Goal: Task Accomplishment & Management: Manage account settings

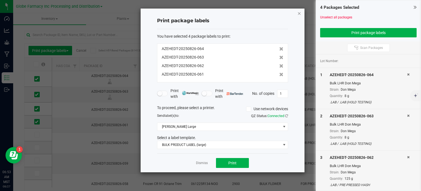
click at [298, 14] on icon "button" at bounding box center [300, 13] width 4 height 7
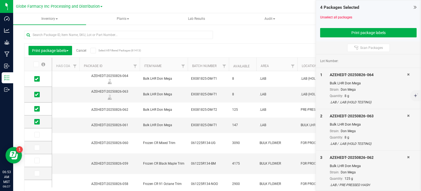
click at [83, 51] on link "Cancel" at bounding box center [81, 51] width 10 height 4
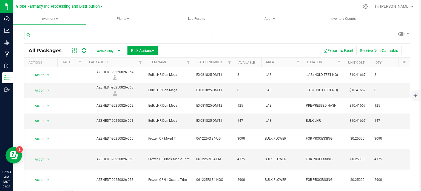
click at [64, 35] on input "text" at bounding box center [118, 35] width 189 height 8
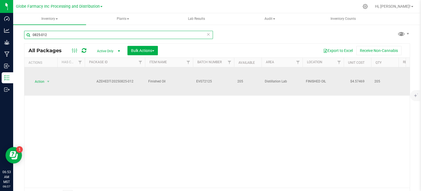
type input "0825-012"
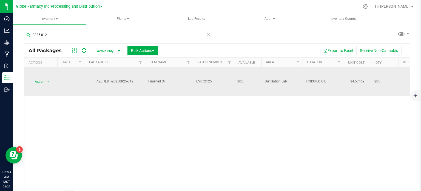
click at [218, 81] on span "EV072125" at bounding box center [213, 81] width 35 height 5
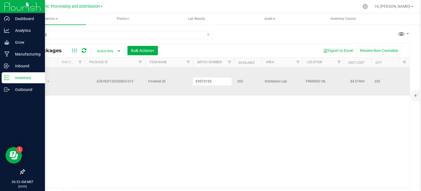
type input "EV072125-"
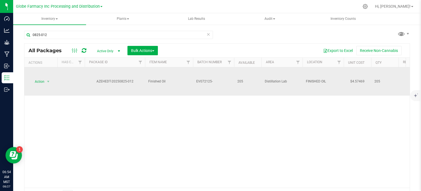
click at [214, 81] on span "EV072125-" at bounding box center [213, 81] width 35 height 5
type input "EV072125-MT"
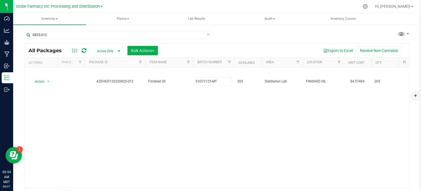
click at [220, 121] on div "All Packages Active Only Active Only Lab Samples Locked All Bulk Actions Add to…" at bounding box center [217, 121] width 386 height 157
click at [84, 52] on icon at bounding box center [84, 50] width 5 height 5
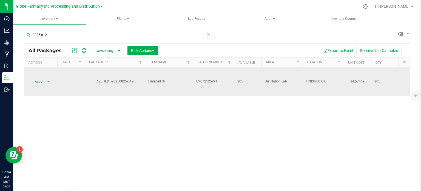
click at [47, 80] on span "select" at bounding box center [48, 81] width 4 height 4
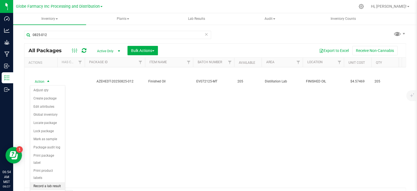
click at [47, 182] on li "Record a lab result" at bounding box center [47, 186] width 35 height 8
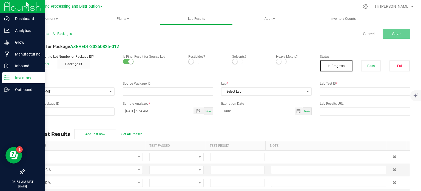
type input "AZEHEDT-20250825-012"
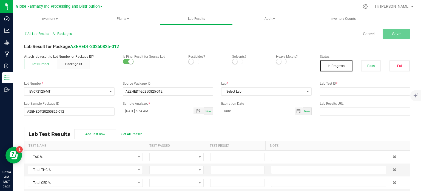
drag, startPoint x: 367, startPoint y: 68, endPoint x: 292, endPoint y: 98, distance: 80.5
click at [367, 68] on button "Pass" at bounding box center [371, 65] width 21 height 11
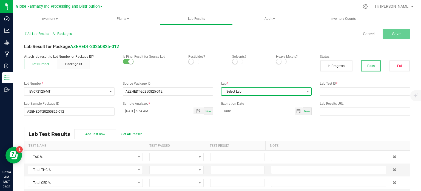
click at [271, 91] on span "Select Lab" at bounding box center [263, 91] width 83 height 8
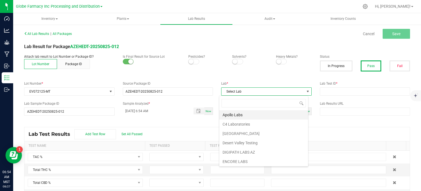
scroll to position [8, 89]
click at [246, 115] on li "Apollo Labs" at bounding box center [263, 114] width 89 height 9
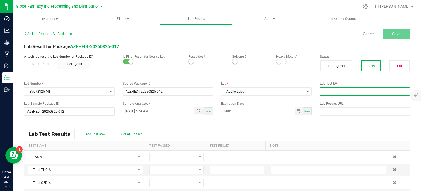
click at [330, 92] on input "text" at bounding box center [365, 91] width 90 height 8
paste input "2508APO3580.17849"
type input "2508APO3580.17849"
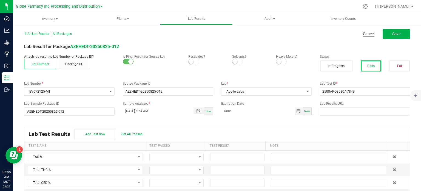
click at [366, 35] on link "Cancel" at bounding box center [369, 33] width 12 height 5
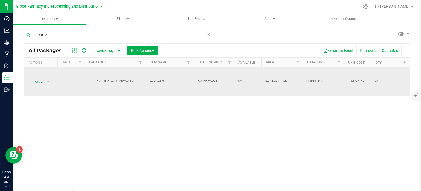
click at [216, 82] on span "EV072125-MT" at bounding box center [213, 81] width 35 height 5
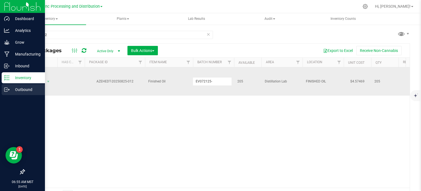
type input "EV072125-"
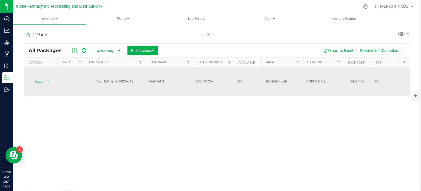
click at [223, 81] on span "EV072125-" at bounding box center [213, 81] width 35 height 5
type input "EV072125-CC"
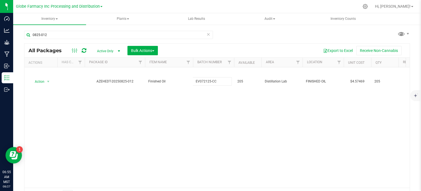
click at [224, 120] on div "All Packages Active Only Active Only Lab Samples Locked All Bulk Actions Add to…" at bounding box center [217, 121] width 386 height 157
click at [86, 50] on icon at bounding box center [84, 50] width 5 height 5
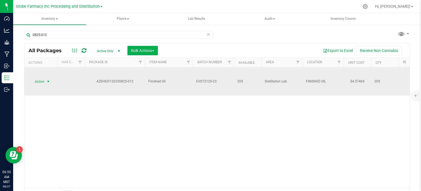
click at [36, 81] on span "Action" at bounding box center [37, 82] width 15 height 8
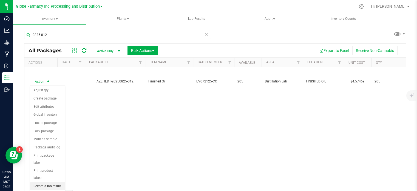
click at [46, 182] on li "Record a lab result" at bounding box center [47, 186] width 35 height 8
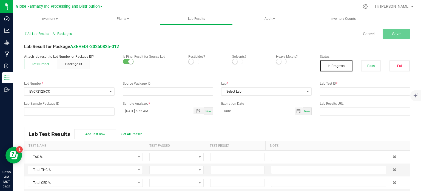
type input "AZEHEDT-20250825-012"
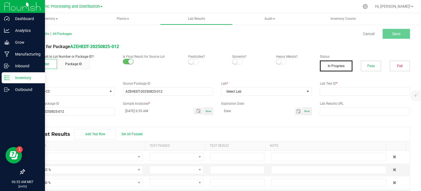
click at [367, 67] on button "Pass" at bounding box center [371, 65] width 21 height 11
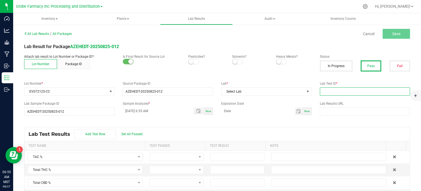
click at [383, 94] on input "text" at bounding box center [365, 91] width 90 height 8
paste input "2508APO3580.17846"
type input "2508APO3580.17846"
drag, startPoint x: 240, startPoint y: 135, endPoint x: 236, endPoint y: 128, distance: 8.2
click at [240, 135] on div "Lab Test Results Add Test Row Set All Passed" at bounding box center [217, 134] width 386 height 14
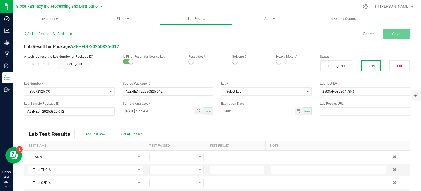
scroll to position [11, 0]
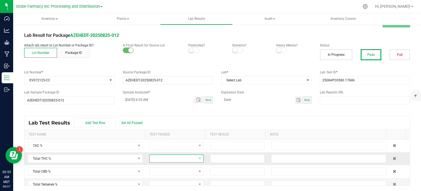
click at [175, 158] on span at bounding box center [173, 158] width 47 height 8
click at [171, 138] on li "Passed" at bounding box center [173, 138] width 52 height 9
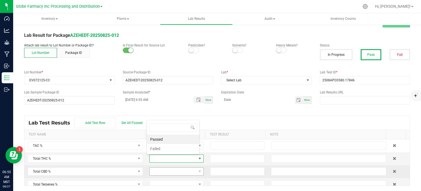
scroll to position [0, 0]
click at [174, 172] on span at bounding box center [173, 171] width 47 height 8
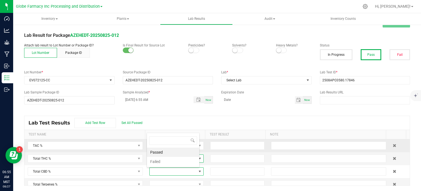
click at [171, 150] on li "Passed" at bounding box center [173, 151] width 52 height 9
click at [291, 117] on div "Lab Test Results Add Test Row Set All Passed" at bounding box center [217, 123] width 386 height 14
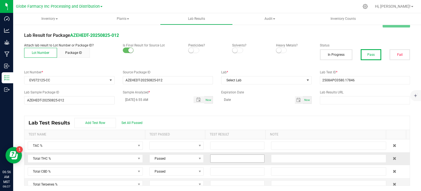
click at [242, 158] on input at bounding box center [238, 158] width 54 height 8
paste input "89.0117"
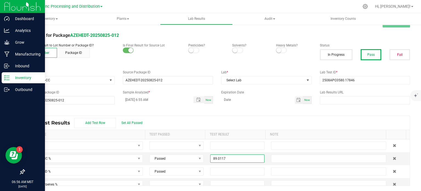
type input "89.0117"
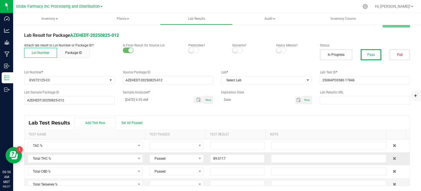
drag, startPoint x: 247, startPoint y: 171, endPoint x: 256, endPoint y: 153, distance: 19.9
click at [247, 171] on input at bounding box center [238, 171] width 54 height 8
paste input "0.2125"
type input "0.2125"
click at [263, 118] on div "Lab Test Results Add Test Row Set All Passed" at bounding box center [217, 123] width 386 height 14
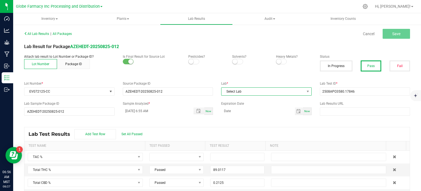
click at [236, 89] on span "Select Lab" at bounding box center [263, 91] width 83 height 8
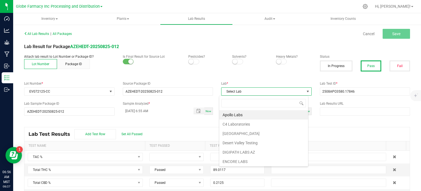
scroll to position [8, 89]
click at [234, 112] on li "Apollo Labs" at bounding box center [263, 114] width 89 height 9
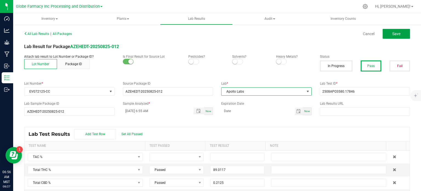
click at [392, 36] on button "Save" at bounding box center [396, 34] width 27 height 10
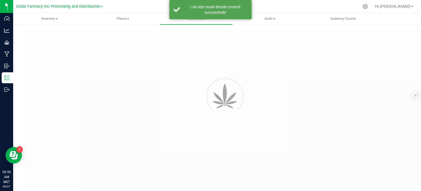
type input "AZEHEDT-20250825-012"
type input "2508APO3580.17846"
type input "AZEHEDT-20250825-012"
type input "08/27/2025 6:55 AM"
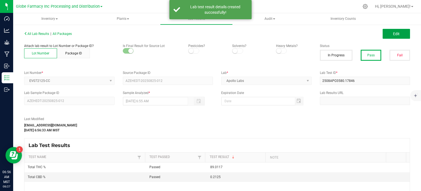
click at [392, 36] on button "Edit" at bounding box center [396, 34] width 27 height 10
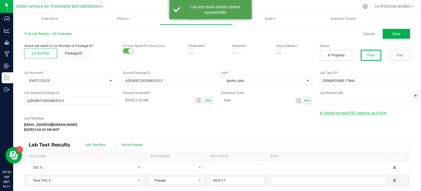
click at [361, 114] on span "Upload lab result PDF (optional, up to five)" at bounding box center [355, 113] width 63 height 4
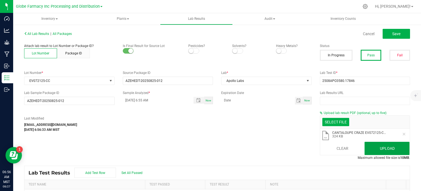
click at [375, 147] on button "Upload" at bounding box center [387, 147] width 45 height 13
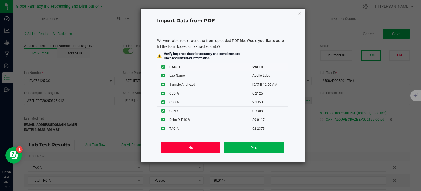
click at [187, 146] on button "No" at bounding box center [190, 147] width 59 height 12
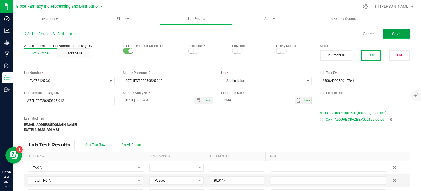
click at [387, 37] on button "Save" at bounding box center [396, 34] width 27 height 10
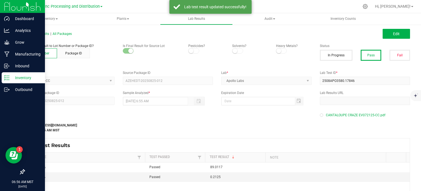
click at [8, 77] on icon at bounding box center [6, 77] width 5 height 5
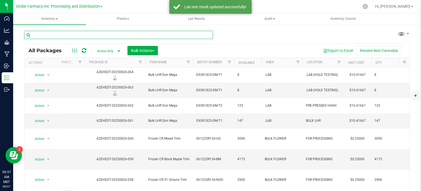
click at [75, 33] on input "text" at bounding box center [118, 35] width 189 height 8
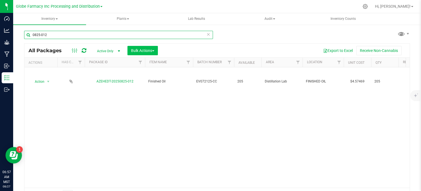
type input "0825-012"
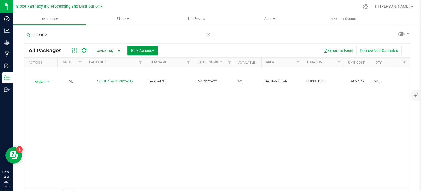
click at [138, 49] on span "Bulk Actions" at bounding box center [142, 50] width 23 height 4
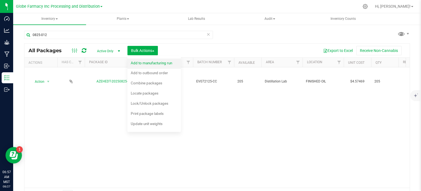
click at [139, 64] on span "Add to manufacturing run" at bounding box center [151, 63] width 41 height 4
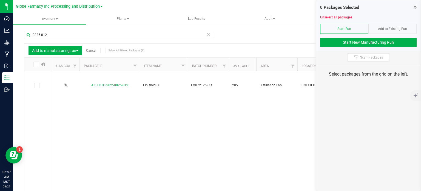
click at [415, 7] on icon at bounding box center [415, 6] width 3 height 5
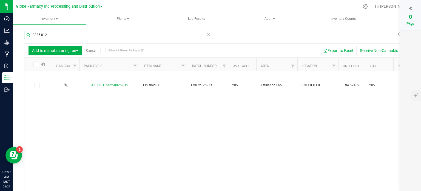
click at [72, 35] on input "0825-012" at bounding box center [118, 35] width 189 height 8
type input "0825-013"
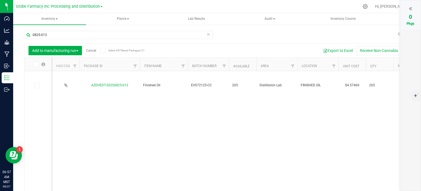
click at [110, 118] on div "AZEHEDT-20250825-012 Finished Oil EV072125-CC 205 Distillation Lab FINISHED OIL…" at bounding box center [228, 131] width 353 height 120
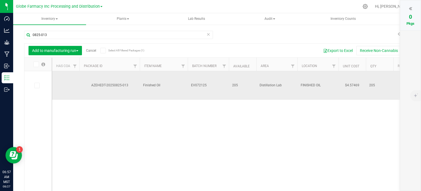
click at [208, 86] on span "EV072125" at bounding box center [208, 85] width 35 height 5
type input "EV072125-CC"
click at [202, 121] on div "Add to manufacturing run Cancel Select All Filtered Packages (1) Add to manufac…" at bounding box center [217, 123] width 386 height 161
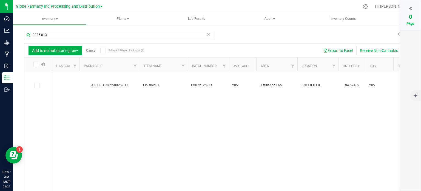
click at [93, 51] on link "Cancel" at bounding box center [91, 51] width 10 height 4
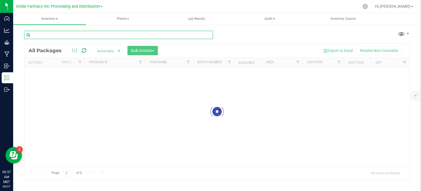
click at [65, 38] on input "text" at bounding box center [118, 35] width 189 height 8
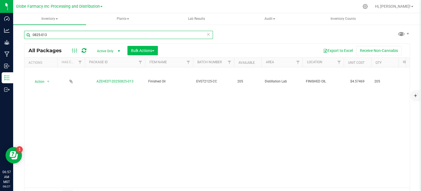
type input "0825-013"
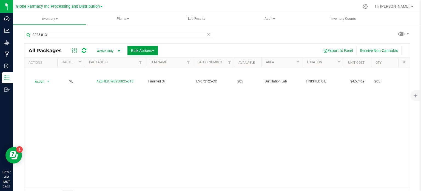
drag, startPoint x: 137, startPoint y: 50, endPoint x: 140, endPoint y: 70, distance: 20.2
click at [137, 50] on span "Bulk Actions" at bounding box center [142, 50] width 23 height 4
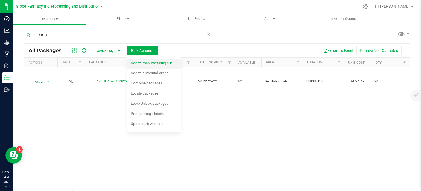
click at [149, 64] on span "Add to manufacturing run" at bounding box center [151, 63] width 41 height 4
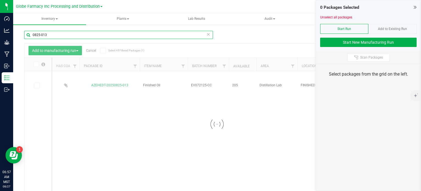
click at [51, 35] on input "0825-013" at bounding box center [118, 35] width 189 height 8
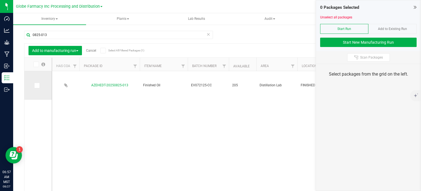
click at [39, 86] on span at bounding box center [36, 85] width 5 height 5
click at [0, 0] on input "checkbox" at bounding box center [0, 0] width 0 height 0
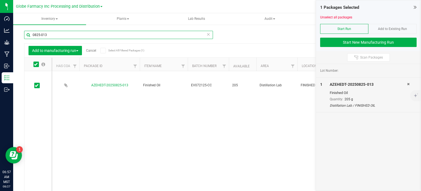
click at [54, 36] on input "0825-013" at bounding box center [118, 35] width 189 height 8
type input "0825-012"
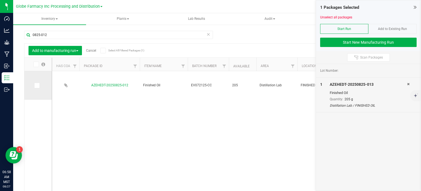
click at [36, 85] on icon at bounding box center [37, 85] width 4 height 0
click at [0, 0] on input "checkbox" at bounding box center [0, 0] width 0 height 0
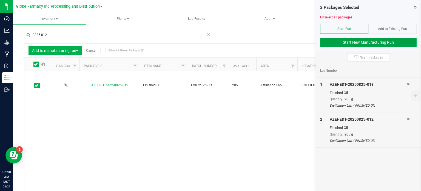
click at [336, 42] on button "Start New Manufacturing Run" at bounding box center [368, 42] width 97 height 9
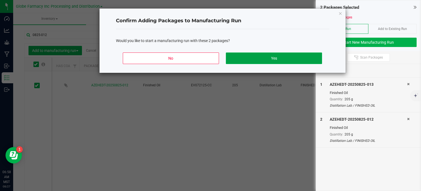
click at [240, 55] on button "Yes" at bounding box center [274, 58] width 96 height 12
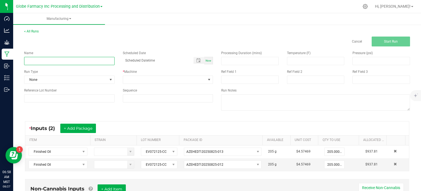
click at [55, 60] on input at bounding box center [69, 61] width 90 height 8
type input "TERP TANK CANTALOUPE CRAZE"
click at [151, 80] on span at bounding box center [164, 80] width 83 height 8
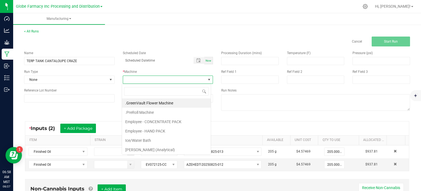
scroll to position [8, 89]
click at [149, 124] on li "Employee - CONCENTRATE PACK" at bounding box center [166, 121] width 89 height 9
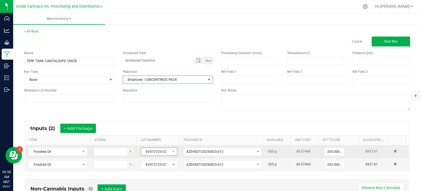
click at [149, 152] on span "EV072125-CC" at bounding box center [155, 152] width 29 height 8
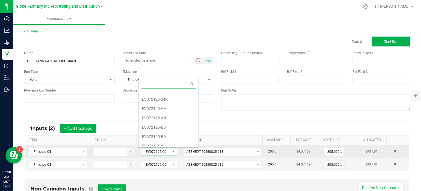
scroll to position [8, 35]
click at [149, 152] on span "EV072125-CC" at bounding box center [155, 152] width 29 height 8
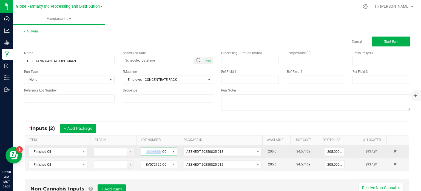
click at [149, 152] on span "EV072125-CC" at bounding box center [155, 152] width 29 height 8
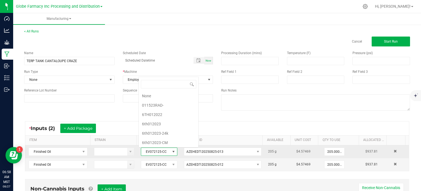
scroll to position [1106, 0]
click at [149, 152] on span "EV072125-CC" at bounding box center [155, 152] width 29 height 8
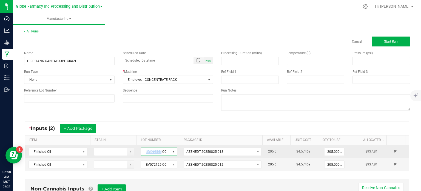
click at [149, 152] on span "EV072125-CC" at bounding box center [155, 152] width 29 height 8
copy span "EV072125-CC"
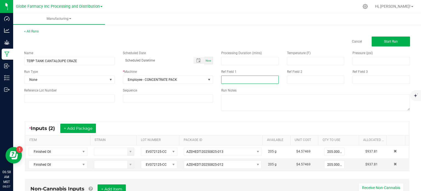
click at [243, 76] on input at bounding box center [250, 79] width 58 height 8
paste input "EV072125-CC"
type input "EV072125-CC"
click at [293, 80] on input at bounding box center [316, 79] width 58 height 8
type input "AUGUST 2025 VAPES"
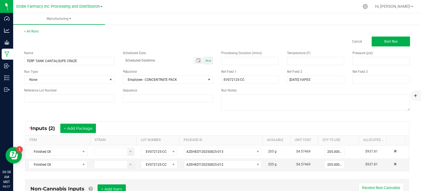
click at [145, 121] on div "* Inputs (2) + Add Package" at bounding box center [217, 128] width 384 height 14
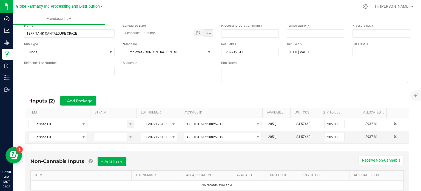
scroll to position [47, 0]
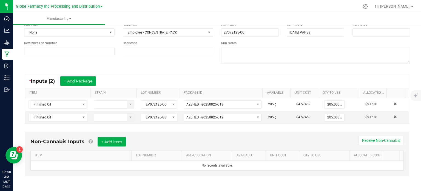
click at [121, 146] on div "Non-Cannabis Inputs + Add Item Receive Non-Cannabis" at bounding box center [216, 143] width 373 height 13
click at [120, 141] on button "+ Add Item" at bounding box center [112, 141] width 28 height 9
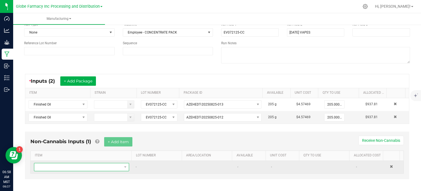
click at [107, 165] on span "NO DATA FOUND" at bounding box center [78, 167] width 88 height 8
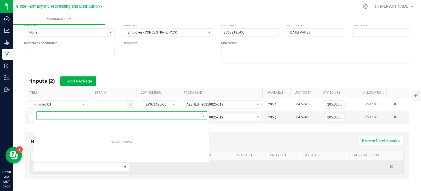
scroll to position [8, 92]
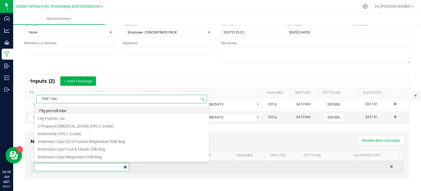
type input "TERP TANK"
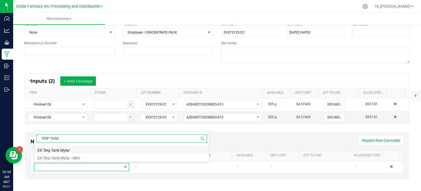
click at [83, 149] on li "EX Terp Tank Mylar" at bounding box center [121, 149] width 175 height 8
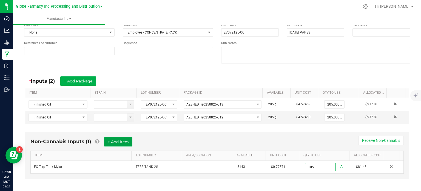
type input "105 ea"
click at [125, 144] on button "+ Add Item" at bounding box center [118, 141] width 28 height 9
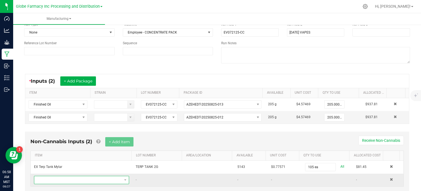
click at [99, 177] on span "NO DATA FOUND" at bounding box center [78, 180] width 88 height 8
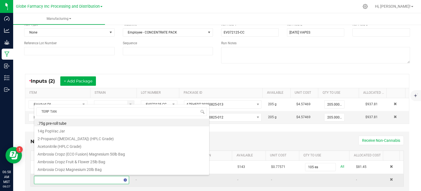
type input "TERP TANK"
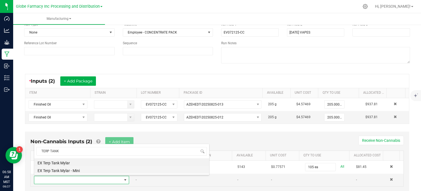
click at [73, 171] on li "EX Terp Tank Mylar - Mini" at bounding box center [121, 170] width 175 height 8
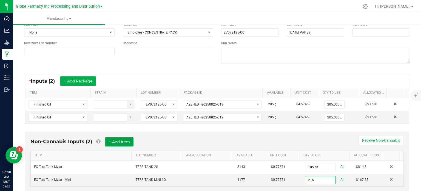
type input "216 ea"
click at [121, 143] on button "+ Add Item" at bounding box center [119, 141] width 28 height 9
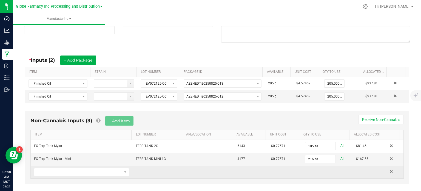
scroll to position [75, 0]
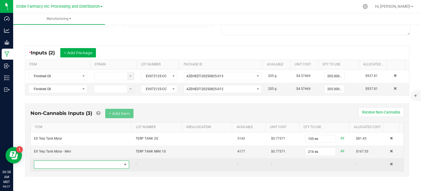
click at [94, 164] on span "NO DATA FOUND" at bounding box center [78, 164] width 88 height 8
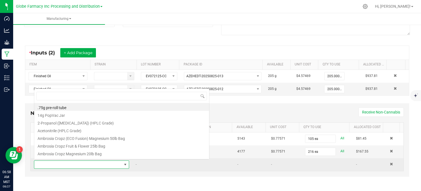
scroll to position [8, 92]
type input "ROSIN BAR"
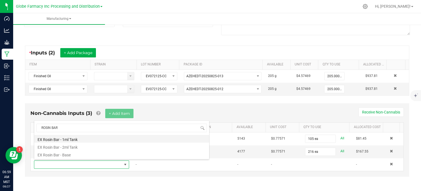
click at [92, 140] on li "EX Rosin Bar - 1ml Tank" at bounding box center [121, 139] width 175 height 8
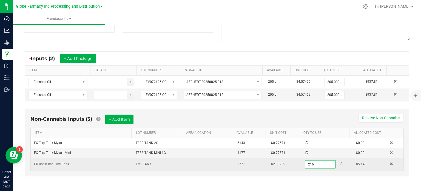
scroll to position [75, 0]
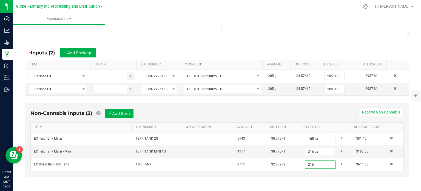
type input "216 ea"
click at [254, 176] on div "Non-Cannabis Inputs (3) + Add Item Receive Non-Cannabis ITEM LOT NUMBER AREA/LO…" at bounding box center [217, 143] width 394 height 86
click at [118, 114] on button "+ Add Item" at bounding box center [119, 113] width 28 height 9
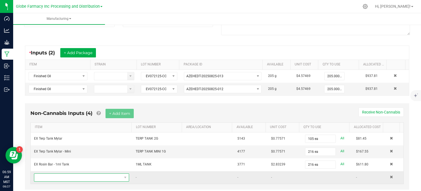
click at [83, 174] on span "NO DATA FOUND" at bounding box center [78, 177] width 88 height 8
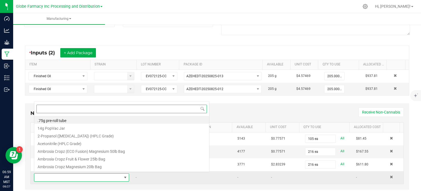
scroll to position [8, 92]
type input "ROSIN BAR"
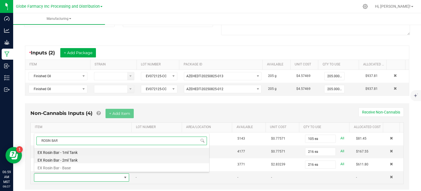
click at [77, 161] on li "EX Rosin Bar - 2ml Tank" at bounding box center [121, 159] width 175 height 8
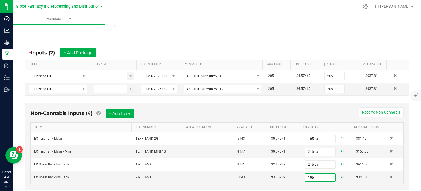
click at [296, 110] on div "Non-Cannabis Inputs (4) + Add Item Receive Non-Cannabis" at bounding box center [216, 115] width 373 height 13
type input "105 ea"
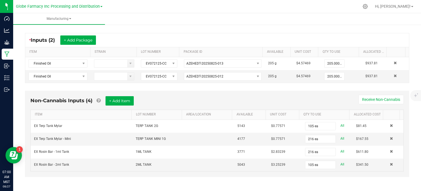
scroll to position [0, 0]
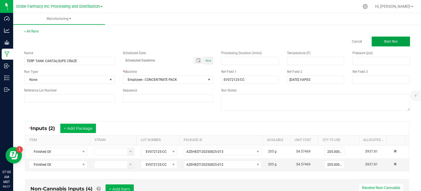
drag, startPoint x: 392, startPoint y: 44, endPoint x: 386, endPoint y: 43, distance: 6.9
click at [392, 44] on button "Start Run" at bounding box center [391, 41] width 38 height 10
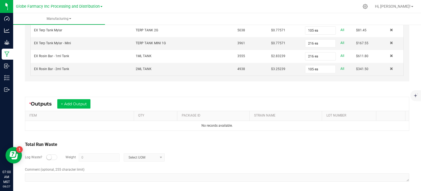
scroll to position [196, 0]
click at [70, 99] on button "+ Add Output" at bounding box center [73, 103] width 33 height 9
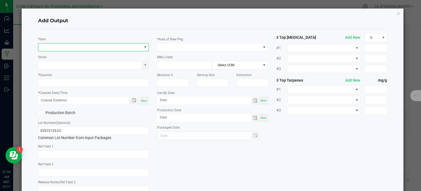
click at [49, 49] on span "NO DATA FOUND" at bounding box center [90, 47] width 104 height 8
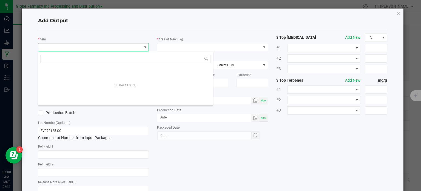
scroll to position [8, 110]
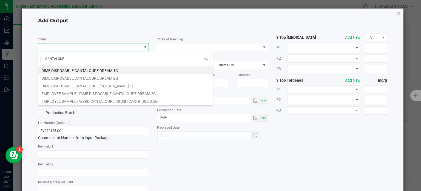
type input "CANTALOUPE"
click at [397, 13] on icon "button" at bounding box center [399, 13] width 4 height 7
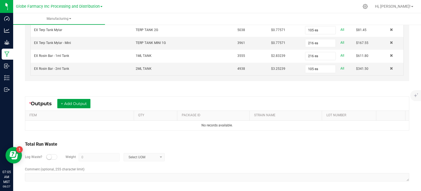
click at [76, 101] on button "+ Add Output" at bounding box center [73, 103] width 33 height 9
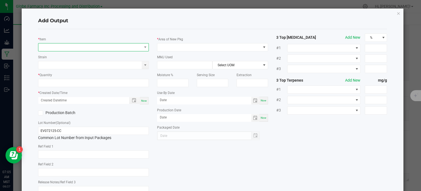
click at [83, 48] on span "NO DATA FOUND" at bounding box center [90, 47] width 104 height 8
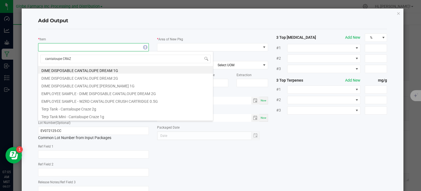
type input "cantaloupe CRAZE"
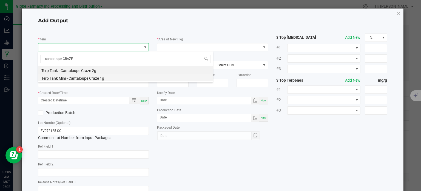
click at [88, 77] on li "Terp Tank Mini - Cantaloupe Craze 1g" at bounding box center [125, 77] width 175 height 8
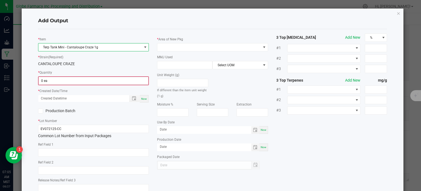
click at [61, 79] on input "0 ea" at bounding box center [94, 81] width 110 height 8
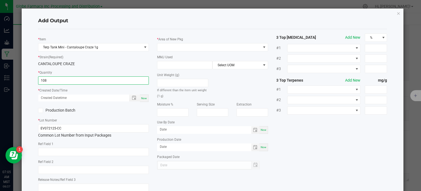
click at [145, 100] on div "Now" at bounding box center [144, 97] width 9 height 7
type input "108 ea"
type input "08/27/2025 7:05 AM"
type input "[DATE]"
click at [92, 149] on input "text" at bounding box center [93, 152] width 111 height 8
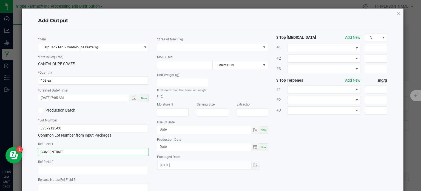
type input "CONCENTRATE"
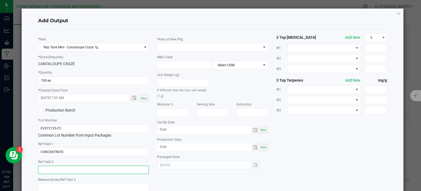
paste input "Cannabis Derived Distillate, Organic Terpenes"
type input "Cannabis Derived Distillate, Organic Terpenes"
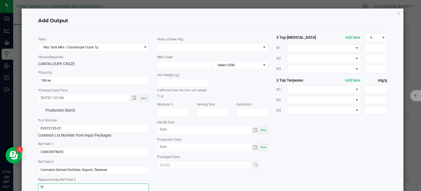
type textarea "9"
type textarea "8/29/2025"
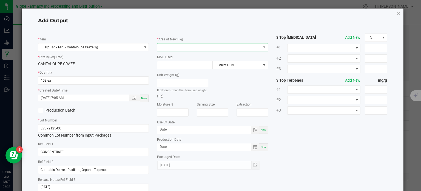
click at [175, 43] on span at bounding box center [209, 47] width 104 height 8
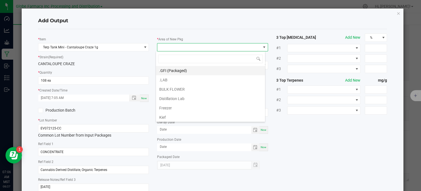
click at [183, 67] on li ".GFI (Packaged)" at bounding box center [210, 70] width 109 height 9
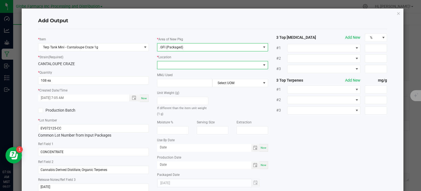
click at [181, 64] on span at bounding box center [209, 65] width 104 height 8
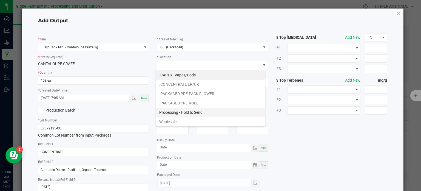
click at [188, 109] on li "Processing - Hold to Send" at bounding box center [210, 111] width 109 height 9
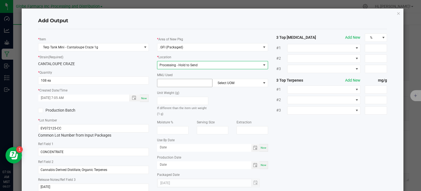
click at [185, 84] on input at bounding box center [184, 83] width 55 height 8
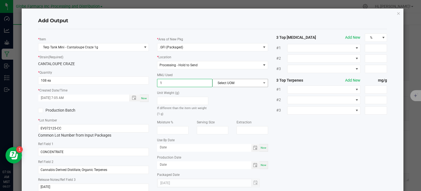
type input "1"
click at [235, 84] on span "Select UOM" at bounding box center [237, 83] width 48 height 8
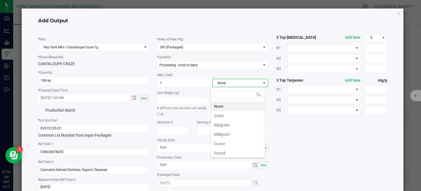
scroll to position [8, 55]
click at [237, 118] on li "Gram" at bounding box center [238, 115] width 54 height 9
click at [299, 137] on div "* Item Terp Tank Mini - Cantaloupe Craze 1g * Strain (Required) CANTALOUPE CRAZ…" at bounding box center [213, 114] width 358 height 162
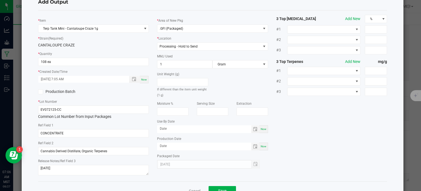
scroll to position [27, 0]
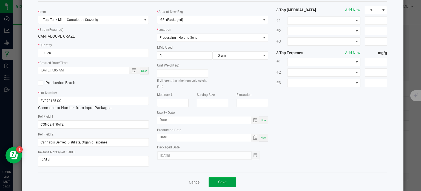
click at [223, 179] on button "Save" at bounding box center [222, 182] width 27 height 10
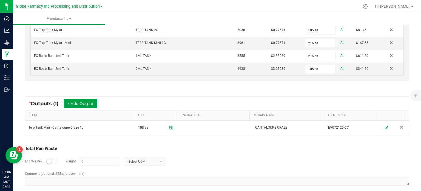
click at [83, 102] on button "+ Add Output" at bounding box center [80, 103] width 33 height 9
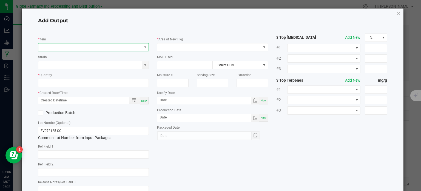
click at [76, 49] on span "NO DATA FOUND" at bounding box center [90, 47] width 104 height 8
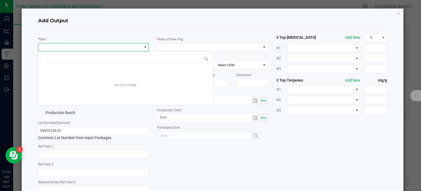
scroll to position [8, 110]
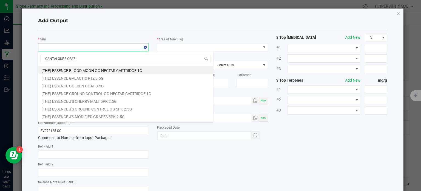
type input "CANTALOUPE CRAZE"
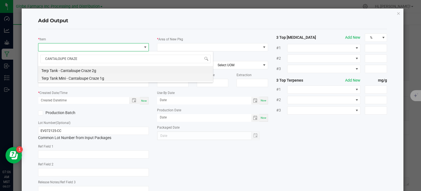
click at [88, 76] on li "Terp Tank Mini - Cantaloupe Craze 1g" at bounding box center [125, 77] width 175 height 8
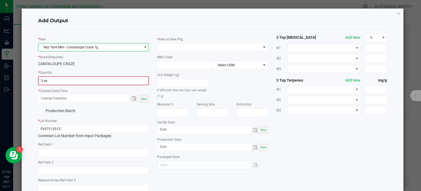
click at [80, 81] on input "0 ea" at bounding box center [94, 81] width 110 height 8
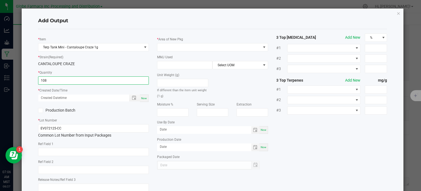
click at [144, 100] on span "Now" at bounding box center [144, 98] width 6 height 3
type input "108 ea"
type input "08/27/2025 7:06 AM"
type input "[DATE]"
click at [101, 150] on input "text" at bounding box center [93, 152] width 111 height 8
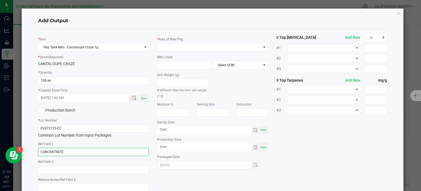
type input "CONCENTRATE"
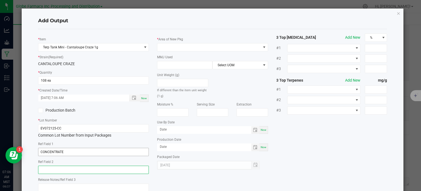
paste input "Cannabis Derived Distillate, Organic Terpenes"
type input "Cannabis Derived Distillate, Organic Terpenes"
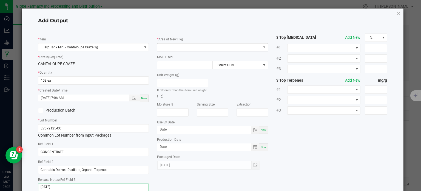
type textarea "8/29/2025"
click at [181, 48] on span at bounding box center [209, 47] width 104 height 8
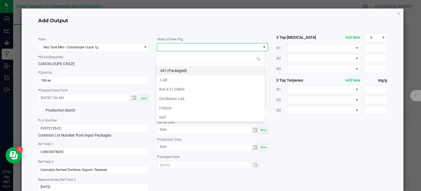
click at [179, 69] on li ".GFI (Packaged)" at bounding box center [210, 70] width 109 height 9
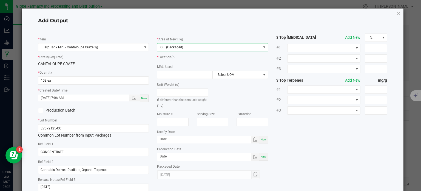
click at [182, 66] on div "* Area of New Pkg .GFI (Packaged) * Location MMJ Used Select UOM Unit Weight (g…" at bounding box center [212, 105] width 119 height 145
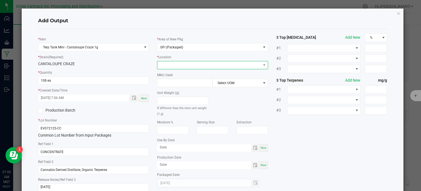
click at [183, 66] on span at bounding box center [209, 65] width 104 height 8
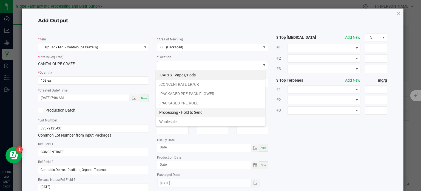
click at [185, 108] on li "Processing - Hold to Send" at bounding box center [210, 111] width 109 height 9
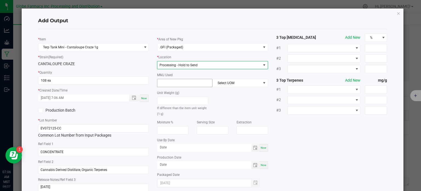
click at [182, 82] on input at bounding box center [184, 83] width 55 height 8
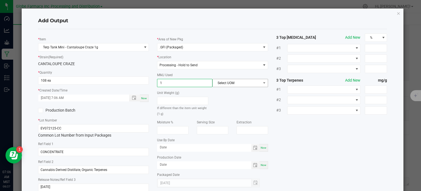
type input "1"
click at [221, 84] on span "Select UOM" at bounding box center [237, 83] width 48 height 8
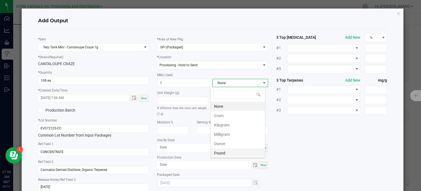
scroll to position [8, 55]
click at [225, 116] on li "Gram" at bounding box center [238, 115] width 54 height 9
click at [310, 130] on div "* Item Terp Tank Mini - Cantaloupe Craze 1g * Strain (Required) CANTALOUPE CRAZ…" at bounding box center [213, 114] width 358 height 162
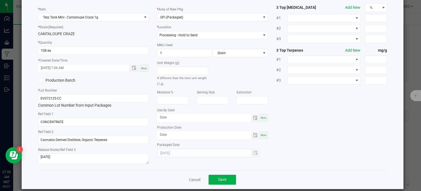
scroll to position [36, 0]
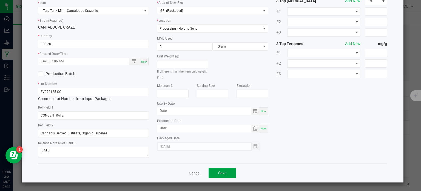
click at [231, 173] on button "Save" at bounding box center [222, 173] width 27 height 10
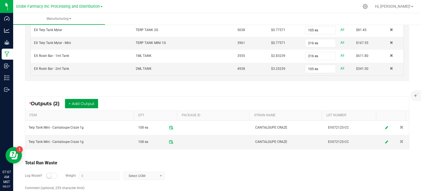
click at [93, 101] on button "+ Add Output" at bounding box center [81, 103] width 33 height 9
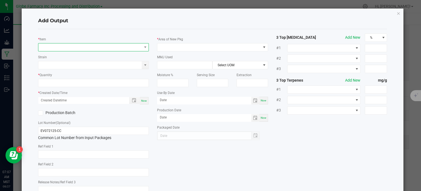
click at [88, 50] on span "NO DATA FOUND" at bounding box center [90, 47] width 104 height 8
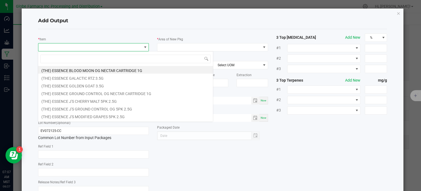
scroll to position [8, 110]
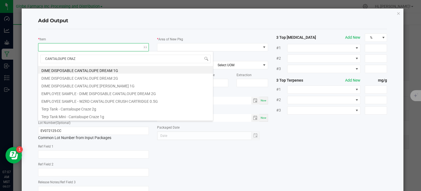
type input "CANTALOUPE CRAZE"
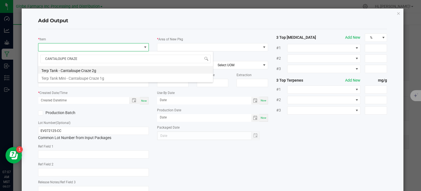
click at [94, 69] on li "Terp Tank - Cantaloupe Craze 2g" at bounding box center [125, 70] width 175 height 8
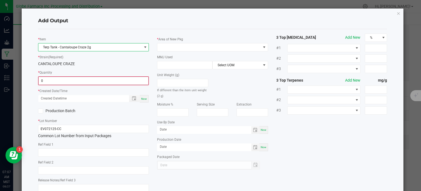
click at [58, 81] on input "0" at bounding box center [94, 81] width 110 height 8
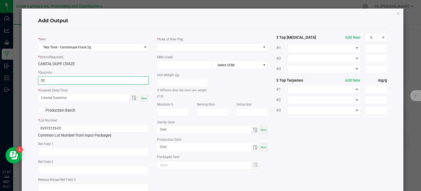
click at [145, 97] on span "Now" at bounding box center [144, 98] width 6 height 3
type input "52 ea"
type input "08/27/2025 7:07 AM"
type input "[DATE]"
click at [93, 150] on input "text" at bounding box center [93, 152] width 111 height 8
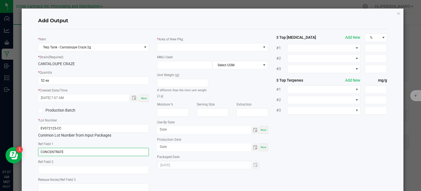
type input "CONCENTRATE"
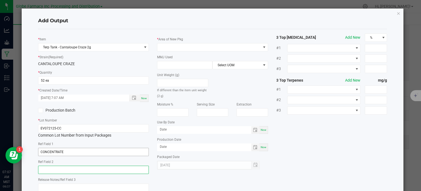
paste input "Cannabis Derived Distillate, Organic Terpenes"
type input "Cannabis Derived Distillate, Organic Terpenes"
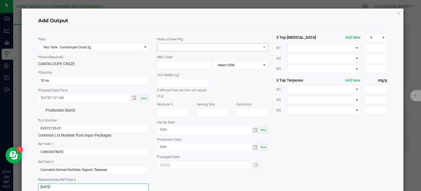
type textarea "8/29/2025"
click at [197, 44] on span at bounding box center [209, 47] width 104 height 8
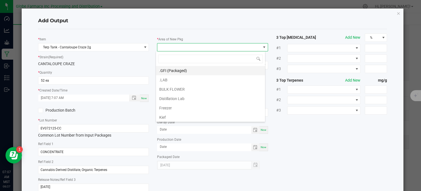
click at [184, 71] on li ".GFI (Packaged)" at bounding box center [210, 70] width 109 height 9
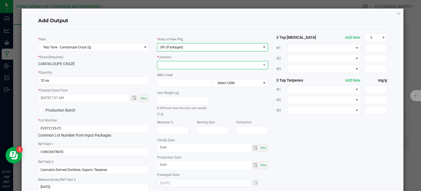
click at [185, 67] on span at bounding box center [209, 65] width 104 height 8
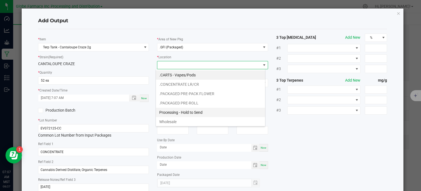
click at [185, 107] on li "Processing - Hold to Send" at bounding box center [210, 111] width 109 height 9
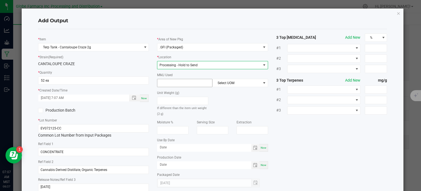
click at [182, 85] on input at bounding box center [184, 83] width 55 height 8
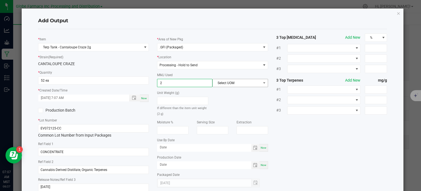
type input "2"
click at [237, 84] on span "Select UOM" at bounding box center [237, 83] width 48 height 8
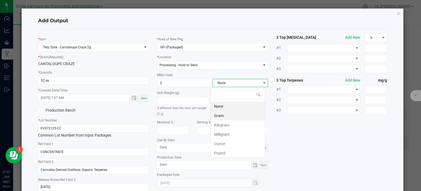
scroll to position [8, 55]
click at [225, 112] on li "Gram" at bounding box center [238, 115] width 54 height 9
click at [310, 150] on div "* Item Terp Tank - Cantaloupe Craze 2g * Strain (Required) CANTALOUPE CRAZE * Q…" at bounding box center [213, 114] width 358 height 162
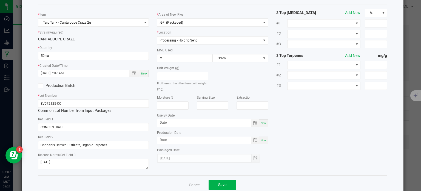
scroll to position [36, 0]
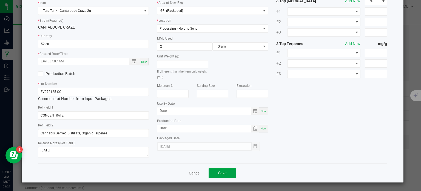
click at [220, 174] on span "Save" at bounding box center [222, 172] width 8 height 4
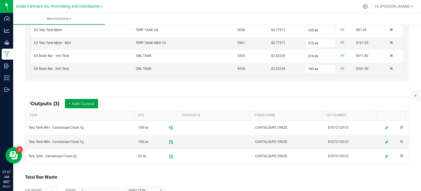
click at [73, 102] on button "+ Add Output" at bounding box center [81, 103] width 33 height 9
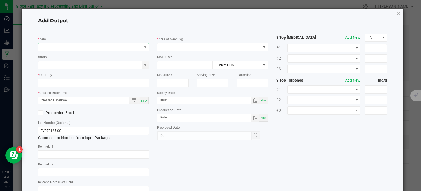
click at [76, 47] on span "NO DATA FOUND" at bounding box center [90, 47] width 104 height 8
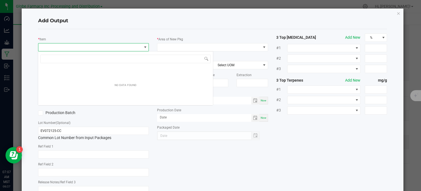
scroll to position [8, 110]
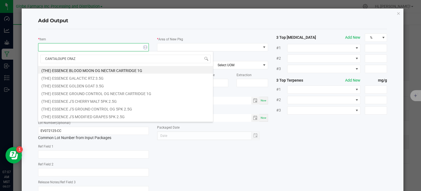
type input "CANTALOUPE CRAZE"
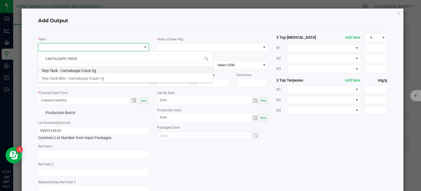
click at [94, 69] on li "Terp Tank - Cantaloupe Craze 2g" at bounding box center [125, 70] width 175 height 8
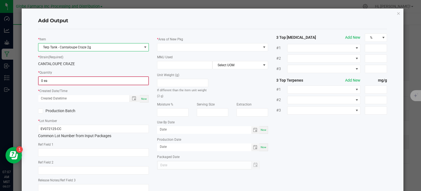
click at [51, 80] on input "0 ea" at bounding box center [94, 81] width 110 height 8
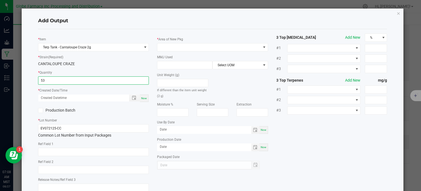
click at [144, 100] on span "Now" at bounding box center [144, 98] width 6 height 3
type input "53 ea"
type input "08/27/2025 7:08 AM"
type input "[DATE]"
click at [89, 150] on input "text" at bounding box center [93, 152] width 111 height 8
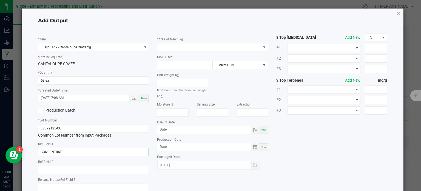
type input "CONCENTRATE"
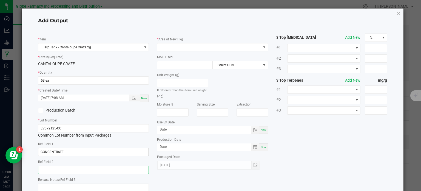
paste input "Cannabis Derived Distillate, Organic Terpenes"
type input "Cannabis Derived Distillate, Organic Terpenes"
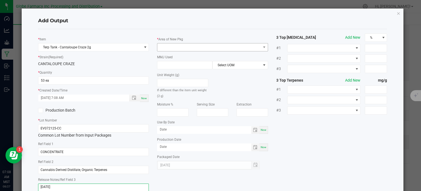
type textarea "8/29/2025"
click at [208, 49] on span at bounding box center [209, 47] width 104 height 8
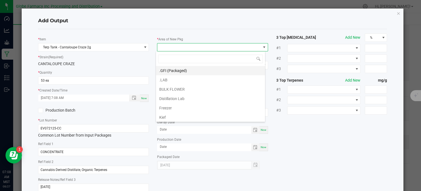
click at [198, 67] on li ".GFI (Packaged)" at bounding box center [210, 70] width 109 height 9
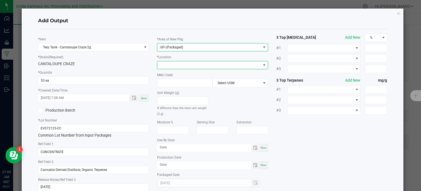
click at [197, 65] on span at bounding box center [209, 65] width 104 height 8
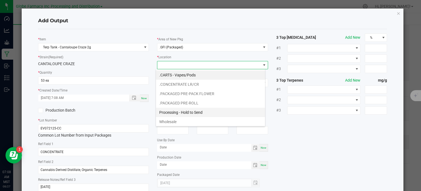
click at [179, 112] on li "Processing - Hold to Send" at bounding box center [210, 111] width 109 height 9
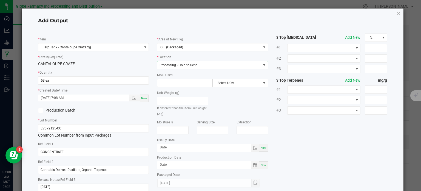
click at [171, 85] on input at bounding box center [184, 83] width 55 height 8
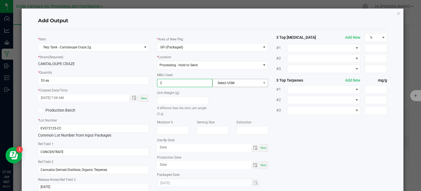
type input "2"
click at [224, 80] on span "Select UOM" at bounding box center [237, 83] width 48 height 8
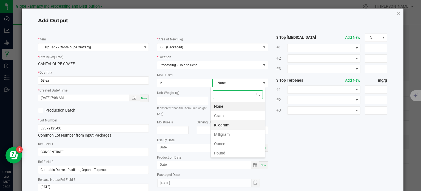
scroll to position [8, 55]
click at [217, 115] on li "Gram" at bounding box center [238, 115] width 54 height 9
click at [321, 144] on div "* Item Terp Tank - Cantaloupe Craze 2g * Strain (Required) CANTALOUPE CRAZE * Q…" at bounding box center [213, 114] width 358 height 162
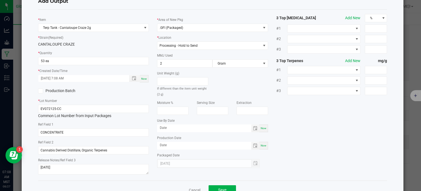
scroll to position [36, 0]
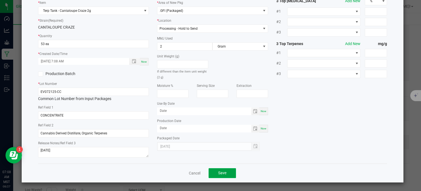
click at [229, 171] on button "Save" at bounding box center [222, 173] width 27 height 10
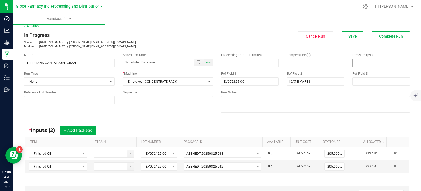
scroll to position [0, 0]
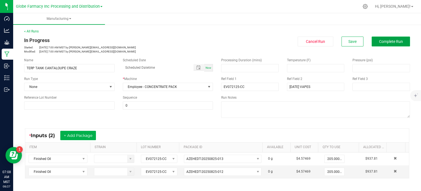
click at [384, 41] on span "Complete Run" at bounding box center [391, 41] width 24 height 4
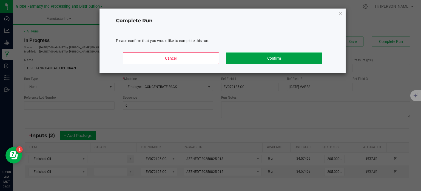
click at [310, 57] on button "Confirm" at bounding box center [274, 58] width 96 height 12
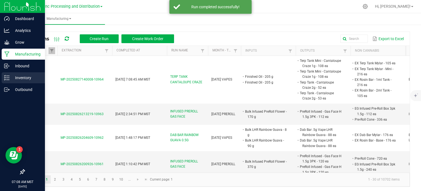
click at [7, 77] on icon at bounding box center [6, 77] width 5 height 5
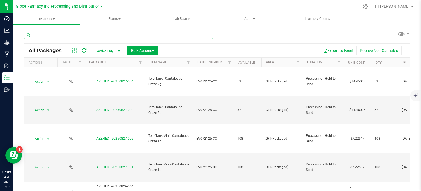
click at [91, 36] on input "text" at bounding box center [118, 35] width 189 height 8
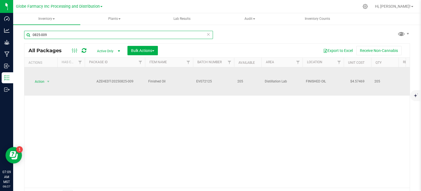
type input "0825-009"
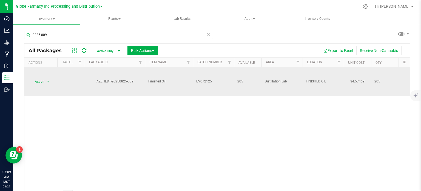
click at [213, 82] on span "EV072125" at bounding box center [213, 81] width 35 height 5
type input "EV072125-MT"
click at [203, 129] on div "All Packages Active Only Active Only Lab Samples Locked All Bulk Actions Add to…" at bounding box center [217, 121] width 386 height 157
click at [37, 82] on span "Action" at bounding box center [37, 82] width 15 height 8
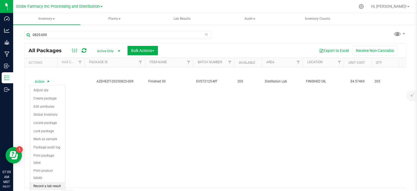
click at [50, 182] on li "Record a lab result" at bounding box center [47, 186] width 35 height 8
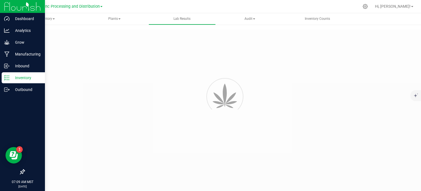
type input "AZEHEDT-20250825-009"
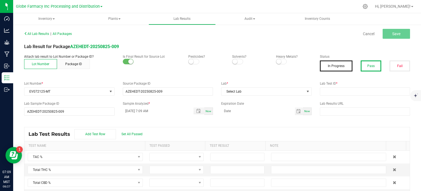
click at [364, 64] on button "Pass" at bounding box center [371, 65] width 21 height 11
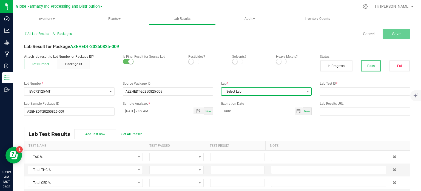
click at [270, 95] on span "Select Lab" at bounding box center [263, 91] width 83 height 8
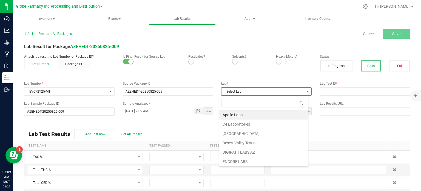
scroll to position [8, 89]
click at [255, 114] on li "Apollo Labs" at bounding box center [263, 114] width 89 height 9
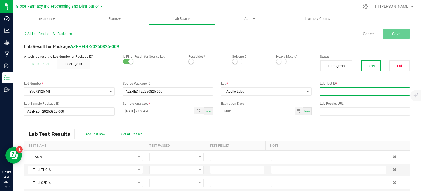
click at [330, 90] on input "text" at bounding box center [365, 91] width 90 height 8
paste input "2508APO3580.17849"
type input "2508APO3580.17849"
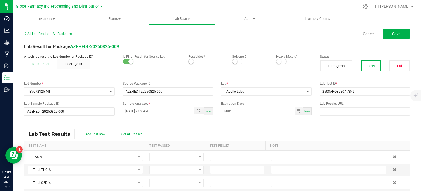
click at [249, 131] on div "Lab Test Results Add Test Row Set All Passed" at bounding box center [217, 134] width 386 height 14
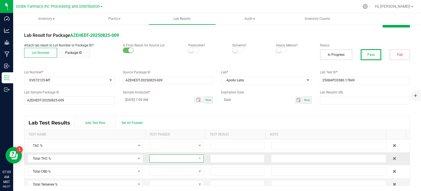
click at [182, 160] on span at bounding box center [173, 158] width 47 height 8
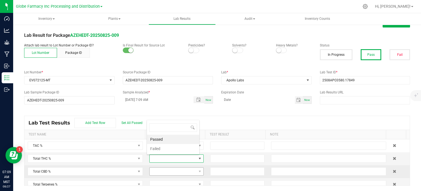
click at [173, 139] on li "Passed" at bounding box center [173, 138] width 52 height 9
click at [174, 173] on span at bounding box center [173, 171] width 47 height 8
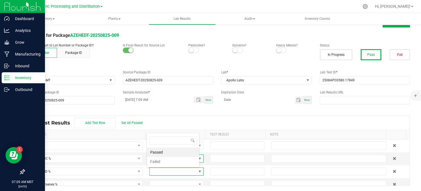
click at [159, 152] on li "Passed" at bounding box center [173, 151] width 52 height 9
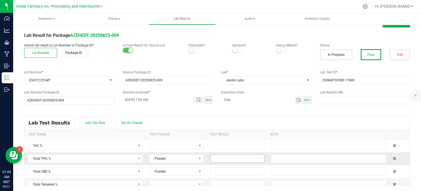
click at [212, 159] on input at bounding box center [238, 158] width 54 height 8
paste input "87.5237"
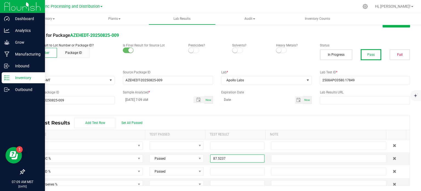
type input "87.5237"
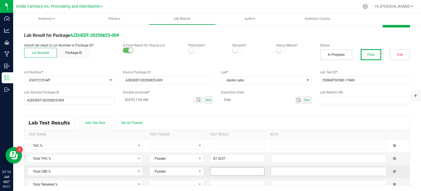
click at [244, 168] on input at bounding box center [238, 171] width 54 height 8
paste input "0.214"
click at [263, 121] on div "Lab Test Results Add Test Row Set All Passed" at bounding box center [217, 123] width 386 height 14
type input "0.2140"
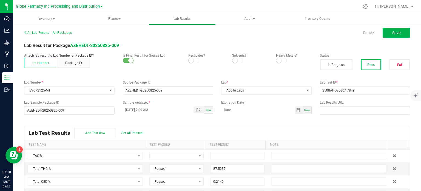
scroll to position [0, 0]
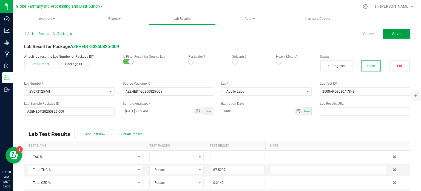
click at [398, 37] on button "Save" at bounding box center [396, 34] width 27 height 10
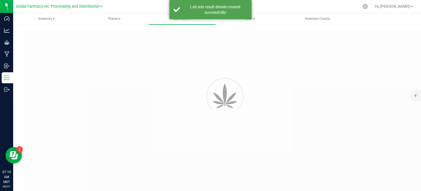
type input "AZEHEDT-20250825-009"
type input "2508APO3580.17849"
type input "AZEHEDT-20250825-009"
type input "08/27/2025 7:09 AM"
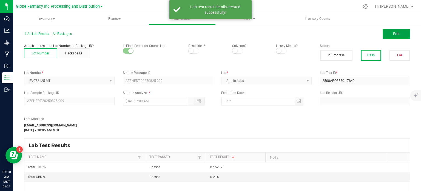
click at [402, 36] on button "Edit" at bounding box center [396, 34] width 27 height 10
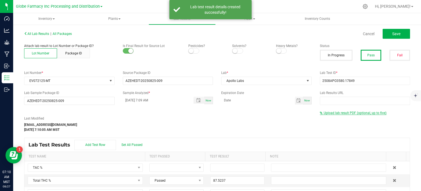
click at [355, 114] on span "Upload lab result PDF (optional, up to five)" at bounding box center [355, 113] width 63 height 4
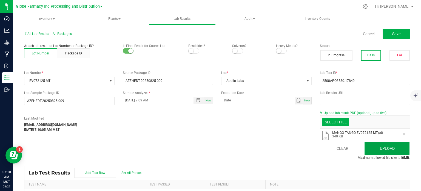
click at [370, 146] on button "Upload" at bounding box center [387, 147] width 45 height 13
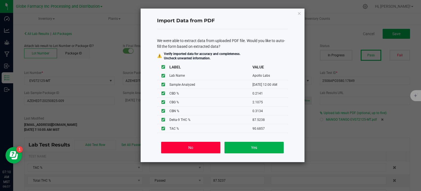
click at [200, 145] on button "No" at bounding box center [190, 147] width 59 height 12
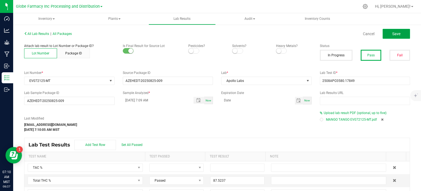
click at [399, 35] on button "Save" at bounding box center [396, 34] width 27 height 10
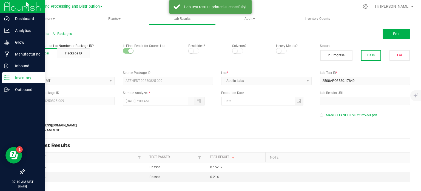
click at [8, 80] on line at bounding box center [7, 80] width 3 height 0
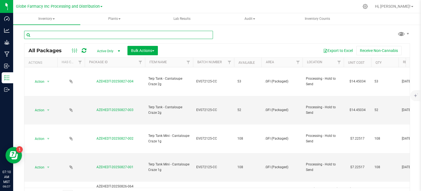
click at [80, 38] on input "text" at bounding box center [118, 35] width 189 height 8
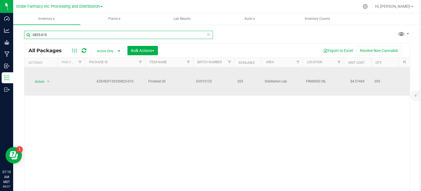
type input "0825-010"
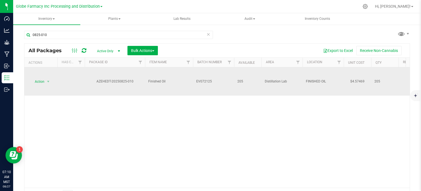
click at [217, 83] on span "EV072125" at bounding box center [213, 81] width 35 height 5
type input "EV072125-MT"
click at [216, 115] on div "All Packages Active Only Active Only Lab Samples Locked All Bulk Actions Add to…" at bounding box center [217, 121] width 386 height 157
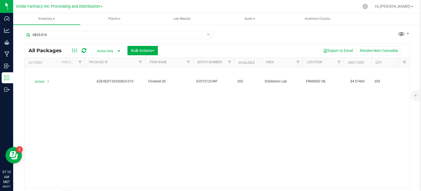
click at [84, 50] on icon at bounding box center [84, 50] width 5 height 5
click at [147, 51] on span "Bulk Actions" at bounding box center [142, 50] width 23 height 4
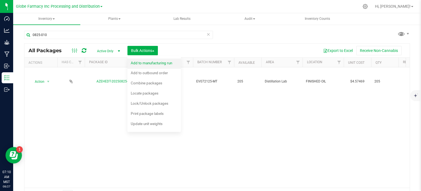
click at [156, 64] on span "Add to manufacturing run" at bounding box center [151, 63] width 41 height 4
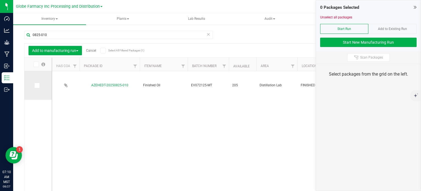
click at [38, 85] on icon at bounding box center [37, 85] width 4 height 0
click at [0, 0] on input "checkbox" at bounding box center [0, 0] width 0 height 0
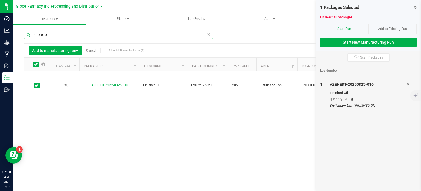
click at [56, 34] on input "0825-010" at bounding box center [118, 35] width 189 height 8
type input "0825-009"
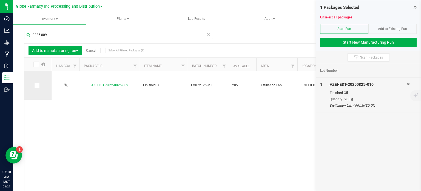
click at [36, 85] on icon at bounding box center [37, 85] width 4 height 0
click at [0, 0] on input "checkbox" at bounding box center [0, 0] width 0 height 0
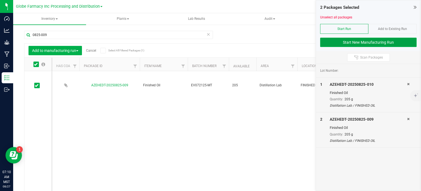
click at [357, 42] on button "Start New Manufacturing Run" at bounding box center [368, 42] width 97 height 9
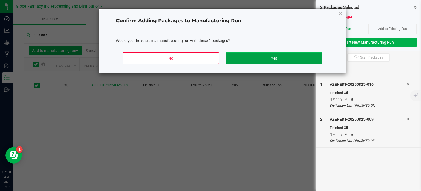
click at [270, 59] on button "Yes" at bounding box center [274, 58] width 96 height 12
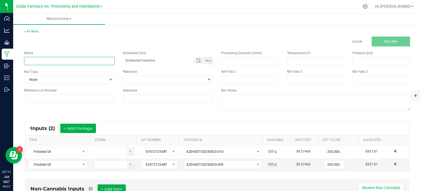
click at [38, 58] on input at bounding box center [69, 61] width 90 height 8
type input "TERP TANK MANGO TANGO"
click at [133, 81] on span at bounding box center [164, 80] width 83 height 8
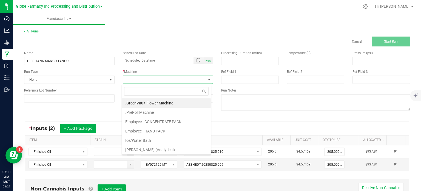
scroll to position [8, 89]
click at [139, 118] on li "Employee - CONCENTRATE PACK" at bounding box center [166, 121] width 89 height 9
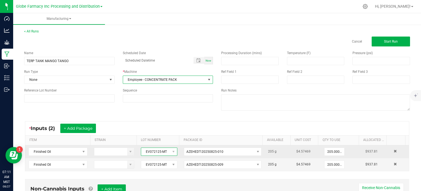
click at [154, 150] on span "EV072125-MT" at bounding box center [155, 152] width 29 height 8
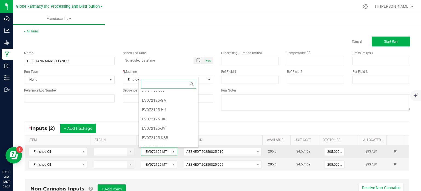
scroll to position [8, 35]
click at [154, 151] on span "EV072125-MT" at bounding box center [155, 152] width 29 height 8
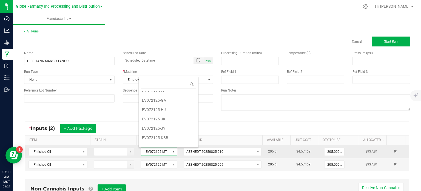
click at [154, 151] on span "EV072125-MT" at bounding box center [155, 152] width 29 height 8
click at [155, 151] on span "EV072125-MT" at bounding box center [155, 152] width 29 height 8
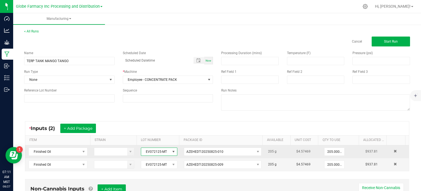
click at [155, 151] on span "EV072125-MT" at bounding box center [155, 152] width 29 height 8
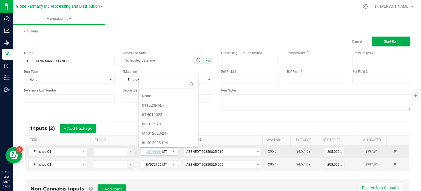
click at [155, 151] on span "EV072125-MT" at bounding box center [155, 152] width 29 height 8
copy span "EV072125-MT"
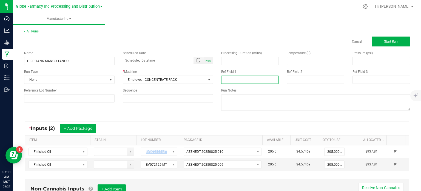
click at [229, 77] on input at bounding box center [250, 79] width 58 height 8
paste input "EV072125-MT"
type input "EV072125-MT"
click at [300, 77] on input at bounding box center [316, 79] width 58 height 8
type input "AUGUST 2025 VAPES"
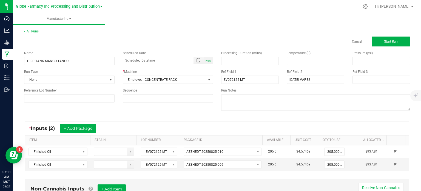
click at [260, 121] on kendo-grid "* Inputs (2) + Add Package ITEM STRAIN LOT NUMBER PACKAGE ID AVAILABLE Unit Cos…" at bounding box center [217, 146] width 384 height 50
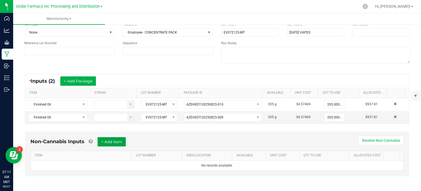
click at [114, 142] on button "+ Add Item" at bounding box center [112, 141] width 28 height 9
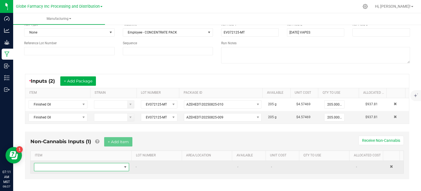
click at [93, 166] on span "NO DATA FOUND" at bounding box center [78, 167] width 88 height 8
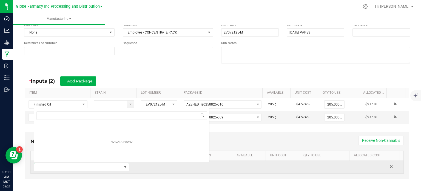
scroll to position [8, 92]
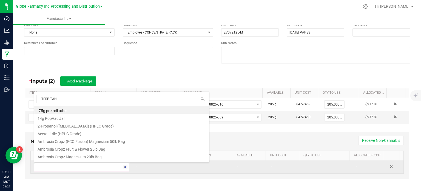
type input "TERP TANK"
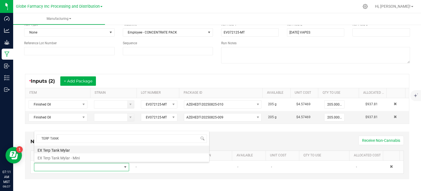
click at [80, 151] on li "EX Terp Tank Mylar" at bounding box center [121, 149] width 175 height 8
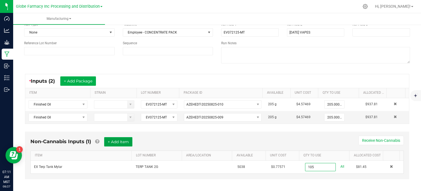
type input "105 ea"
click at [129, 145] on button "+ Add Item" at bounding box center [118, 141] width 28 height 9
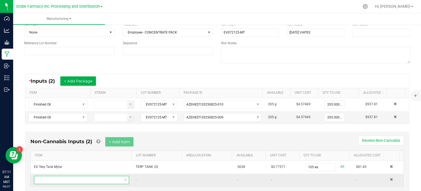
click at [106, 178] on span "NO DATA FOUND" at bounding box center [78, 180] width 88 height 8
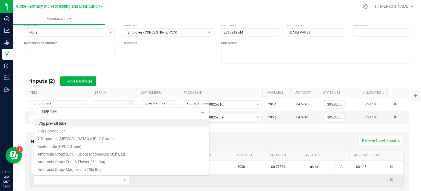
type input "TERP TANK"
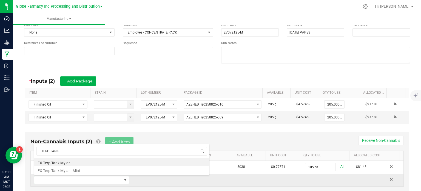
click at [98, 169] on li "EX Terp Tank Mylar - Mini" at bounding box center [121, 170] width 175 height 8
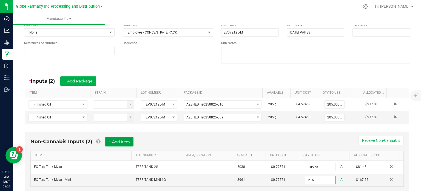
click at [128, 141] on button "+ Add Item" at bounding box center [119, 141] width 28 height 9
type input "216 ea"
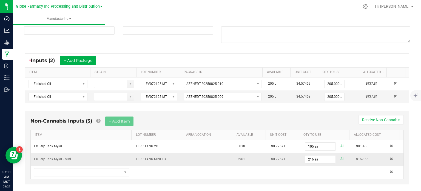
scroll to position [75, 0]
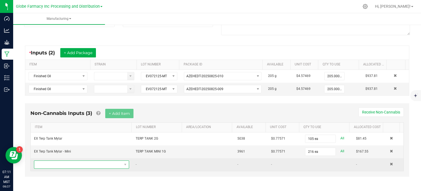
click at [90, 166] on span "NO DATA FOUND" at bounding box center [78, 164] width 88 height 8
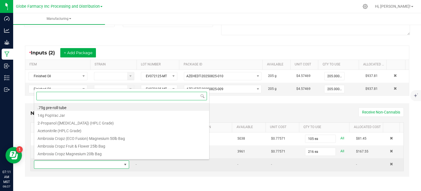
scroll to position [8, 92]
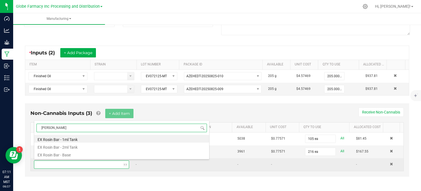
type input "ROSIN BAR"
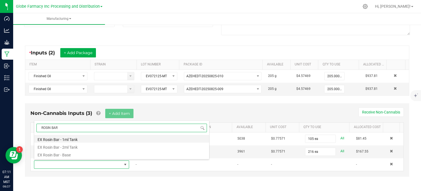
click at [94, 139] on li "EX Rosin Bar - 1ml Tank" at bounding box center [121, 139] width 175 height 8
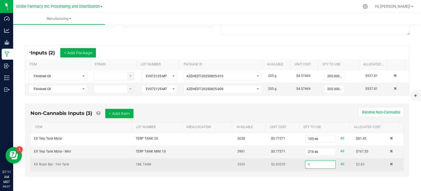
type input "0"
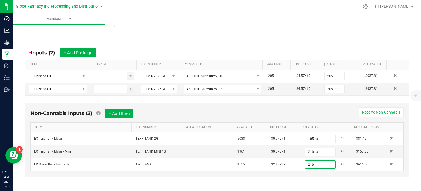
click at [194, 175] on div "Non-Cannabis Inputs (3) + Add Item Receive Non-Cannabis ITEM LOT NUMBER AREA/LO…" at bounding box center [217, 143] width 394 height 86
type input "216 ea"
click at [128, 114] on button "+ Add Item" at bounding box center [119, 113] width 28 height 9
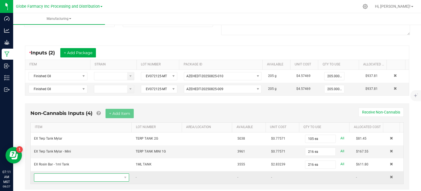
click at [86, 176] on span "NO DATA FOUND" at bounding box center [78, 177] width 88 height 8
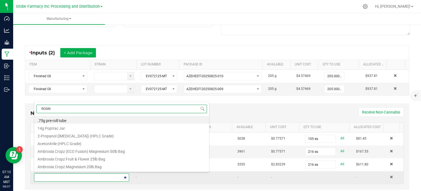
type input "ROSIN"
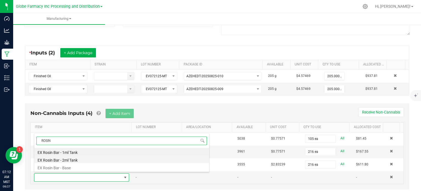
click at [87, 158] on li "EX Rosin Bar - 2ml Tank" at bounding box center [121, 159] width 175 height 8
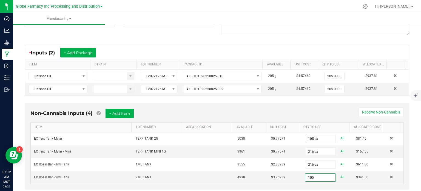
click at [294, 114] on div "Non-Cannabis Inputs (4) + Add Item Receive Non-Cannabis" at bounding box center [216, 115] width 373 height 13
type input "105 ea"
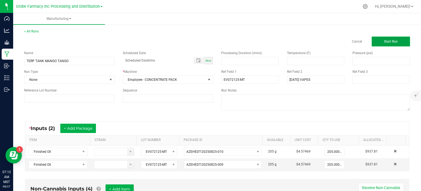
drag, startPoint x: 393, startPoint y: 38, endPoint x: 387, endPoint y: 40, distance: 6.3
click at [393, 38] on button "Start Run" at bounding box center [391, 41] width 38 height 10
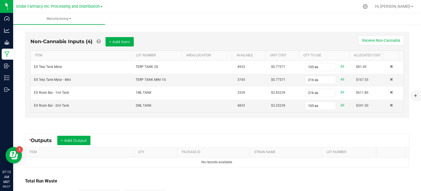
scroll to position [165, 0]
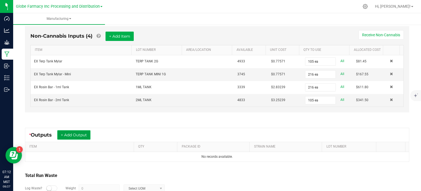
click at [87, 137] on button "+ Add Output" at bounding box center [73, 134] width 33 height 9
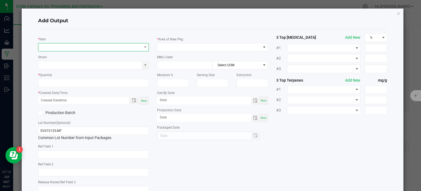
click at [75, 50] on span "NO DATA FOUND" at bounding box center [90, 47] width 104 height 8
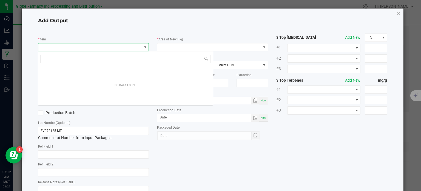
scroll to position [8, 110]
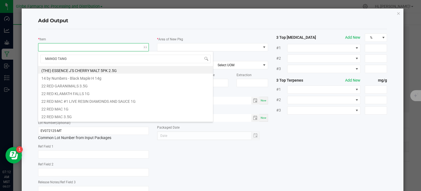
type input "MANGO TANGO"
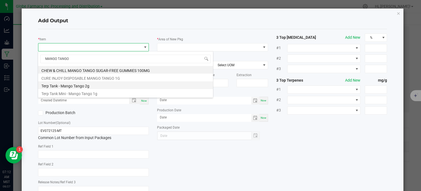
click at [71, 86] on li "Terp Tank - Mango Tango 2g" at bounding box center [125, 85] width 175 height 8
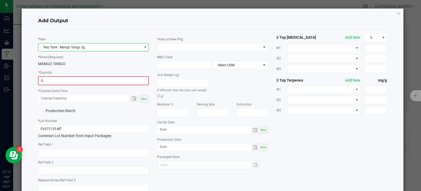
click at [61, 81] on input "0" at bounding box center [94, 81] width 110 height 8
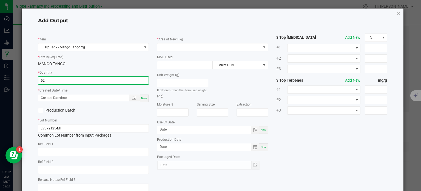
click at [144, 97] on span "Now" at bounding box center [144, 98] width 6 height 3
type input "52 ea"
type input "08/27/2025 7:12 AM"
type input "[DATE]"
click at [80, 148] on input "text" at bounding box center [93, 152] width 111 height 8
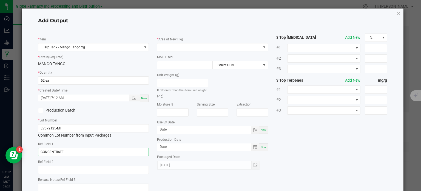
type input "CONCENTRATE"
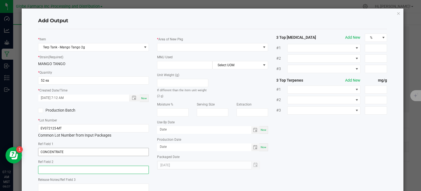
paste input "Cannabis Derived Distillate, Organic Terpenes"
type input "Cannabis Derived Distillate, Organic Terpenes"
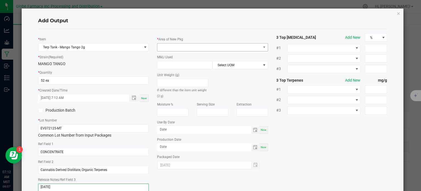
type textarea "8/29/2025"
click at [180, 48] on span at bounding box center [209, 47] width 104 height 8
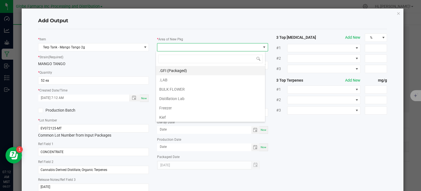
click at [177, 69] on li ".GFI (Packaged)" at bounding box center [210, 70] width 109 height 9
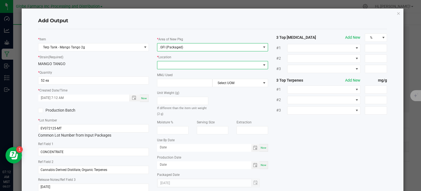
click at [177, 64] on span at bounding box center [209, 65] width 104 height 8
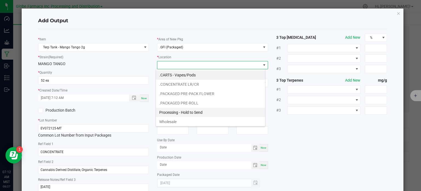
click at [181, 112] on li "Processing - Hold to Send" at bounding box center [210, 111] width 109 height 9
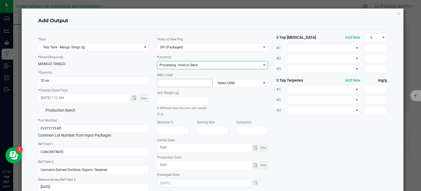
click at [182, 84] on input at bounding box center [184, 83] width 55 height 8
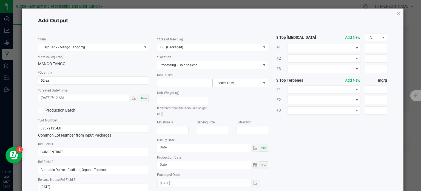
type input "1"
type input "2"
click at [220, 83] on span "Select UOM" at bounding box center [237, 83] width 48 height 8
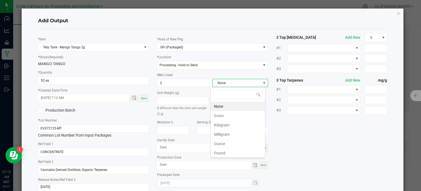
scroll to position [8, 55]
click at [222, 116] on li "Gram" at bounding box center [238, 115] width 54 height 9
click at [298, 140] on div "* Item Terp Tank - Mango Tango 2g * Strain (Required) MANGO TANGO * Quantity 52…" at bounding box center [213, 114] width 358 height 162
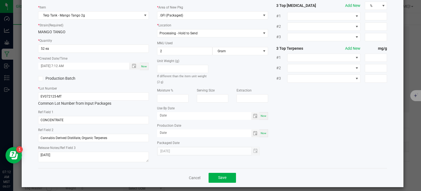
scroll to position [36, 0]
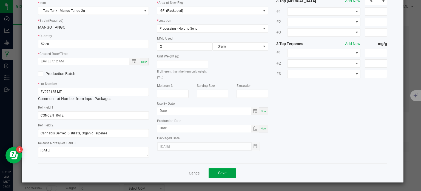
click at [220, 173] on span "Save" at bounding box center [222, 172] width 8 height 4
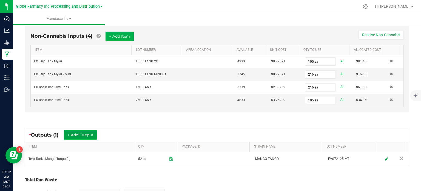
click at [88, 133] on button "+ Add Output" at bounding box center [80, 134] width 33 height 9
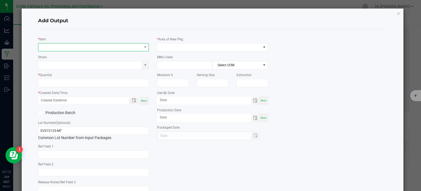
click at [83, 46] on span at bounding box center [90, 47] width 104 height 8
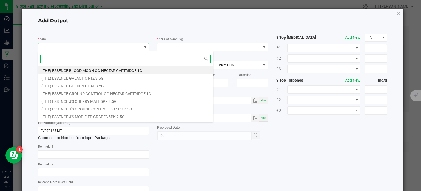
scroll to position [8, 110]
type input "MANGO TANGO"
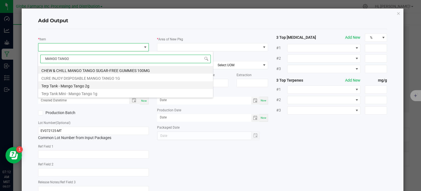
click at [70, 85] on li "Terp Tank - Mango Tango 2g" at bounding box center [125, 85] width 175 height 8
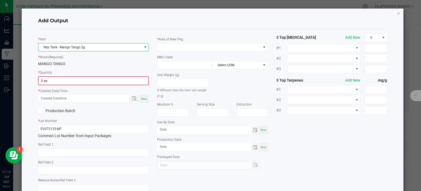
click at [65, 78] on input "0 ea" at bounding box center [94, 81] width 110 height 8
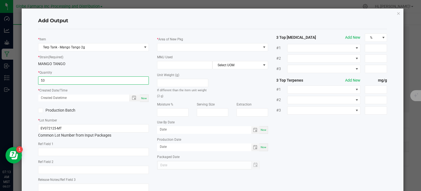
click at [143, 98] on span "Now" at bounding box center [144, 98] width 6 height 3
type input "53 ea"
type input "08/27/2025 7:13 AM"
type input "[DATE]"
click at [82, 152] on input "text" at bounding box center [93, 152] width 111 height 8
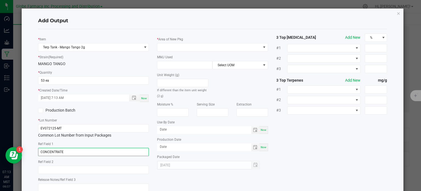
type input "CONCENTRATE"
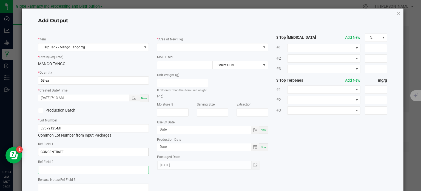
paste input "Cannabis Derived Distillate, Organic Terpenes"
type input "Cannabis Derived Distillate, Organic Terpenes"
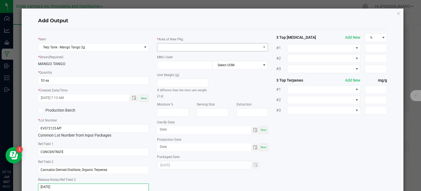
type textarea "8/29/2025"
click at [187, 46] on span at bounding box center [209, 47] width 104 height 8
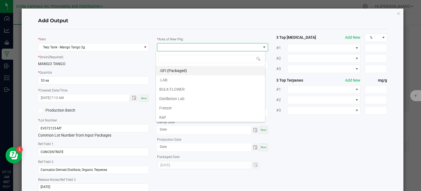
click at [190, 71] on li ".GFI (Packaged)" at bounding box center [210, 70] width 109 height 9
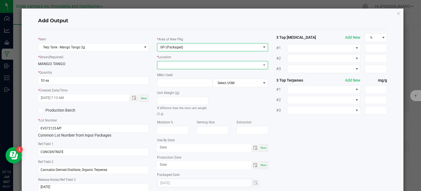
click at [188, 65] on span at bounding box center [209, 65] width 104 height 8
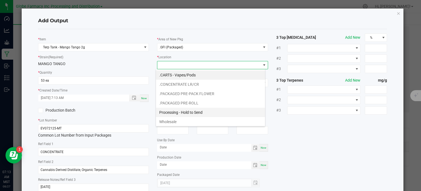
click at [194, 114] on li "Processing - Hold to Send" at bounding box center [210, 111] width 109 height 9
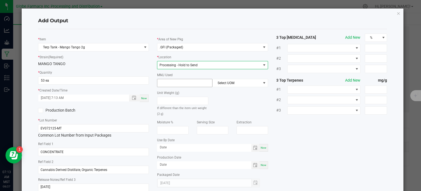
click at [179, 83] on input at bounding box center [184, 83] width 55 height 8
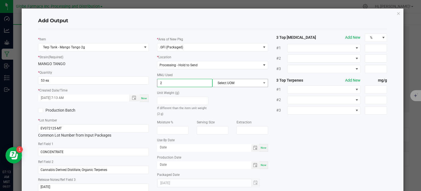
type input "2"
click at [225, 85] on span "Select UOM" at bounding box center [237, 83] width 48 height 8
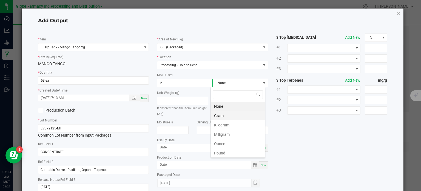
scroll to position [8, 55]
click at [224, 117] on li "Gram" at bounding box center [238, 115] width 54 height 9
click at [308, 130] on div "* Item Terp Tank - Mango Tango 2g * Strain (Required) MANGO TANGO * Quantity 53…" at bounding box center [213, 114] width 358 height 162
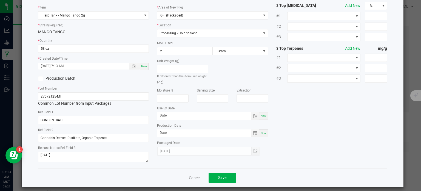
scroll to position [36, 0]
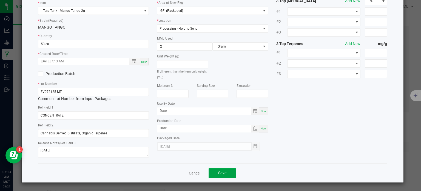
click at [220, 172] on span "Save" at bounding box center [222, 172] width 8 height 4
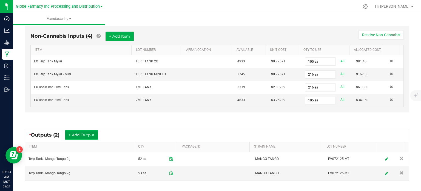
click at [80, 132] on button "+ Add Output" at bounding box center [81, 134] width 33 height 9
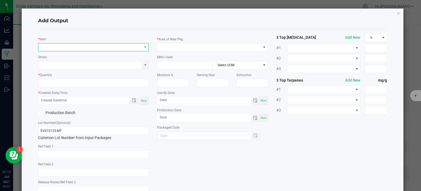
click at [79, 49] on span "NO DATA FOUND" at bounding box center [90, 47] width 104 height 8
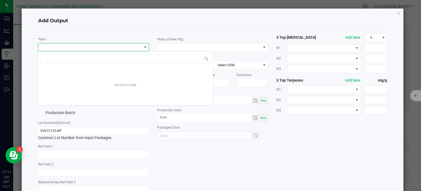
scroll to position [8, 110]
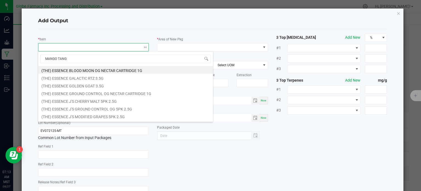
type input "MANGO TANGO"
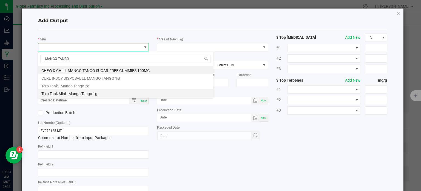
click at [98, 92] on li "Terp Tank Mini - Mango Tango 1g" at bounding box center [125, 93] width 175 height 8
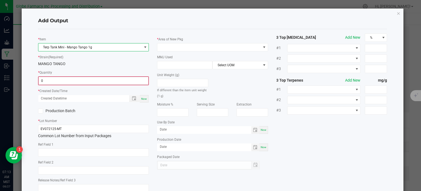
click at [68, 77] on input "0" at bounding box center [94, 81] width 110 height 8
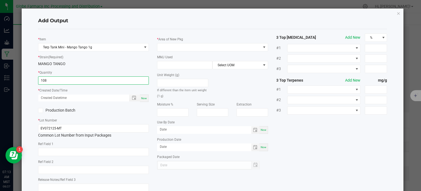
type input "108 ea"
click at [144, 101] on div "Now" at bounding box center [144, 97] width 9 height 7
type input "08/27/2025 7:13 AM"
type input "[DATE]"
click at [74, 155] on input "text" at bounding box center [93, 152] width 111 height 8
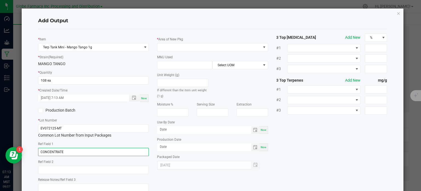
type input "CONCENTRATE"
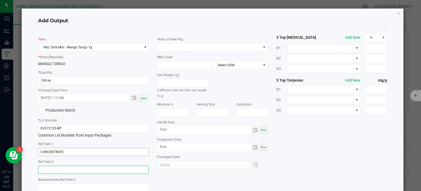
paste input "Cannabis Derived Distillate, Organic Terpenes"
type input "Cannabis Derived Distillate, Organic Terpenes"
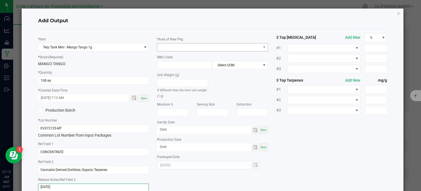
type textarea "8/29/2025"
click at [174, 50] on span at bounding box center [209, 47] width 104 height 8
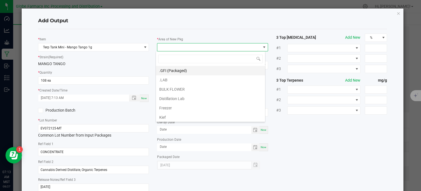
click at [175, 68] on li ".GFI (Packaged)" at bounding box center [210, 70] width 109 height 9
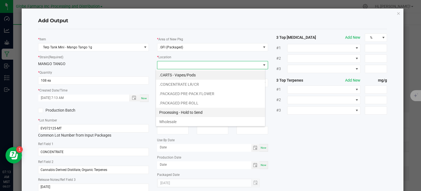
click at [180, 107] on li "Processing - Hold to Send" at bounding box center [210, 111] width 109 height 9
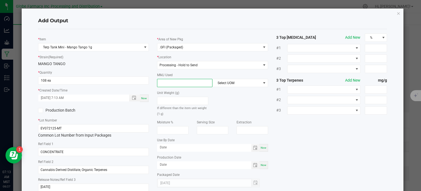
click at [174, 83] on input at bounding box center [184, 83] width 55 height 8
type input "1"
click at [242, 83] on span "Select UOM" at bounding box center [237, 83] width 48 height 8
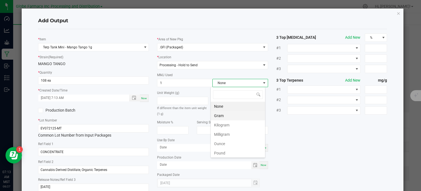
scroll to position [8, 55]
click at [220, 115] on li "Gram" at bounding box center [238, 115] width 54 height 9
click at [315, 138] on div "* Item Terp Tank Mini - Mango Tango 1g * Strain (Required) MANGO TANGO * Quanti…" at bounding box center [213, 114] width 358 height 162
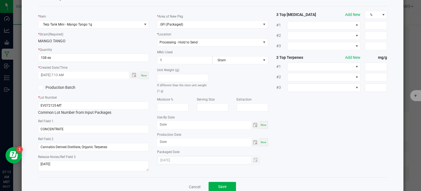
scroll to position [27, 0]
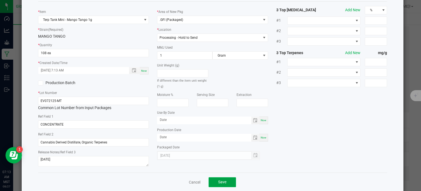
click at [215, 184] on button "Save" at bounding box center [222, 182] width 27 height 10
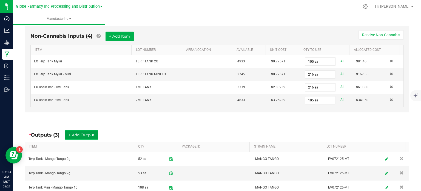
click at [73, 131] on button "+ Add Output" at bounding box center [81, 134] width 33 height 9
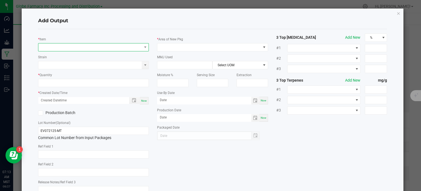
click at [75, 46] on span "NO DATA FOUND" at bounding box center [90, 47] width 104 height 8
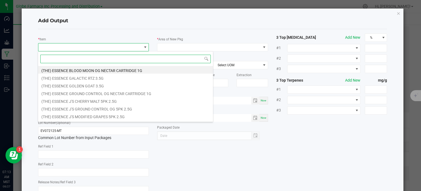
scroll to position [8, 110]
type input "MANGO TANGO"
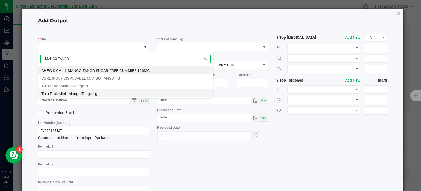
click at [88, 92] on li "Terp Tank Mini - Mango Tango 1g" at bounding box center [125, 93] width 175 height 8
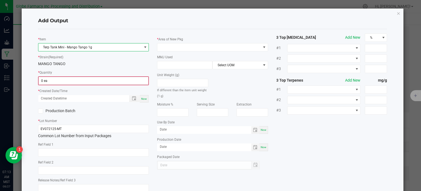
click at [71, 82] on input "0 ea" at bounding box center [94, 81] width 110 height 8
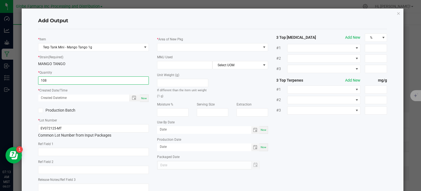
click at [141, 100] on span "Now" at bounding box center [144, 98] width 6 height 3
type input "108 ea"
type input "08/27/2025 7:13 AM"
type input "[DATE]"
click at [101, 153] on input "text" at bounding box center [93, 152] width 111 height 8
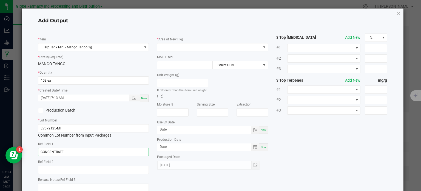
type input "CONCENTRATE"
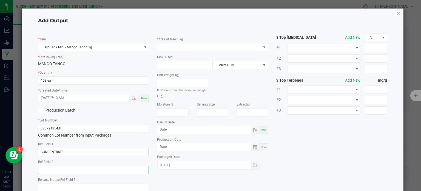
paste input "Cannabis Derived Distillate, Organic Terpenes"
type input "Cannabis Derived Distillate, Organic Terpenes"
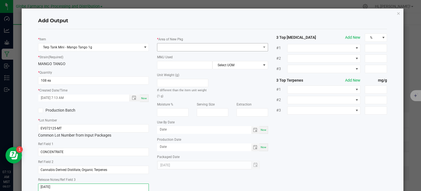
type textarea "8/29/2025"
click at [190, 47] on span at bounding box center [209, 47] width 104 height 8
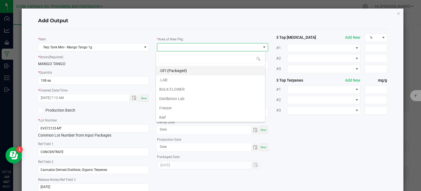
click at [185, 67] on li ".GFI (Packaged)" at bounding box center [210, 70] width 109 height 9
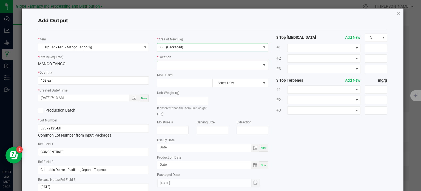
click at [184, 66] on span at bounding box center [209, 65] width 104 height 8
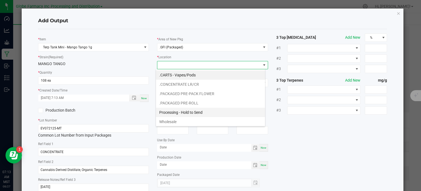
click at [188, 109] on li "Processing - Hold to Send" at bounding box center [210, 111] width 109 height 9
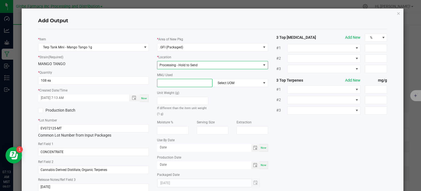
click at [185, 86] on input at bounding box center [184, 83] width 55 height 8
type input "1"
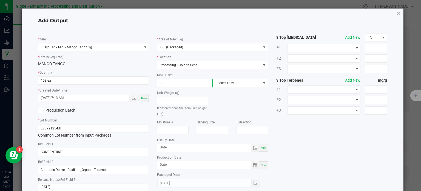
click at [229, 81] on span "Select UOM" at bounding box center [237, 83] width 48 height 8
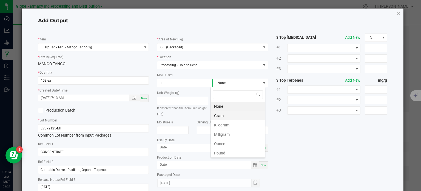
click at [233, 114] on li "Gram" at bounding box center [238, 115] width 54 height 9
click at [299, 128] on div "* Item Terp Tank Mini - Mango Tango 1g * Strain (Required) MANGO TANGO * Quanti…" at bounding box center [213, 114] width 358 height 162
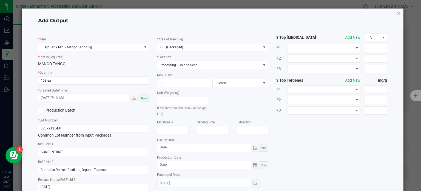
scroll to position [36, 0]
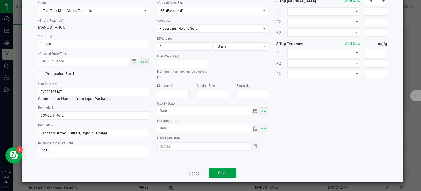
click at [226, 174] on button "Save" at bounding box center [222, 173] width 27 height 10
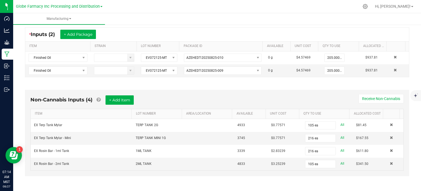
scroll to position [0, 0]
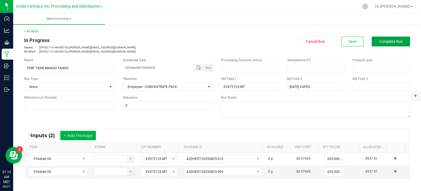
click at [384, 39] on span "Complete Run" at bounding box center [391, 41] width 24 height 4
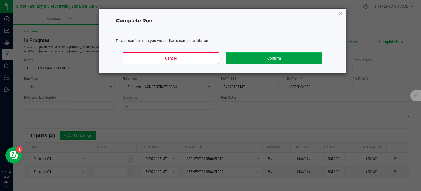
click at [305, 57] on button "Confirm" at bounding box center [274, 58] width 96 height 12
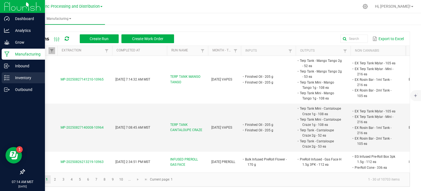
click at [7, 79] on icon at bounding box center [6, 77] width 5 height 5
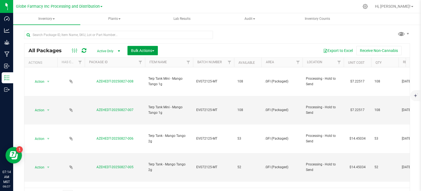
click at [142, 50] on span "Bulk Actions" at bounding box center [142, 50] width 23 height 4
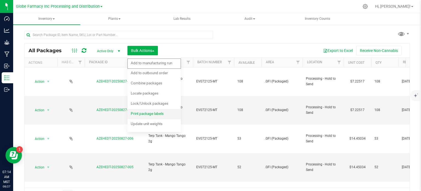
click at [155, 111] on span "Print package labels" at bounding box center [147, 113] width 33 height 4
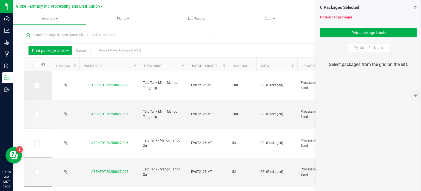
click at [38, 85] on span at bounding box center [36, 85] width 5 height 5
click at [0, 0] on input "checkbox" at bounding box center [0, 0] width 0 height 0
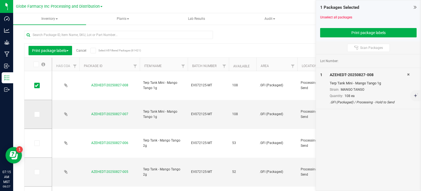
click at [37, 114] on icon at bounding box center [37, 114] width 4 height 0
click at [0, 0] on input "checkbox" at bounding box center [0, 0] width 0 height 0
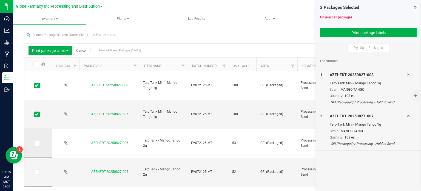
click at [37, 143] on icon at bounding box center [37, 143] width 4 height 0
click at [0, 0] on input "checkbox" at bounding box center [0, 0] width 0 height 0
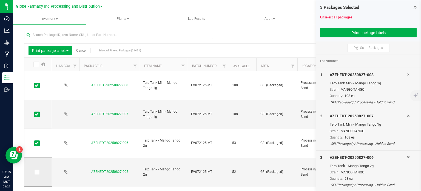
click at [36, 172] on icon at bounding box center [37, 172] width 4 height 0
click at [0, 0] on input "checkbox" at bounding box center [0, 0] width 0 height 0
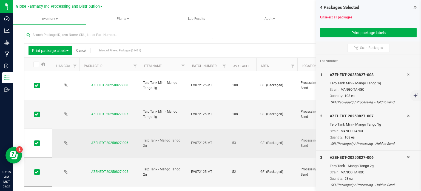
scroll to position [27, 0]
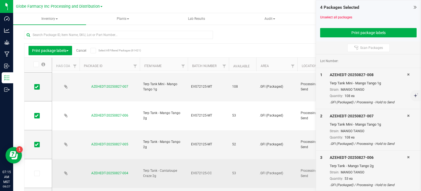
drag, startPoint x: 37, startPoint y: 174, endPoint x: 52, endPoint y: 170, distance: 15.2
click at [38, 173] on icon at bounding box center [37, 173] width 4 height 0
click at [0, 0] on input "checkbox" at bounding box center [0, 0] width 0 height 0
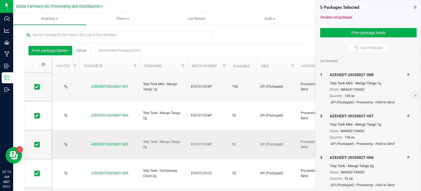
scroll to position [82, 0]
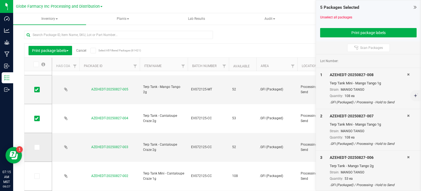
click at [35, 147] on icon at bounding box center [37, 147] width 4 height 0
click at [0, 0] on input "checkbox" at bounding box center [0, 0] width 0 height 0
click at [36, 176] on icon at bounding box center [37, 176] width 4 height 0
click at [0, 0] on input "checkbox" at bounding box center [0, 0] width 0 height 0
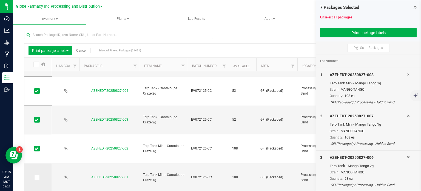
click at [38, 177] on span at bounding box center [36, 176] width 5 height 5
click at [0, 0] on input "checkbox" at bounding box center [0, 0] width 0 height 0
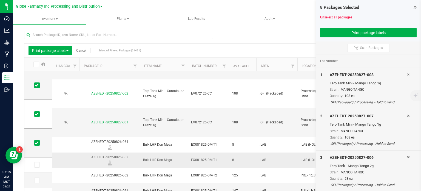
scroll to position [165, 0]
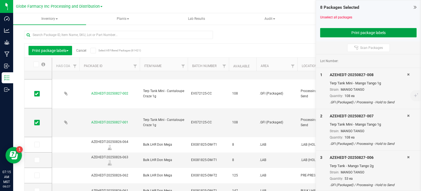
click at [326, 33] on button "Print package labels" at bounding box center [368, 32] width 97 height 9
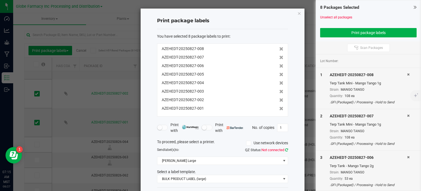
click at [285, 151] on icon at bounding box center [286, 150] width 3 height 4
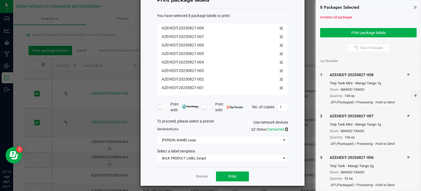
scroll to position [23, 0]
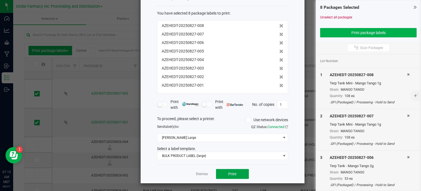
click at [225, 171] on button "Print" at bounding box center [232, 174] width 33 height 10
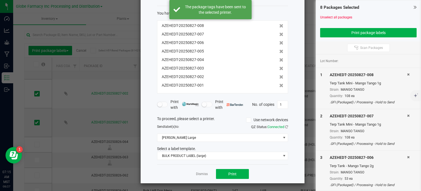
scroll to position [0, 0]
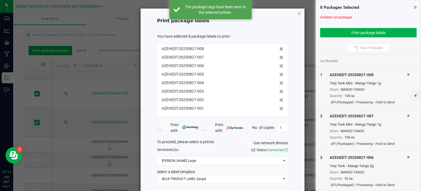
click at [298, 14] on icon "button" at bounding box center [300, 13] width 4 height 7
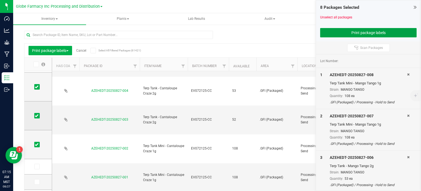
scroll to position [110, 0]
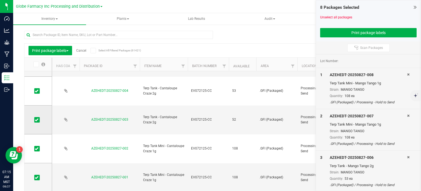
click at [35, 120] on icon at bounding box center [37, 120] width 4 height 0
click at [0, 0] on input "checkbox" at bounding box center [0, 0] width 0 height 0
click at [37, 91] on icon at bounding box center [37, 91] width 4 height 0
click at [0, 0] on input "checkbox" at bounding box center [0, 0] width 0 height 0
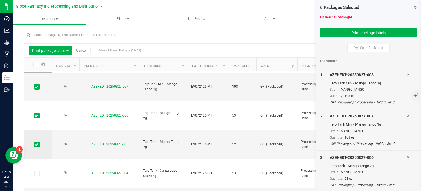
click at [38, 143] on span at bounding box center [36, 143] width 5 height 5
click at [0, 0] on input "checkbox" at bounding box center [0, 0] width 0 height 0
click at [38, 115] on icon at bounding box center [37, 115] width 4 height 0
click at [0, 0] on input "checkbox" at bounding box center [0, 0] width 0 height 0
click at [38, 87] on icon at bounding box center [37, 87] width 4 height 0
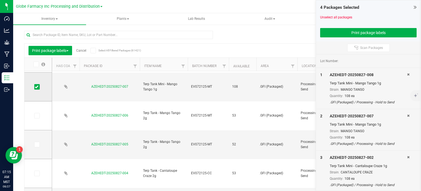
click at [0, 0] on input "checkbox" at bounding box center [0, 0] width 0 height 0
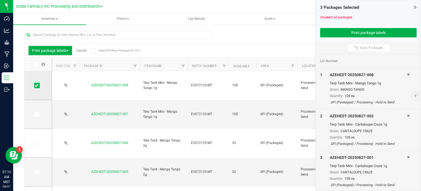
drag, startPoint x: 37, startPoint y: 85, endPoint x: 49, endPoint y: 84, distance: 12.1
click at [37, 85] on icon at bounding box center [37, 85] width 4 height 0
click at [0, 0] on input "checkbox" at bounding box center [0, 0] width 0 height 0
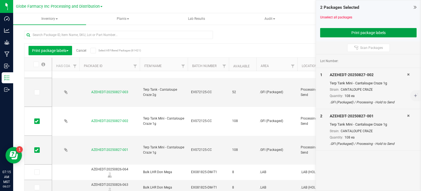
drag, startPoint x: 364, startPoint y: 33, endPoint x: 324, endPoint y: 44, distance: 42.0
click at [364, 33] on button "Print package labels" at bounding box center [368, 32] width 97 height 9
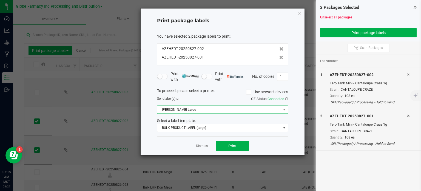
click at [206, 111] on span "Briana Zebra Large" at bounding box center [219, 110] width 124 height 8
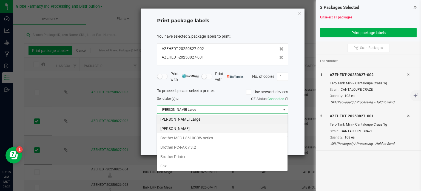
click at [190, 128] on Small "Briana Zebra Small" at bounding box center [222, 128] width 131 height 9
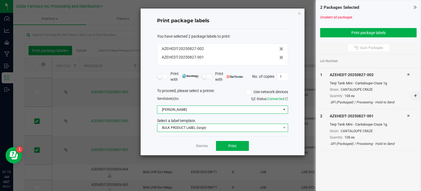
click at [190, 128] on span "BULK PRODUCT LABEL (large)" at bounding box center [219, 128] width 124 height 8
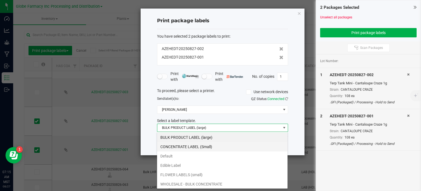
click at [193, 150] on li "CONCENTRATE LABEL (Small)" at bounding box center [222, 146] width 131 height 9
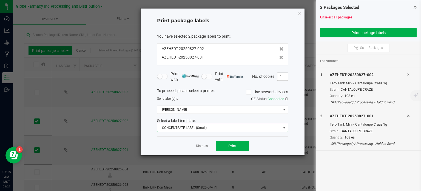
click at [282, 76] on input "1" at bounding box center [282, 77] width 10 height 8
type input "108"
click at [242, 145] on button "Print" at bounding box center [232, 146] width 33 height 10
click at [299, 13] on icon "button" at bounding box center [300, 13] width 4 height 7
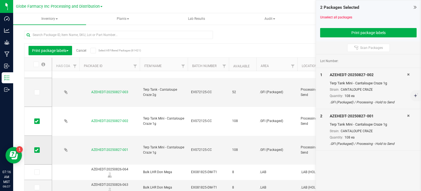
click at [38, 150] on icon at bounding box center [37, 150] width 4 height 0
click at [0, 0] on input "checkbox" at bounding box center [0, 0] width 0 height 0
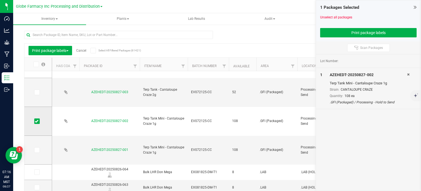
click at [39, 122] on span at bounding box center [36, 120] width 5 height 5
click at [0, 0] on input "checkbox" at bounding box center [0, 0] width 0 height 0
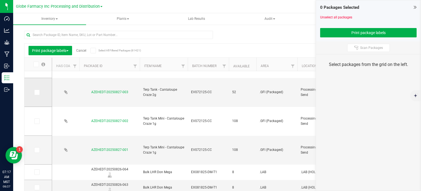
click at [38, 92] on icon at bounding box center [37, 92] width 4 height 0
click at [0, 0] on input "checkbox" at bounding box center [0, 0] width 0 height 0
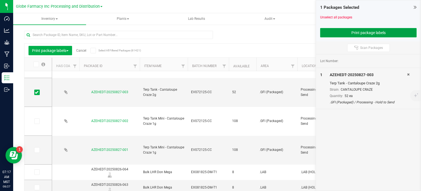
click at [370, 30] on button "Print package labels" at bounding box center [368, 32] width 97 height 9
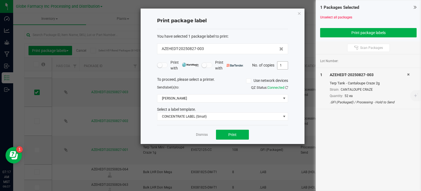
click at [285, 66] on input "1" at bounding box center [282, 65] width 10 height 8
type input "52"
click at [241, 130] on button "Print" at bounding box center [232, 134] width 33 height 10
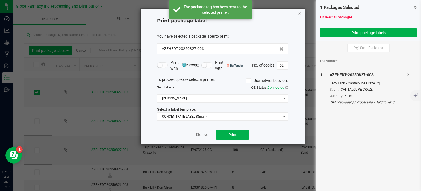
click at [300, 14] on icon "button" at bounding box center [300, 13] width 4 height 7
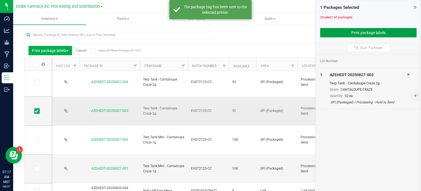
scroll to position [110, 0]
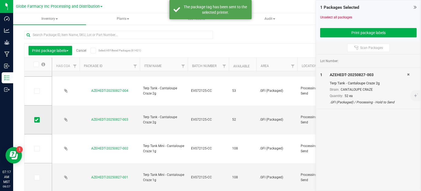
click at [38, 120] on icon at bounding box center [37, 120] width 4 height 0
click at [0, 0] on input "checkbox" at bounding box center [0, 0] width 0 height 0
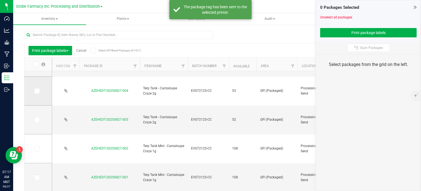
click at [36, 91] on icon at bounding box center [37, 91] width 4 height 0
click at [0, 0] on input "checkbox" at bounding box center [0, 0] width 0 height 0
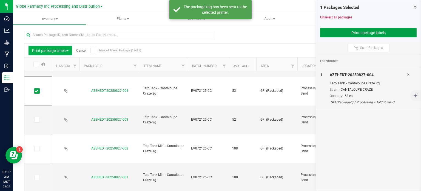
click at [346, 30] on button "Print package labels" at bounding box center [368, 32] width 97 height 9
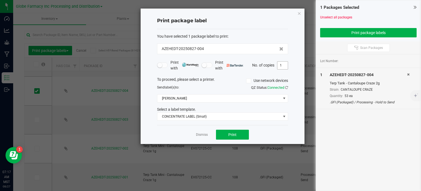
click at [282, 63] on input "1" at bounding box center [282, 65] width 10 height 8
type input "53"
click at [294, 67] on div "Print package label You have selected 1 package label to print : AZEHEDT-202508…" at bounding box center [223, 76] width 164 height 135
click at [243, 132] on button "Print" at bounding box center [232, 134] width 33 height 10
click at [299, 14] on icon "button" at bounding box center [300, 13] width 4 height 7
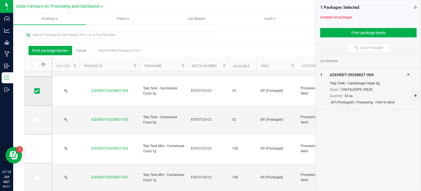
drag, startPoint x: 36, startPoint y: 90, endPoint x: 39, endPoint y: 91, distance: 3.9
click at [36, 91] on icon at bounding box center [37, 91] width 4 height 0
click at [0, 0] on input "checkbox" at bounding box center [0, 0] width 0 height 0
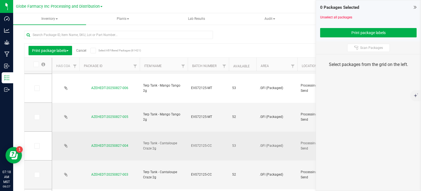
scroll to position [55, 0]
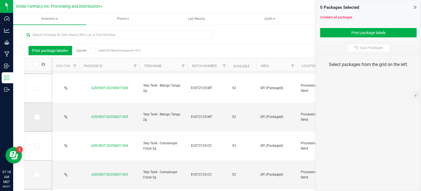
click at [34, 116] on span at bounding box center [36, 116] width 5 height 5
click at [0, 0] on input "checkbox" at bounding box center [0, 0] width 0 height 0
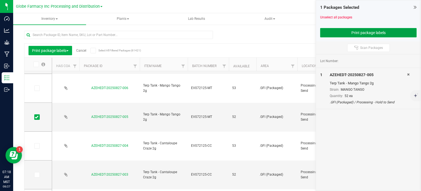
click at [352, 32] on button "Print package labels" at bounding box center [368, 32] width 97 height 9
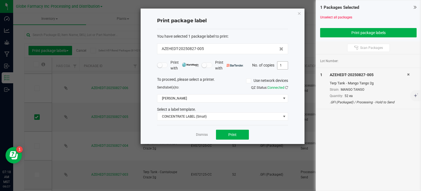
click at [282, 64] on input "1" at bounding box center [282, 65] width 10 height 8
type input "52"
click at [271, 129] on div "Dismiss Print" at bounding box center [222, 134] width 131 height 19
click at [239, 138] on button "Print" at bounding box center [232, 134] width 33 height 10
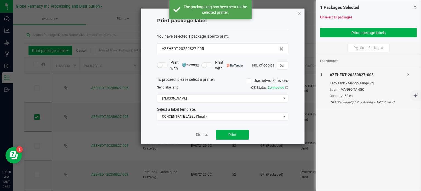
click at [298, 13] on icon "button" at bounding box center [300, 13] width 4 height 7
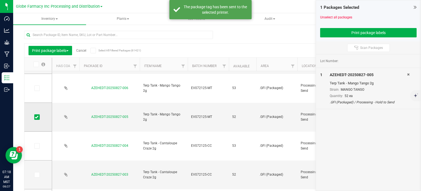
click at [37, 117] on icon at bounding box center [37, 117] width 4 height 0
click at [0, 0] on input "checkbox" at bounding box center [0, 0] width 0 height 0
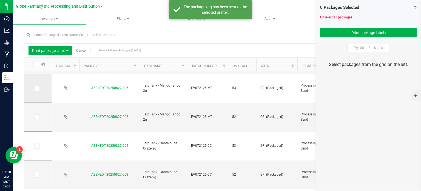
click at [38, 88] on icon at bounding box center [37, 88] width 4 height 0
click at [0, 0] on input "checkbox" at bounding box center [0, 0] width 0 height 0
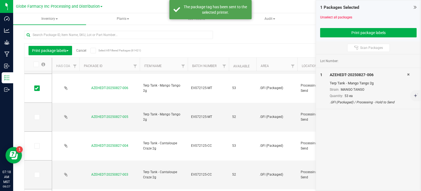
click at [329, 39] on div "1 Packages Selected Unselect all packages Print package labels" at bounding box center [368, 20] width 105 height 41
click at [332, 36] on button "Print package labels" at bounding box center [368, 32] width 97 height 9
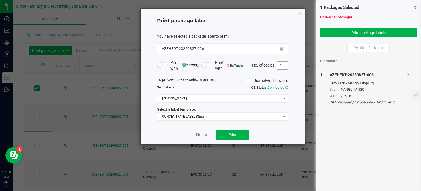
click at [284, 64] on input "1" at bounding box center [282, 65] width 10 height 8
type input "53"
click at [242, 132] on button "Print" at bounding box center [232, 134] width 33 height 10
click at [299, 13] on icon "button" at bounding box center [300, 13] width 4 height 7
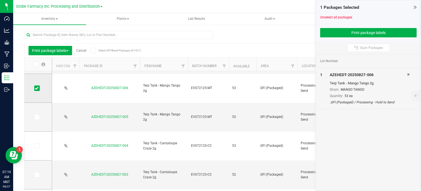
click at [37, 88] on icon at bounding box center [37, 88] width 4 height 0
click at [0, 0] on input "checkbox" at bounding box center [0, 0] width 0 height 0
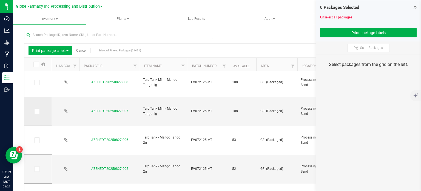
scroll to position [0, 0]
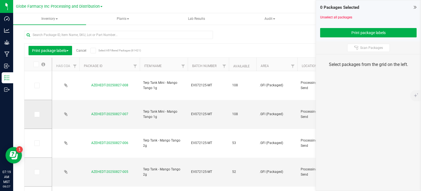
click at [38, 113] on span at bounding box center [36, 113] width 5 height 5
click at [0, 0] on input "checkbox" at bounding box center [0, 0] width 0 height 0
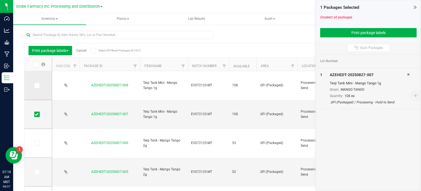
click at [37, 85] on icon at bounding box center [37, 85] width 4 height 0
click at [0, 0] on input "checkbox" at bounding box center [0, 0] width 0 height 0
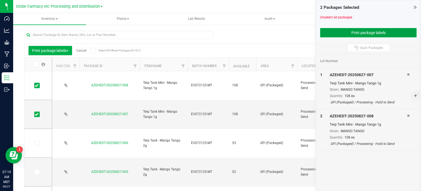
click at [348, 29] on button "Print package labels" at bounding box center [368, 32] width 97 height 9
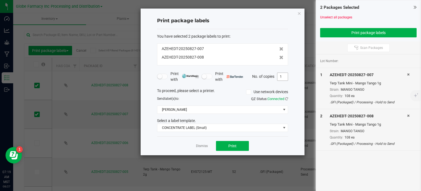
click at [283, 77] on input "1" at bounding box center [282, 77] width 10 height 8
type input "108"
click at [279, 143] on div "Dismiss Print" at bounding box center [222, 145] width 131 height 19
click at [240, 149] on button "Print" at bounding box center [232, 146] width 33 height 10
click at [300, 13] on icon "button" at bounding box center [300, 13] width 4 height 7
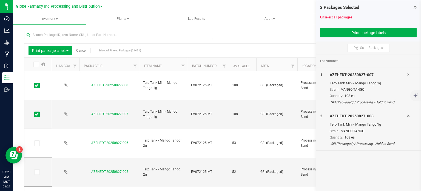
click at [82, 50] on link "Cancel" at bounding box center [81, 51] width 10 height 4
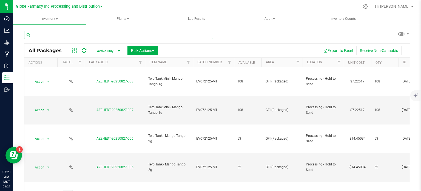
click at [58, 36] on input "text" at bounding box center [118, 35] width 189 height 8
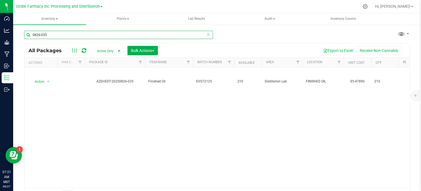
type input "0826-035"
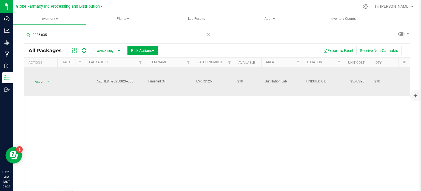
click at [213, 83] on span "EV072125" at bounding box center [213, 81] width 35 height 5
type input "EV072125-SBS"
click at [206, 104] on div "All Packages Active Only Active Only Lab Samples Locked All Bulk Actions Add to…" at bounding box center [217, 121] width 386 height 157
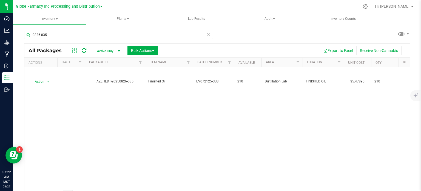
click at [84, 48] on icon at bounding box center [84, 50] width 5 height 5
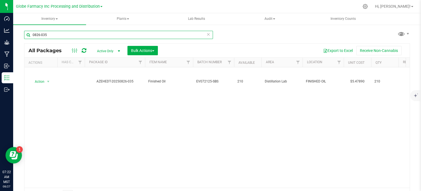
click at [55, 34] on input "0826-035" at bounding box center [118, 35] width 189 height 8
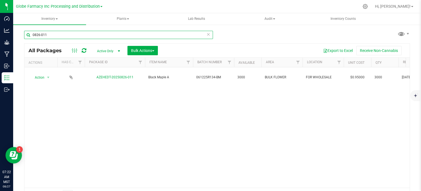
click at [39, 36] on input "0826-011" at bounding box center [118, 35] width 189 height 8
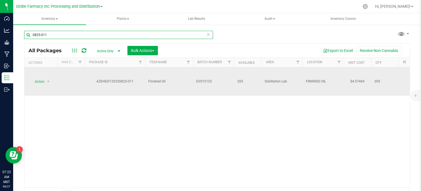
type input "0825-011"
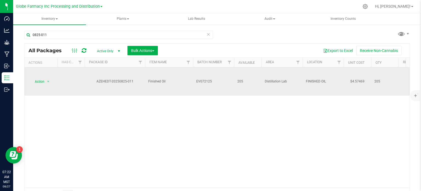
click at [226, 80] on span "EV072125" at bounding box center [213, 81] width 35 height 5
type input "EV072125-SBS"
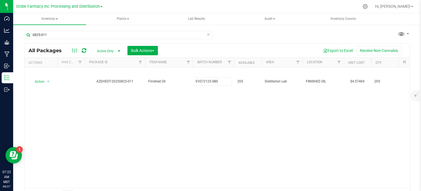
click at [202, 132] on div "All Packages Active Only Active Only Lab Samples Locked All Bulk Actions Add to…" at bounding box center [217, 121] width 386 height 157
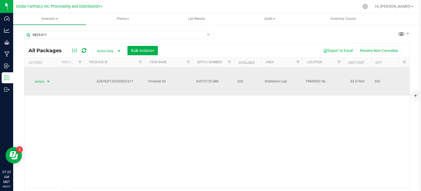
click at [36, 83] on span "Action" at bounding box center [37, 82] width 15 height 8
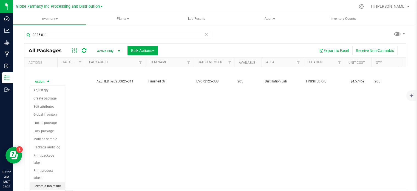
click at [50, 182] on li "Record a lab result" at bounding box center [47, 186] width 35 height 8
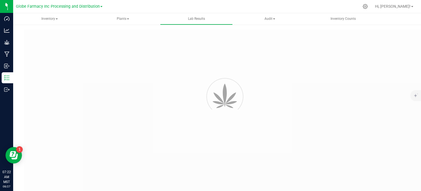
type input "AZEHEDT-20250825-011"
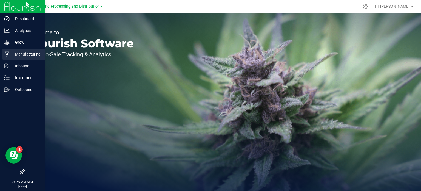
click at [19, 57] on p "Manufacturing" at bounding box center [26, 54] width 33 height 7
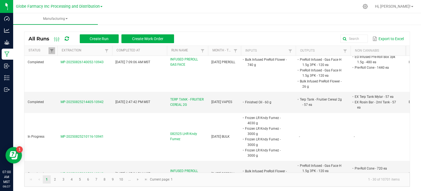
scroll to position [411, 0]
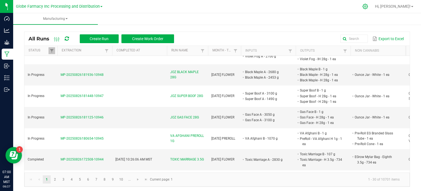
click at [368, 9] on icon at bounding box center [365, 7] width 6 height 6
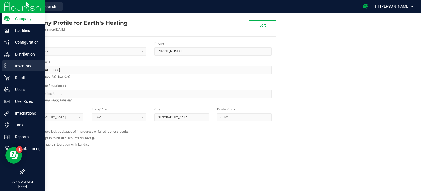
click at [25, 68] on p "Inventory" at bounding box center [26, 66] width 33 height 7
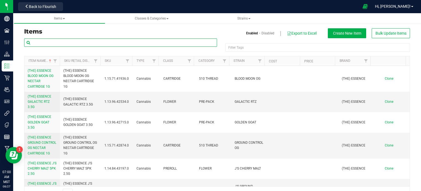
click at [69, 42] on input "text" at bounding box center [120, 42] width 193 height 8
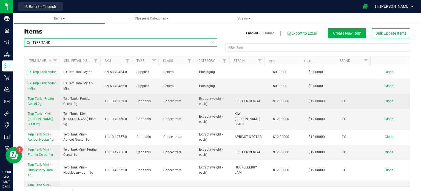
type input "TERP TANK"
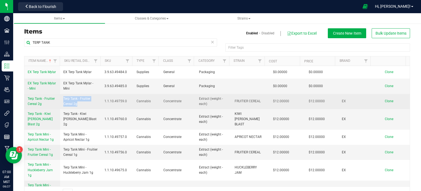
drag, startPoint x: 80, startPoint y: 104, endPoint x: 63, endPoint y: 100, distance: 18.0
click at [63, 100] on span "Terp Tank - Fruitier Cereal 2g" at bounding box center [80, 101] width 35 height 10
copy span "Terp Tank - Fruitier Cereal 2g"
click at [385, 101] on span "Clone" at bounding box center [389, 101] width 9 height 4
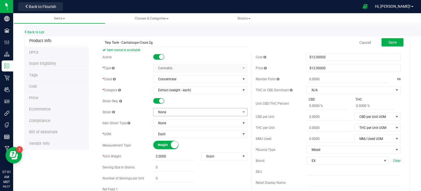
type input "Terp Tank - Cantaloupe Craze 2g"
click at [159, 113] on span "None" at bounding box center [197, 112] width 87 height 8
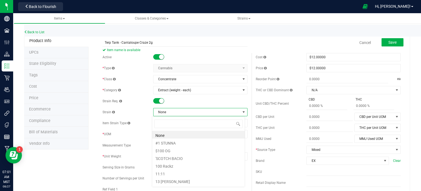
scroll to position [8, 93]
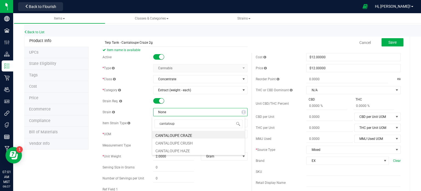
type input "cantaloupe"
click at [169, 135] on li "CANTALOUPE CRAZE" at bounding box center [198, 135] width 93 height 8
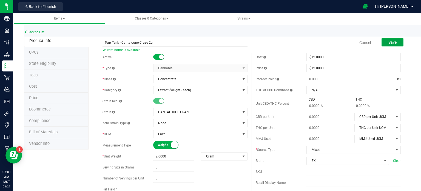
click at [389, 44] on span "Save" at bounding box center [393, 42] width 8 height 4
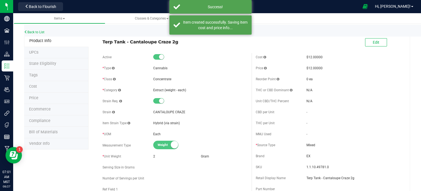
click at [45, 109] on span "Ecommerce" at bounding box center [40, 109] width 22 height 5
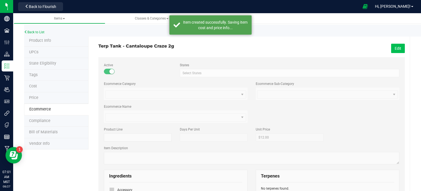
click at [398, 48] on button "Edit" at bounding box center [398, 48] width 14 height 9
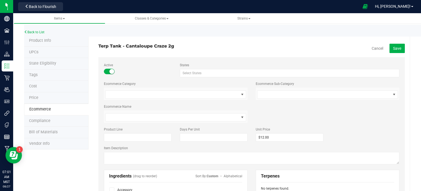
scroll to position [82, 0]
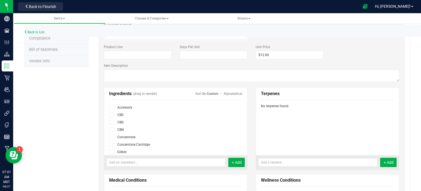
click at [113, 143] on span at bounding box center [111, 144] width 5 height 5
click at [0, 0] on input "checkbox" at bounding box center [0, 0] width 0 height 0
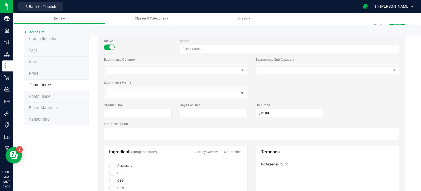
scroll to position [0, 0]
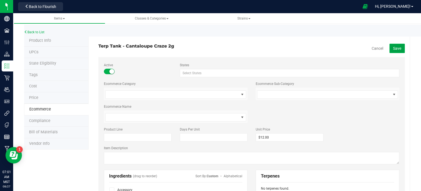
click at [396, 49] on span "Save" at bounding box center [397, 48] width 8 height 4
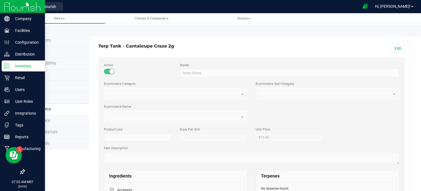
click at [9, 64] on line at bounding box center [7, 64] width 3 height 0
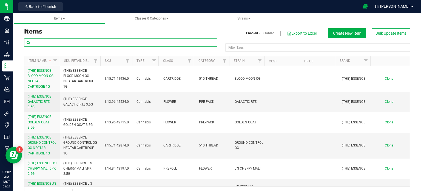
click at [78, 39] on input "text" at bounding box center [120, 42] width 193 height 8
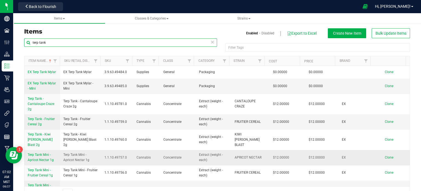
type input "terp tank"
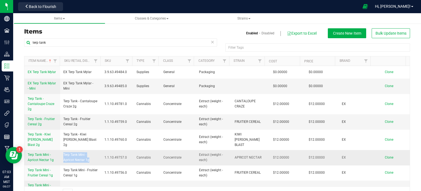
drag, startPoint x: 90, startPoint y: 156, endPoint x: 63, endPoint y: 149, distance: 27.6
click at [63, 152] on span "Terp Tank Mini - Apricot Nectar 1g" at bounding box center [80, 157] width 35 height 10
copy span "Terp Tank Mini - Apricot Nectar 1g"
click at [385, 155] on span "Clone" at bounding box center [389, 157] width 9 height 4
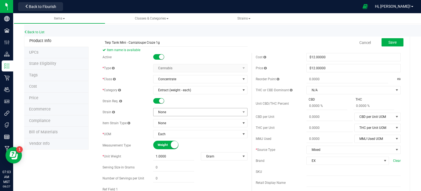
type input "Terp Tank Mini - Cantaloupe Craze 1g"
click at [164, 115] on span "None" at bounding box center [197, 112] width 87 height 8
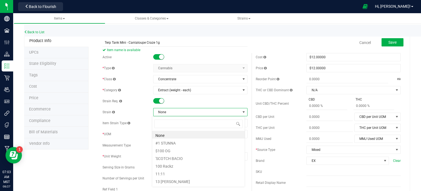
scroll to position [8, 93]
type input "cantaloupe"
click at [194, 133] on li "CANTALOUPE CRAZE" at bounding box center [198, 135] width 93 height 8
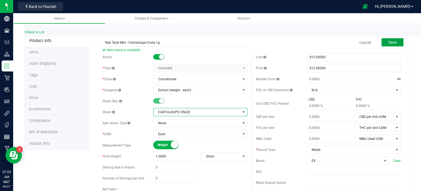
click at [389, 42] on span "Save" at bounding box center [393, 42] width 8 height 4
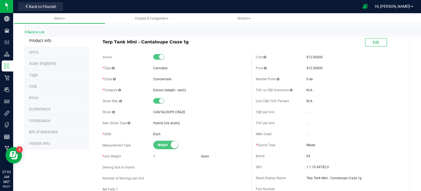
click at [53, 108] on li "Ecommerce" at bounding box center [56, 110] width 64 height 12
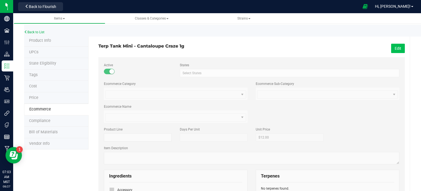
click at [393, 48] on button "Edit" at bounding box center [398, 48] width 14 height 9
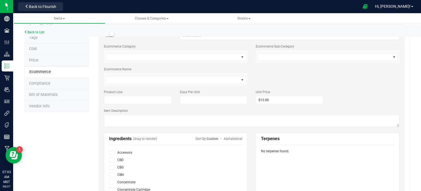
scroll to position [82, 0]
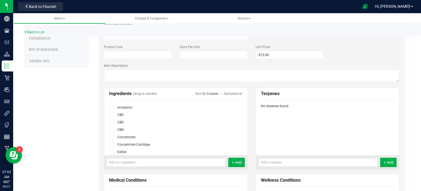
click at [109, 143] on span at bounding box center [111, 144] width 5 height 5
click at [0, 0] on input "checkbox" at bounding box center [0, 0] width 0 height 0
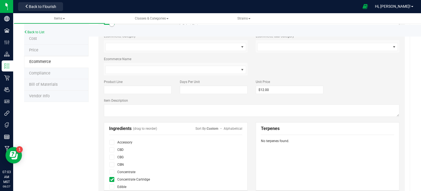
scroll to position [0, 0]
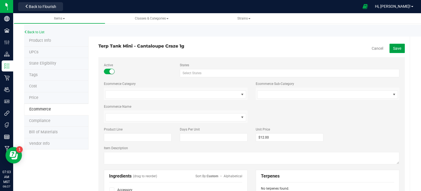
click at [395, 50] on span "Save" at bounding box center [397, 48] width 8 height 4
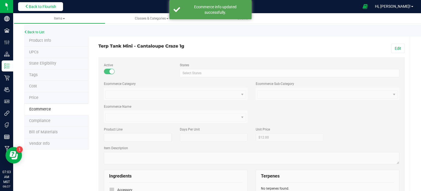
click at [40, 7] on span "Back to Flourish" at bounding box center [42, 6] width 27 height 4
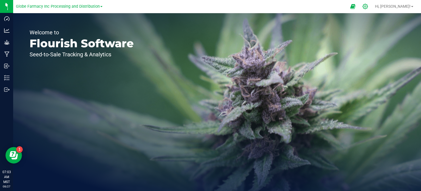
click at [368, 5] on icon at bounding box center [365, 7] width 6 height 6
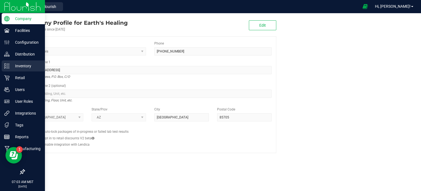
click at [20, 68] on p "Inventory" at bounding box center [26, 66] width 33 height 7
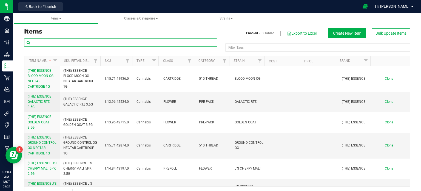
click at [68, 44] on input "text" at bounding box center [120, 42] width 193 height 8
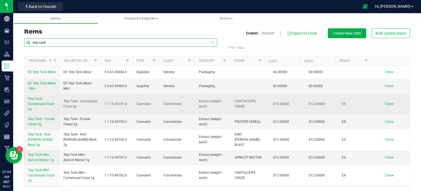
type input "terp tank"
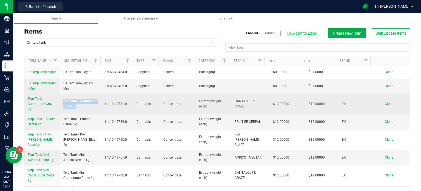
drag, startPoint x: 82, startPoint y: 107, endPoint x: 63, endPoint y: 102, distance: 19.7
click at [63, 102] on span "Terp Tank - Cantaloupe Craze 2g" at bounding box center [80, 103] width 35 height 10
copy span "Terp Tank - Cantaloupe Craze 2g"
click at [385, 103] on span "Clone" at bounding box center [389, 104] width 9 height 4
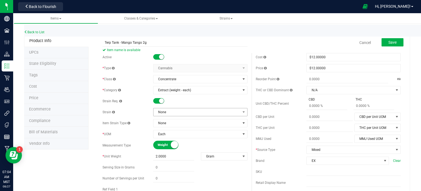
type input "Terp Tank - Mango Tango 2g"
click at [172, 113] on span "None" at bounding box center [197, 112] width 87 height 8
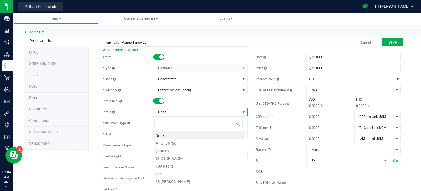
scroll to position [8, 93]
type input "mango tang"
click at [177, 135] on li "MANGO TANGO" at bounding box center [198, 135] width 93 height 8
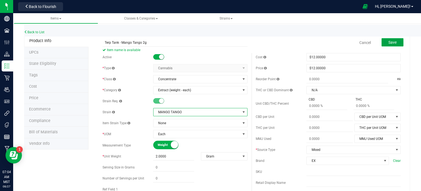
click at [394, 39] on button "Save" at bounding box center [393, 42] width 22 height 8
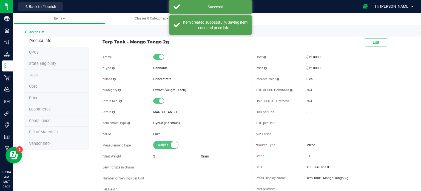
click at [45, 108] on span "Ecommerce" at bounding box center [40, 109] width 22 height 5
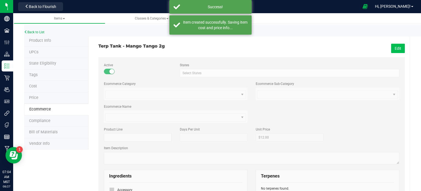
click at [398, 48] on button "Edit" at bounding box center [398, 48] width 14 height 9
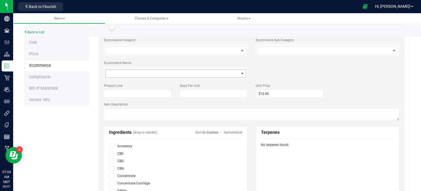
scroll to position [82, 0]
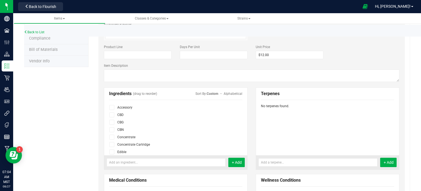
click at [112, 144] on icon at bounding box center [112, 144] width 4 height 0
click at [0, 0] on input "checkbox" at bounding box center [0, 0] width 0 height 0
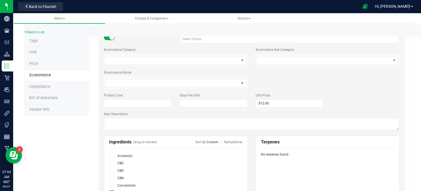
scroll to position [0, 0]
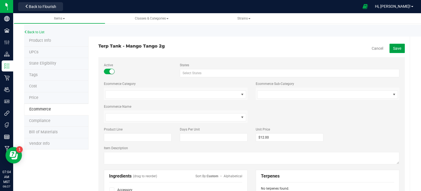
click at [399, 49] on button "Save" at bounding box center [397, 48] width 15 height 9
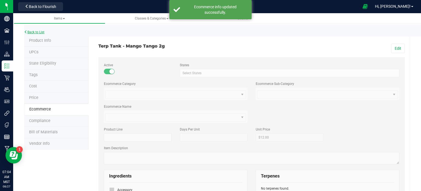
click at [35, 32] on link "Back to List" at bounding box center [34, 32] width 20 height 4
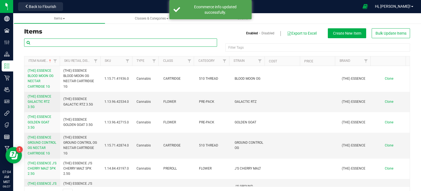
click at [69, 41] on input "text" at bounding box center [120, 42] width 193 height 8
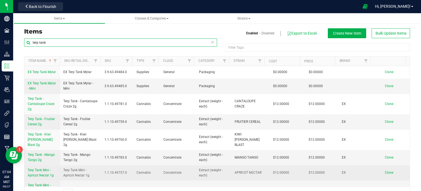
type input "terp tank"
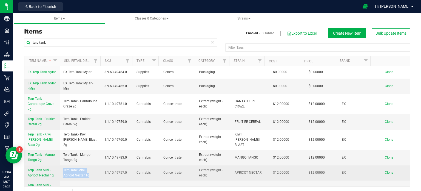
drag, startPoint x: 89, startPoint y: 170, endPoint x: 63, endPoint y: 163, distance: 26.6
click at [63, 167] on span "Terp Tank Mini - Apricot Nectar 1g" at bounding box center [80, 172] width 35 height 10
copy span "Terp Tank Mini - Apricot Nectar 1g"
click at [385, 170] on span "Clone" at bounding box center [389, 172] width 9 height 4
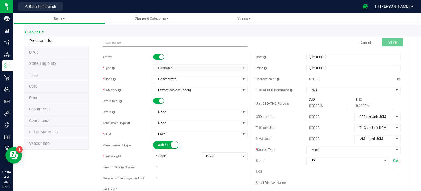
click at [125, 44] on input "text" at bounding box center [175, 42] width 145 height 8
type input "Terp Tank Mini - Mango Tango 1g"
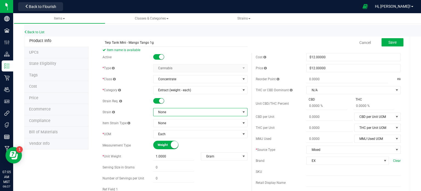
click at [171, 112] on span "None" at bounding box center [197, 112] width 87 height 8
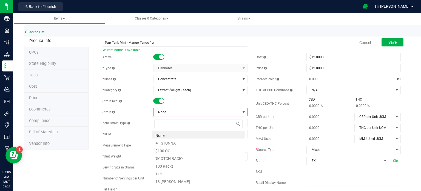
scroll to position [8, 93]
type input "mango tang"
click at [172, 135] on li "MANGO TANGO" at bounding box center [198, 135] width 93 height 8
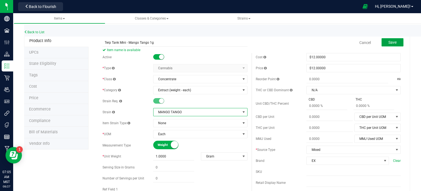
click at [396, 41] on button "Save" at bounding box center [393, 42] width 22 height 8
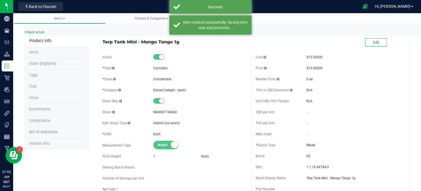
click at [37, 109] on span "Ecommerce" at bounding box center [40, 109] width 22 height 5
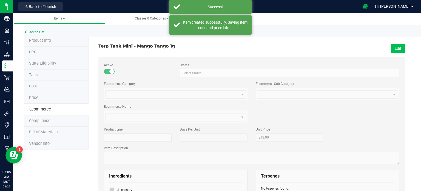
click at [394, 48] on button "Edit" at bounding box center [398, 48] width 14 height 9
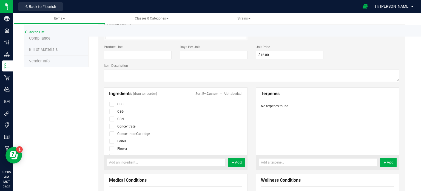
scroll to position [27, 0]
click at [112, 117] on icon at bounding box center [112, 117] width 4 height 0
click at [0, 0] on input "checkbox" at bounding box center [0, 0] width 0 height 0
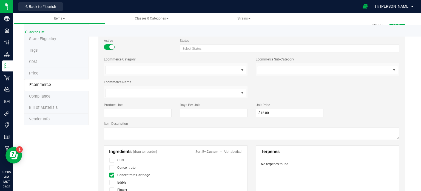
scroll to position [0, 0]
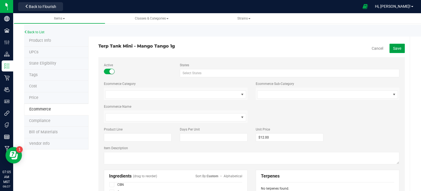
drag, startPoint x: 390, startPoint y: 45, endPoint x: 382, endPoint y: 47, distance: 7.8
click at [390, 45] on button "Save" at bounding box center [397, 48] width 15 height 9
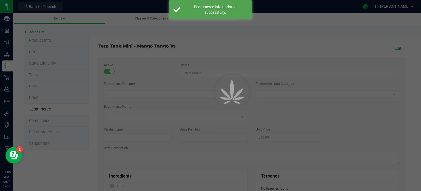
scroll to position [19, 0]
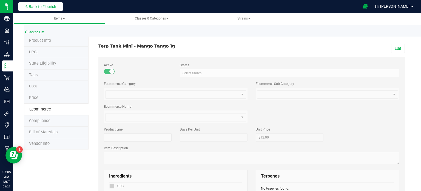
click at [39, 8] on span "Back to Flourish" at bounding box center [42, 6] width 27 height 4
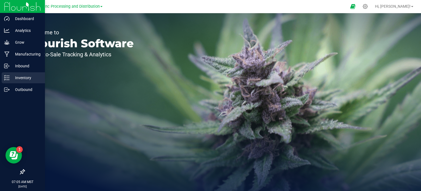
click at [7, 78] on icon at bounding box center [6, 77] width 5 height 5
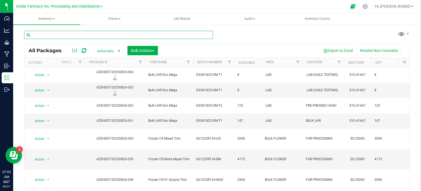
click at [75, 33] on input "text" at bounding box center [118, 35] width 189 height 8
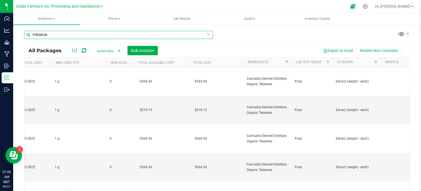
scroll to position [0, 509]
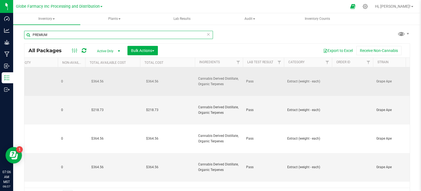
type input "PREMIUM"
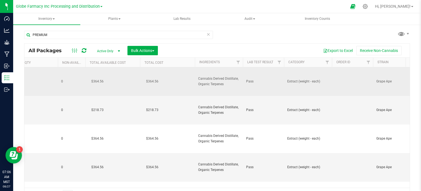
click at [211, 82] on span "Cannabis Derived Distillate, Organic Terpenes" at bounding box center [218, 81] width 41 height 10
click at [211, 82] on input "Cannabis Derived Distillate, Organic Terpenes" at bounding box center [218, 81] width 46 height 9
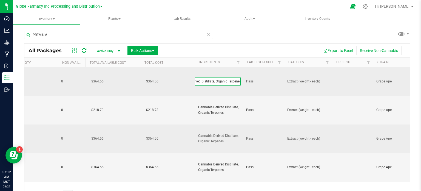
scroll to position [0, 0]
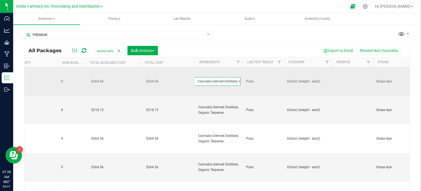
click at [209, 82] on input "Cannabis Derived Distillate, Organic Terpenes" at bounding box center [218, 81] width 46 height 9
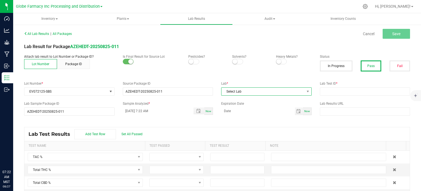
click at [260, 90] on span "Select Lab" at bounding box center [263, 91] width 83 height 8
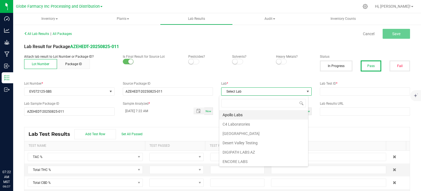
click at [238, 114] on li "Apollo Labs" at bounding box center [263, 114] width 89 height 9
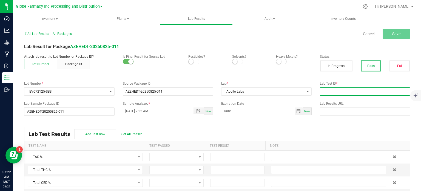
click at [341, 92] on input "text" at bounding box center [365, 91] width 90 height 8
paste input "2508APO3580.17848"
type input "2508APO3580.17848"
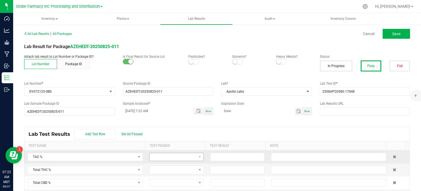
drag, startPoint x: 261, startPoint y: 129, endPoint x: 183, endPoint y: 157, distance: 82.2
click at [261, 130] on div "Lab Test Results Add Test Row Set All Passed" at bounding box center [217, 134] width 386 height 14
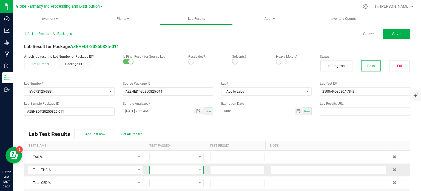
click at [183, 166] on span at bounding box center [173, 170] width 47 height 8
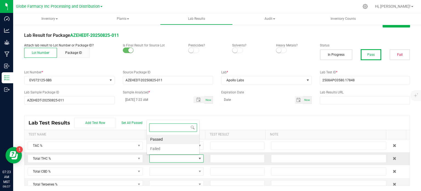
scroll to position [8, 52]
click at [187, 137] on li "Passed" at bounding box center [173, 138] width 52 height 9
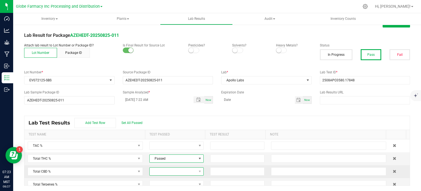
click at [180, 171] on span at bounding box center [173, 171] width 47 height 8
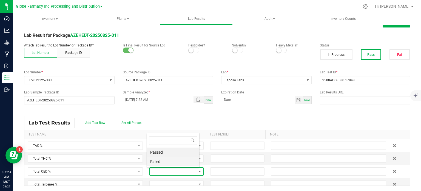
scroll to position [0, 0]
click at [179, 154] on li "Passed" at bounding box center [173, 151] width 52 height 9
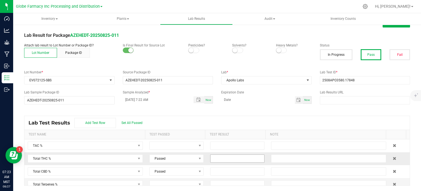
click at [223, 158] on input at bounding box center [238, 158] width 54 height 8
paste input "85.3253"
type input "85.3253"
click at [238, 171] on input at bounding box center [238, 171] width 54 height 8
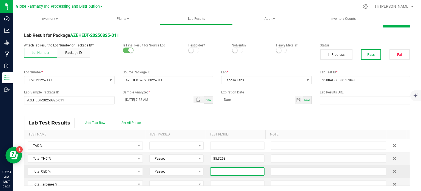
paste input "0.1865"
type input "0.1865"
drag, startPoint x: 250, startPoint y: 113, endPoint x: 247, endPoint y: 119, distance: 6.6
click at [250, 114] on div "All Lab Results | All Packages Cancel Save Lab Result for Package AZEHEDT-20250…" at bounding box center [217, 101] width 386 height 167
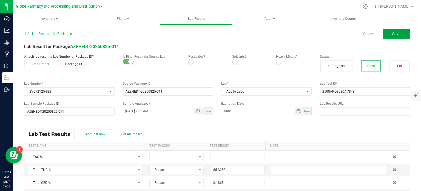
click at [392, 34] on span "Save" at bounding box center [396, 34] width 8 height 4
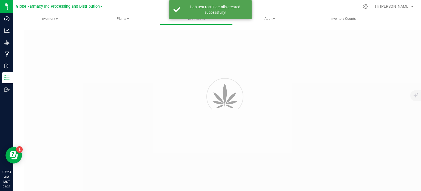
type input "AZEHEDT-20250825-011"
type input "2508APO3580.17848"
type input "AZEHEDT-20250825-011"
type input "08/27/2025 7:22 AM"
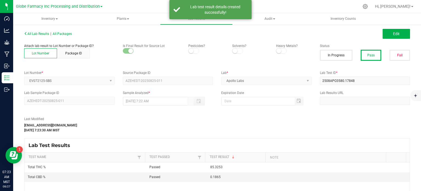
click at [392, 40] on div "All Lab Results | All Packages Edit" at bounding box center [217, 34] width 394 height 14
click at [392, 37] on button "Edit" at bounding box center [396, 34] width 27 height 10
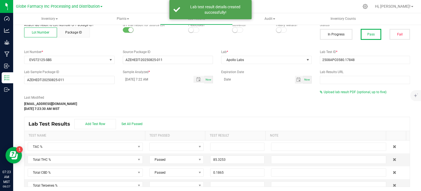
scroll to position [22, 0]
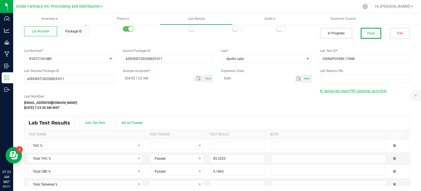
click at [338, 92] on span "Upload lab result PDF (optional, up to five)" at bounding box center [355, 91] width 63 height 4
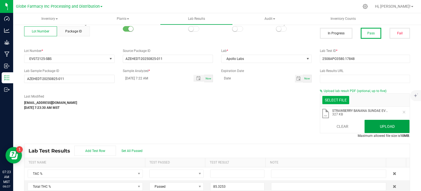
click at [372, 126] on button "Upload" at bounding box center [387, 126] width 45 height 13
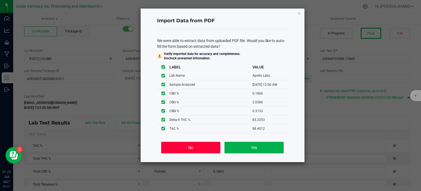
click at [202, 147] on button "No" at bounding box center [190, 147] width 59 height 12
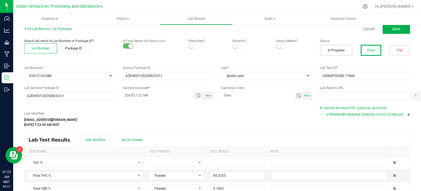
scroll to position [0, 0]
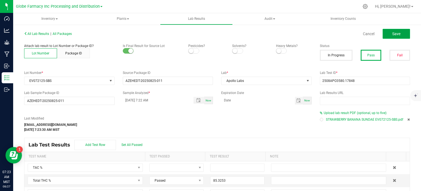
click at [399, 34] on button "Save" at bounding box center [396, 34] width 27 height 10
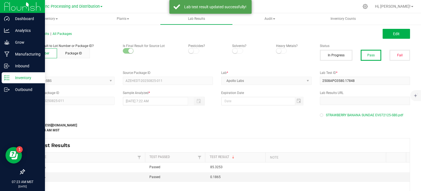
click at [2, 79] on div "Inventory" at bounding box center [23, 77] width 43 height 11
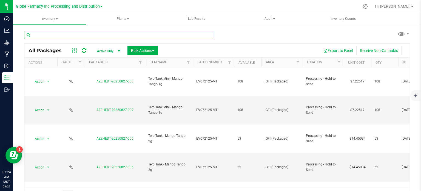
click at [55, 35] on input "text" at bounding box center [118, 35] width 189 height 8
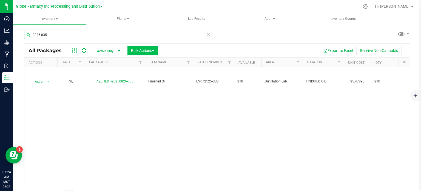
type input "0826-035"
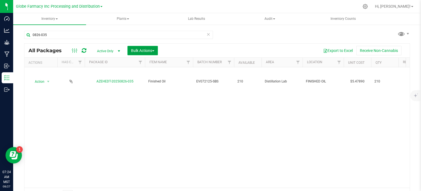
click at [142, 49] on span "Bulk Actions" at bounding box center [142, 50] width 23 height 4
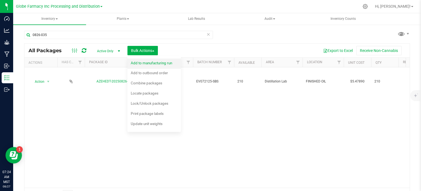
click at [144, 64] on span "Add to manufacturing run" at bounding box center [151, 63] width 41 height 4
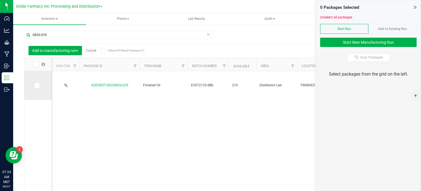
click at [36, 85] on icon at bounding box center [37, 85] width 4 height 0
click at [0, 0] on input "checkbox" at bounding box center [0, 0] width 0 height 0
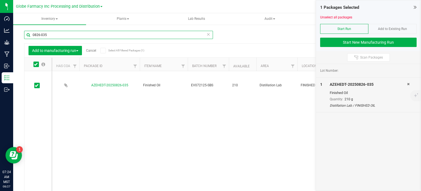
click at [54, 38] on input "0826-035" at bounding box center [118, 35] width 189 height 8
type input "0825-011"
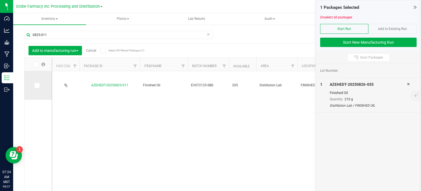
click at [34, 83] on span at bounding box center [36, 85] width 5 height 5
click at [0, 0] on input "checkbox" at bounding box center [0, 0] width 0 height 0
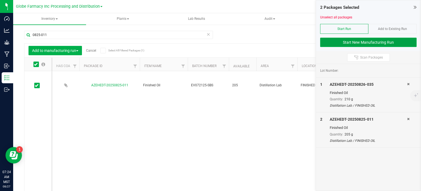
click at [328, 42] on button "Start New Manufacturing Run" at bounding box center [368, 42] width 97 height 9
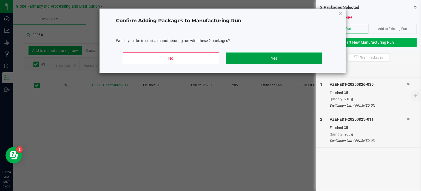
click at [262, 59] on button "Yes" at bounding box center [274, 58] width 96 height 12
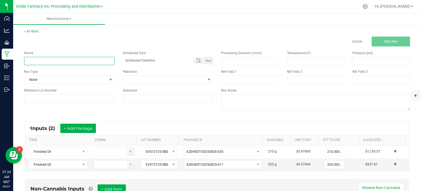
click at [51, 63] on input at bounding box center [69, 61] width 90 height 8
type input "TERP TANK STRAWBERRY BANANA SUNDAE"
click at [135, 78] on span at bounding box center [164, 80] width 83 height 8
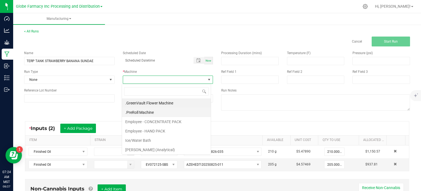
scroll to position [8, 89]
click at [143, 118] on li "Employee - CONCENTRATE PACK" at bounding box center [166, 121] width 89 height 9
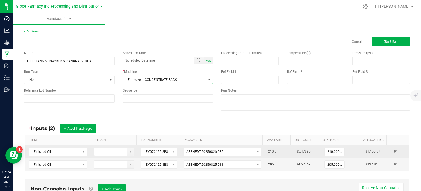
click at [157, 150] on span "EV072125-SBS" at bounding box center [155, 152] width 29 height 8
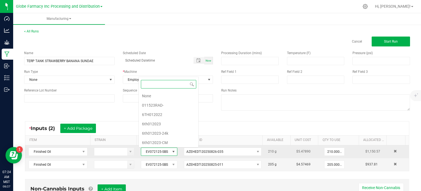
scroll to position [8, 35]
click at [157, 150] on span "EV072125-SBS" at bounding box center [155, 152] width 29 height 8
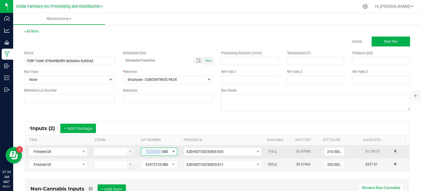
click at [157, 150] on span "EV072125-SBS" at bounding box center [155, 152] width 29 height 8
copy span "EV072125-SBS"
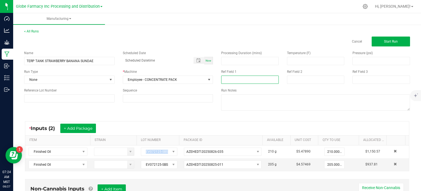
click at [231, 79] on input at bounding box center [250, 79] width 58 height 8
paste input "EV072125-SBS"
type input "EV072125-SBS"
click at [297, 79] on input at bounding box center [316, 79] width 58 height 8
type input "AUGUST 2025 VAPES"
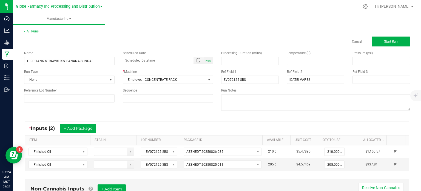
click at [222, 124] on div "* Inputs (2) + Add Package" at bounding box center [217, 128] width 384 height 14
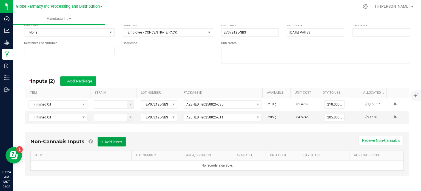
click at [114, 145] on button "+ Add Item" at bounding box center [112, 141] width 28 height 9
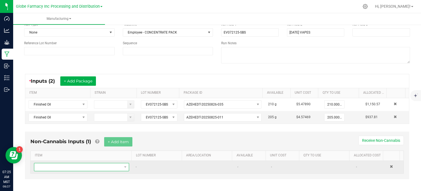
click at [106, 165] on span "NO DATA FOUND" at bounding box center [78, 167] width 88 height 8
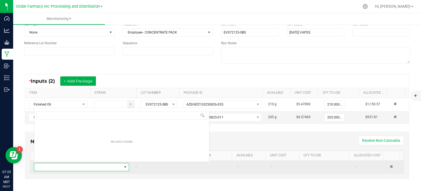
scroll to position [8, 92]
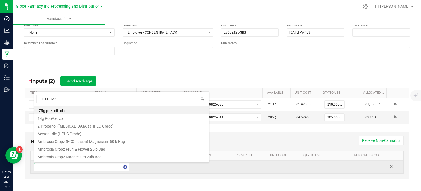
type input "TERP TANK"
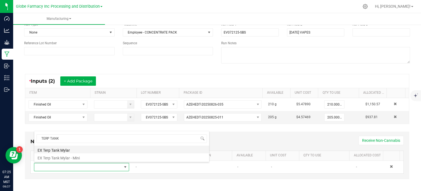
click at [83, 150] on li "EX Terp Tank Mylar" at bounding box center [121, 149] width 175 height 8
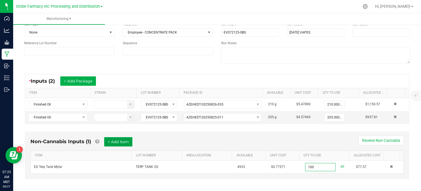
click at [116, 143] on button "+ Add Item" at bounding box center [118, 141] width 28 height 9
type input "100 ea"
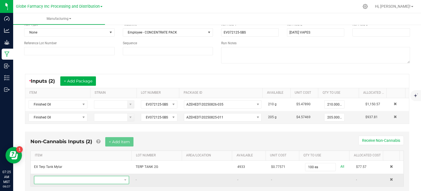
click at [96, 177] on span "NO DATA FOUND" at bounding box center [78, 180] width 88 height 8
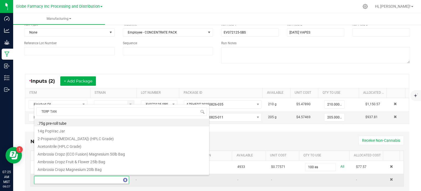
type input "TERP TANK"
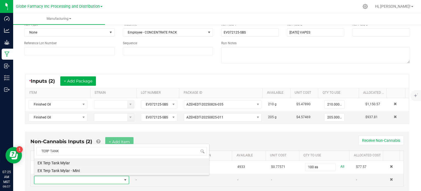
click at [80, 171] on li "EX Terp Tank Mylar - Mini" at bounding box center [121, 170] width 175 height 8
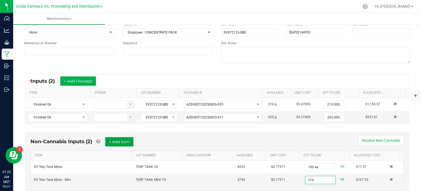
click at [122, 142] on button "+ Add Item" at bounding box center [119, 141] width 28 height 9
type input "216 ea"
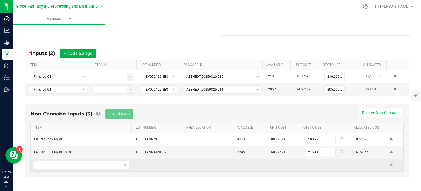
scroll to position [75, 0]
click at [84, 161] on span "NO DATA FOUND" at bounding box center [78, 164] width 88 height 8
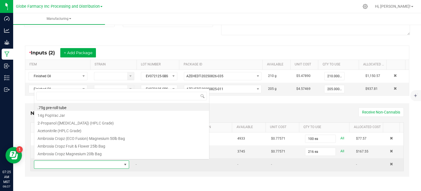
scroll to position [8, 92]
type input "ROSIN"
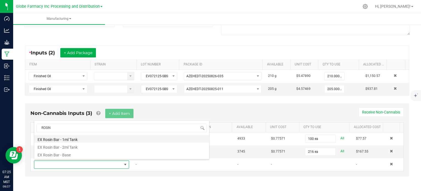
click at [87, 138] on li "EX Rosin Bar - 1ml Tank" at bounding box center [121, 139] width 175 height 8
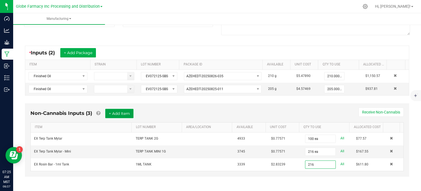
click at [126, 113] on button "+ Add Item" at bounding box center [119, 113] width 28 height 9
type input "216 ea"
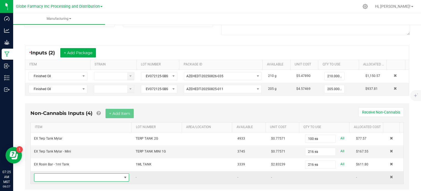
click at [94, 176] on span "NO DATA FOUND" at bounding box center [78, 177] width 88 height 8
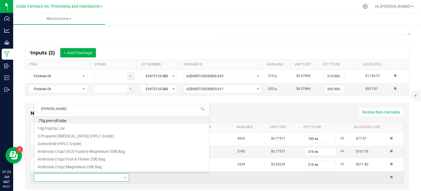
type input "ROSIN BAR"
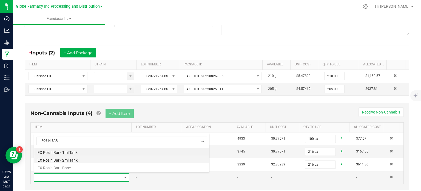
click at [68, 157] on li "EX Rosin Bar - 2ml Tank" at bounding box center [121, 159] width 175 height 8
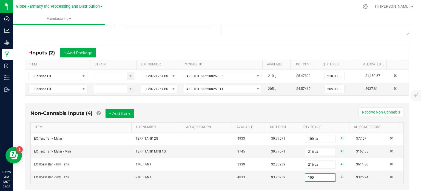
click at [293, 111] on div "Non-Cannabis Inputs (4) + Add Item Receive Non-Cannabis" at bounding box center [216, 115] width 373 height 13
type input "100 ea"
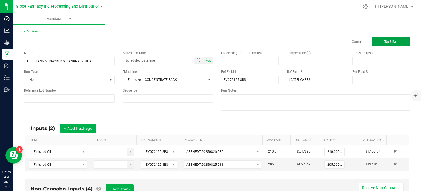
drag, startPoint x: 395, startPoint y: 41, endPoint x: 377, endPoint y: 52, distance: 20.6
click at [395, 41] on button "Start Run" at bounding box center [391, 41] width 38 height 10
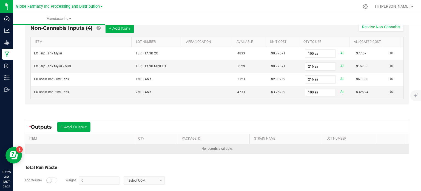
scroll to position [196, 0]
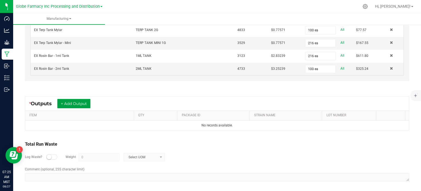
click at [83, 104] on button "+ Add Output" at bounding box center [73, 103] width 33 height 9
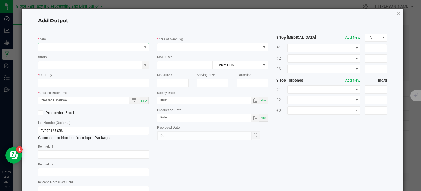
click at [69, 46] on span "NO DATA FOUND" at bounding box center [90, 47] width 104 height 8
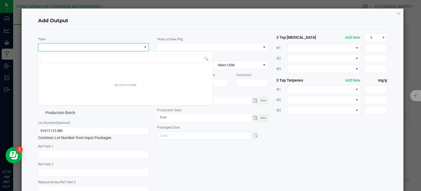
scroll to position [8, 110]
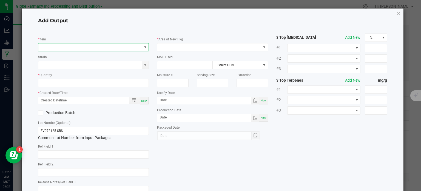
click at [90, 46] on span "NO DATA FOUND" at bounding box center [90, 47] width 104 height 8
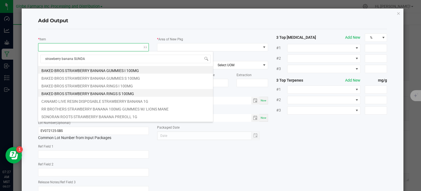
type input "strawberry banana SUNDAE"
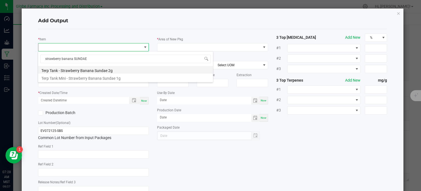
click at [115, 70] on li "Terp Tank - Strawberry Banana Sundae 2g" at bounding box center [125, 70] width 175 height 8
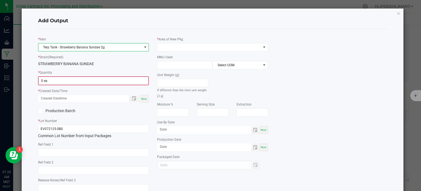
click at [56, 80] on input "0 ea" at bounding box center [94, 81] width 110 height 8
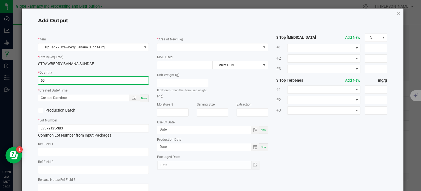
click at [144, 98] on span "Now" at bounding box center [144, 98] width 6 height 3
type input "50 ea"
type input "08/27/2025 7:28 AM"
type input "[DATE]"
click at [116, 150] on input "text" at bounding box center [93, 152] width 111 height 8
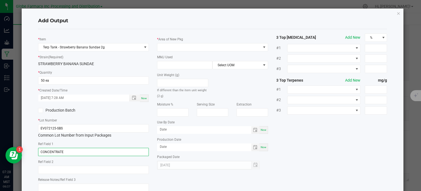
type input "CONCENTRATE"
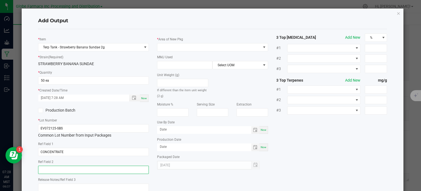
paste input "Cannabis Derived Distillate, Organic Terpenes"
type input "Cannabis Derived Distillate, Organic Terpenes"
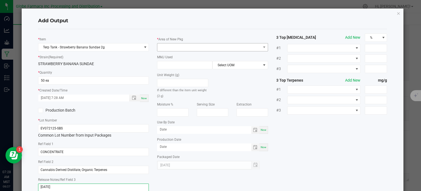
type textarea "8/29/2025"
click at [197, 46] on span at bounding box center [209, 47] width 104 height 8
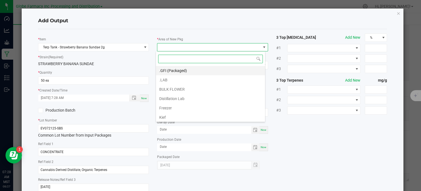
click at [180, 69] on li ".GFI (Packaged)" at bounding box center [210, 70] width 109 height 9
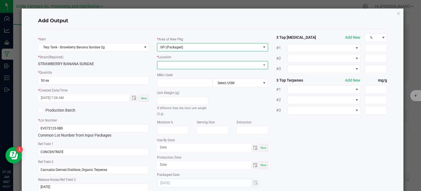
click at [178, 64] on span at bounding box center [209, 65] width 104 height 8
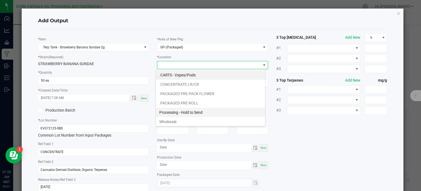
click at [190, 112] on li "Processing - Hold to Send" at bounding box center [210, 111] width 109 height 9
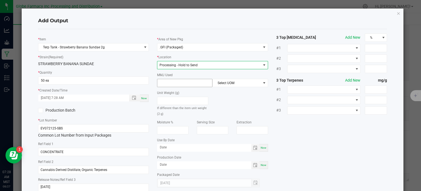
click at [184, 86] on input at bounding box center [184, 83] width 55 height 8
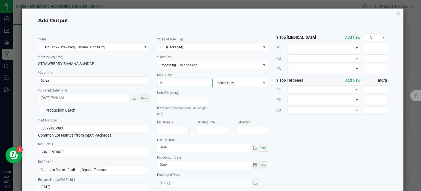
type input "2"
click at [224, 83] on span "Select UOM" at bounding box center [237, 83] width 48 height 8
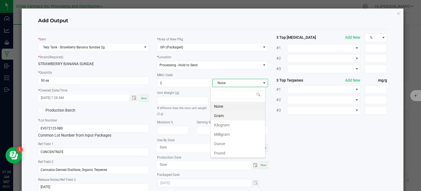
scroll to position [8, 55]
click at [227, 115] on li "Gram" at bounding box center [238, 115] width 54 height 9
click at [303, 134] on div "* Item Terp Tank - Strawberry Banana Sundae 2g * Strain (Required) STRAWBERRY B…" at bounding box center [213, 114] width 358 height 162
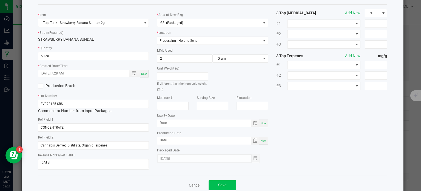
scroll to position [36, 0]
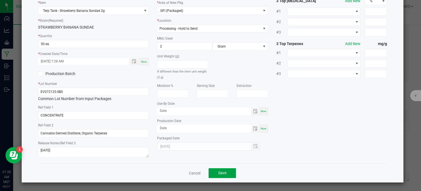
click at [218, 174] on span "Save" at bounding box center [222, 172] width 8 height 4
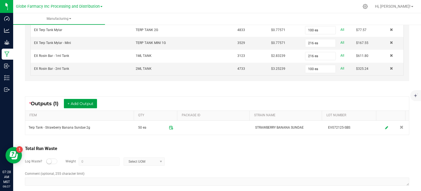
click at [86, 104] on button "+ Add Output" at bounding box center [80, 103] width 33 height 9
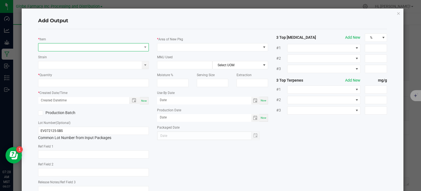
click at [84, 50] on span "NO DATA FOUND" at bounding box center [90, 47] width 104 height 8
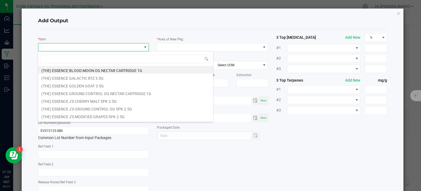
scroll to position [8, 110]
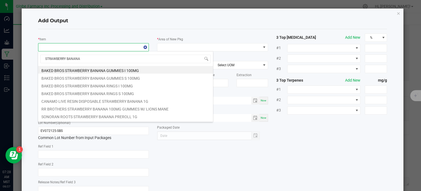
type input "STRAWBERRY BANANA S"
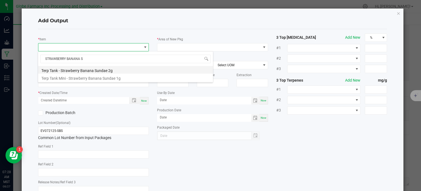
click at [89, 70] on li "Terp Tank - Strawberry Banana Sundae 2g" at bounding box center [125, 70] width 175 height 8
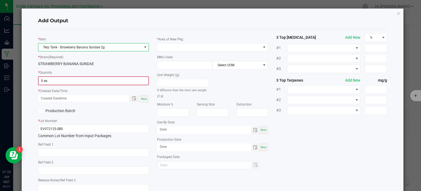
click at [59, 81] on input "0 ea" at bounding box center [94, 81] width 110 height 8
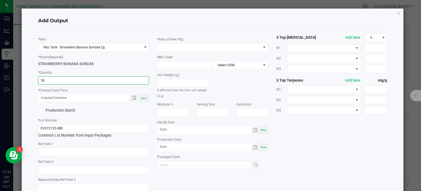
click at [142, 100] on div "Now" at bounding box center [144, 97] width 9 height 7
type input "50 ea"
type input "08/27/2025 7:28 AM"
type input "[DATE]"
click at [101, 153] on input "text" at bounding box center [93, 152] width 111 height 8
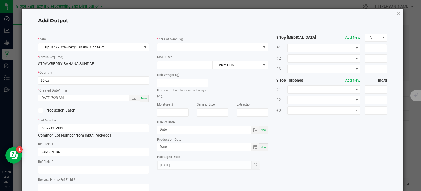
type input "CONCENTRATE"
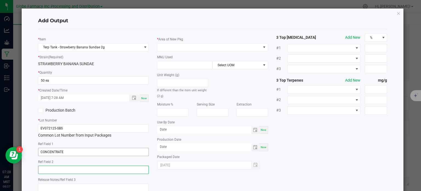
paste input "Cannabis Derived Distillate, Organic Terpenes"
type input "Cannabis Derived Distillate, Organic Terpenes"
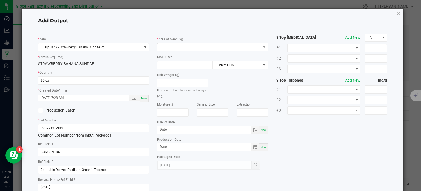
type textarea "8/29/2025"
click at [200, 48] on span at bounding box center [209, 47] width 104 height 8
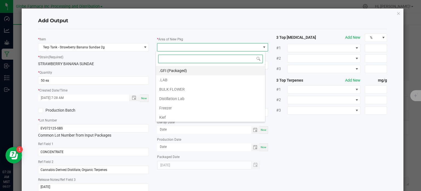
click at [190, 69] on li ".GFI (Packaged)" at bounding box center [210, 70] width 109 height 9
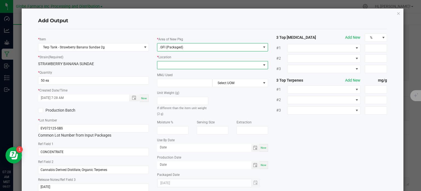
click at [191, 61] on span at bounding box center [209, 65] width 104 height 8
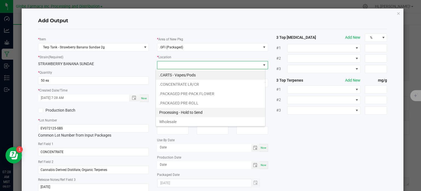
click at [193, 111] on li "Processing - Hold to Send" at bounding box center [210, 111] width 109 height 9
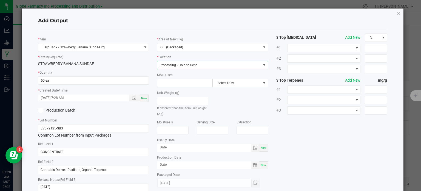
click at [175, 79] on input at bounding box center [184, 83] width 55 height 8
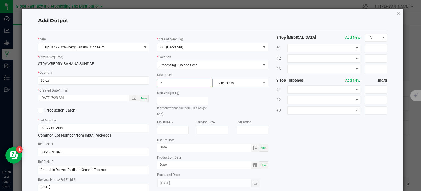
type input "2"
click at [226, 83] on span "Select UOM" at bounding box center [237, 83] width 48 height 8
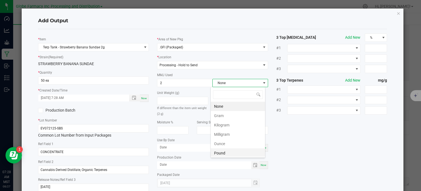
scroll to position [8, 55]
click at [235, 117] on li "Gram" at bounding box center [238, 115] width 54 height 9
click at [303, 123] on div "* Item Terp Tank - Strawberry Banana Sundae 2g * Strain (Required) STRAWBERRY B…" at bounding box center [213, 114] width 358 height 162
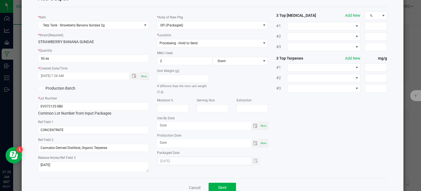
scroll to position [36, 0]
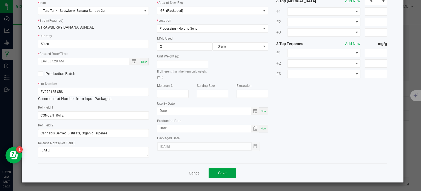
click at [231, 170] on button "Save" at bounding box center [222, 173] width 27 height 10
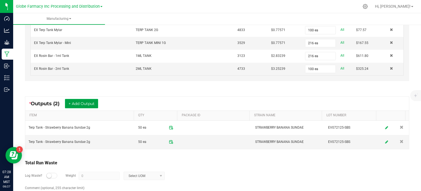
click at [89, 99] on button "+ Add Output" at bounding box center [81, 103] width 33 height 9
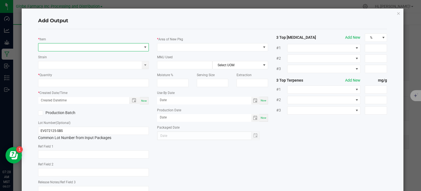
click at [82, 49] on span "NO DATA FOUND" at bounding box center [90, 47] width 104 height 8
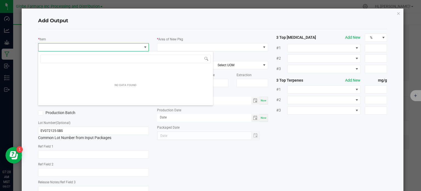
scroll to position [8, 110]
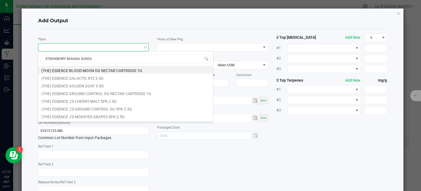
type input "STRAWBERRY BANANA SUNDAE"
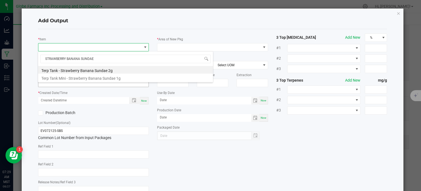
drag, startPoint x: 104, startPoint y: 75, endPoint x: 69, endPoint y: 83, distance: 35.4
click at [104, 76] on li "Terp Tank Mini - Strawberry Banana Sundae 1g" at bounding box center [125, 77] width 175 height 8
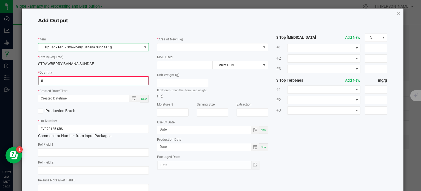
click at [64, 83] on input "0" at bounding box center [94, 81] width 110 height 8
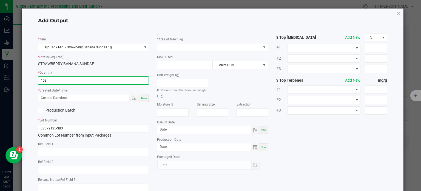
click at [143, 99] on span "Now" at bounding box center [144, 98] width 6 height 3
type input "108 ea"
type input "08/27/2025 7:29 AM"
type input "[DATE]"
click at [87, 149] on input "text" at bounding box center [93, 152] width 111 height 8
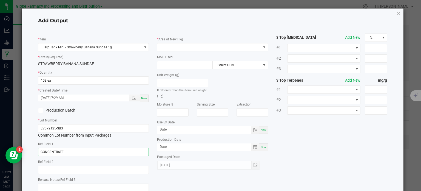
type input "CONCENTRATE"
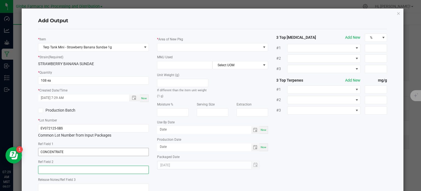
paste input "Cannabis Derived Distillate, Organic Terpenes"
type input "Cannabis Derived Distillate, Organic Terpenes"
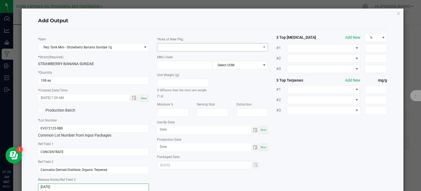
type textarea "8/29/2025"
click at [189, 50] on span at bounding box center [209, 47] width 104 height 8
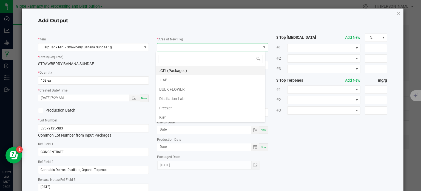
click at [185, 69] on li ".GFI (Packaged)" at bounding box center [210, 70] width 109 height 9
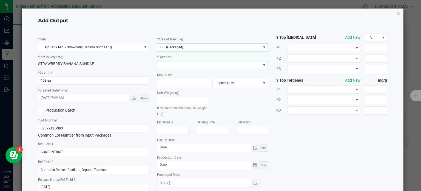
click at [184, 66] on span at bounding box center [209, 65] width 104 height 8
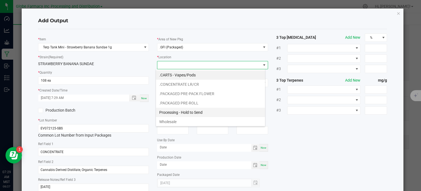
click at [175, 111] on li "Processing - Hold to Send" at bounding box center [210, 111] width 109 height 9
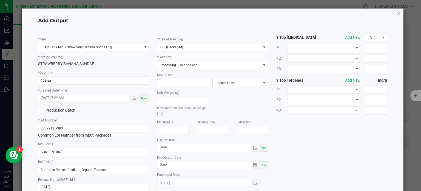
click at [178, 82] on input at bounding box center [184, 83] width 55 height 8
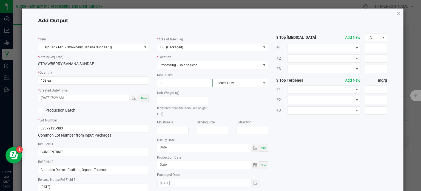
type input "1"
click at [238, 83] on span "Select UOM" at bounding box center [237, 83] width 48 height 8
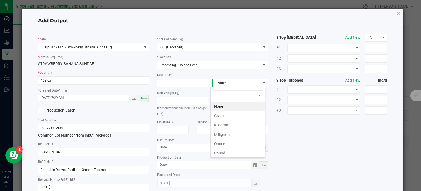
scroll to position [8, 55]
click at [233, 116] on li "Gram" at bounding box center [238, 115] width 54 height 9
click at [313, 135] on div "* Item Terp Tank Mini - Strawberry Banana Sundae 1g * Strain (Required) STRAWBE…" at bounding box center [213, 114] width 358 height 162
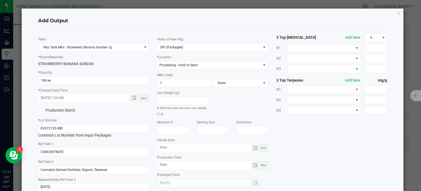
scroll to position [36, 0]
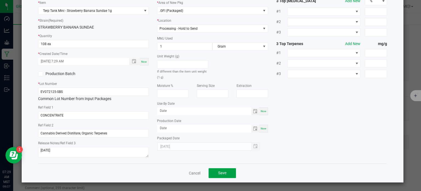
click at [230, 174] on button "Save" at bounding box center [222, 173] width 27 height 10
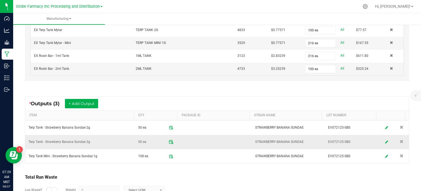
click at [169, 140] on icon at bounding box center [171, 141] width 5 height 5
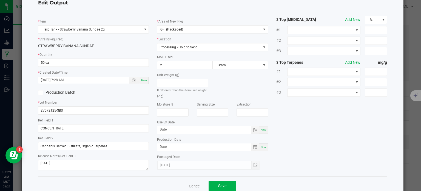
scroll to position [31, 0]
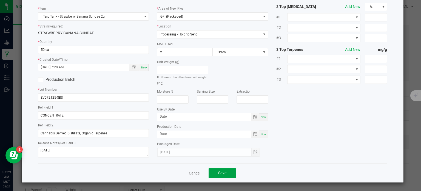
drag, startPoint x: 224, startPoint y: 171, endPoint x: 221, endPoint y: 167, distance: 4.9
click at [223, 171] on span "Save" at bounding box center [222, 172] width 8 height 4
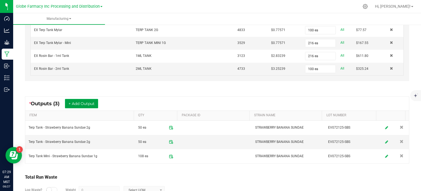
click at [79, 100] on button "+ Add Output" at bounding box center [81, 103] width 33 height 9
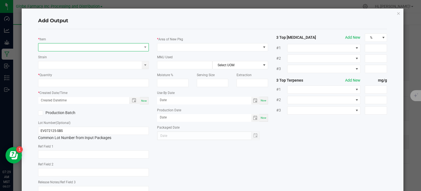
click at [81, 48] on span "NO DATA FOUND" at bounding box center [90, 47] width 104 height 8
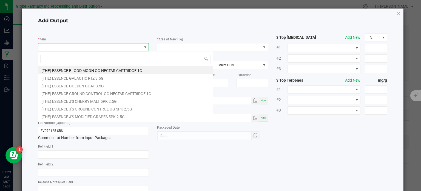
scroll to position [8, 110]
type input "STRAWBERRY BANANA SUNDAE"
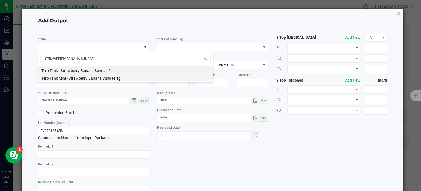
click at [89, 79] on li "Terp Tank Mini - Strawberry Banana Sundae 1g" at bounding box center [125, 77] width 175 height 8
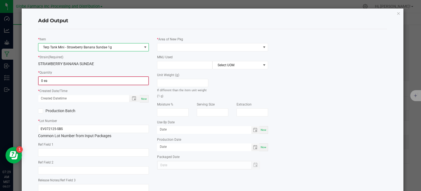
click at [77, 81] on input "0 ea" at bounding box center [94, 81] width 110 height 8
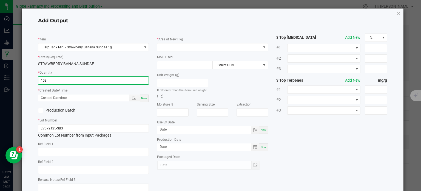
type input "108 ea"
click at [144, 99] on span "Now" at bounding box center [144, 98] width 6 height 3
type input "08/27/2025 7:29 AM"
type input "[DATE]"
click at [111, 152] on input "text" at bounding box center [93, 152] width 111 height 8
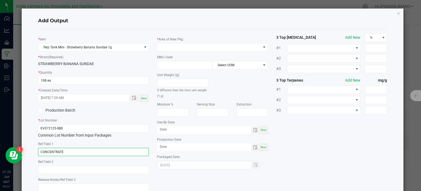
type input "CONCENTRATE"
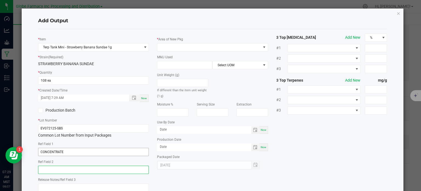
paste input "Cannabis Derived Distillate, Organic Terpenes"
type input "Cannabis Derived Distillate, Organic Terpenes"
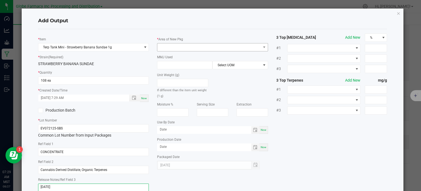
type textarea "8/29/2025"
click at [195, 47] on span at bounding box center [209, 47] width 104 height 8
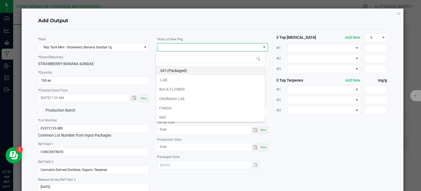
click at [189, 68] on li ".GFI (Packaged)" at bounding box center [210, 70] width 109 height 9
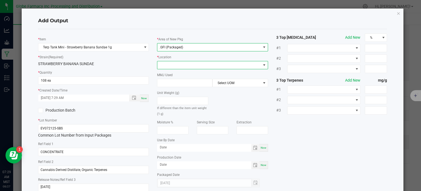
click at [189, 66] on span at bounding box center [209, 65] width 104 height 8
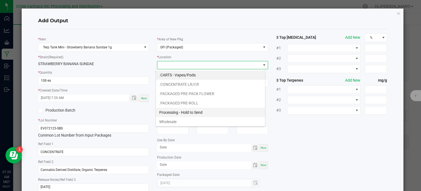
click at [192, 109] on li "Processing - Hold to Send" at bounding box center [210, 111] width 109 height 9
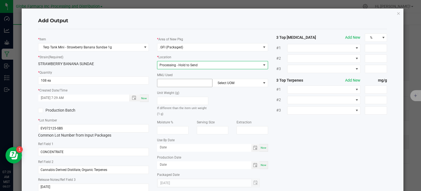
click at [181, 84] on input at bounding box center [184, 83] width 55 height 8
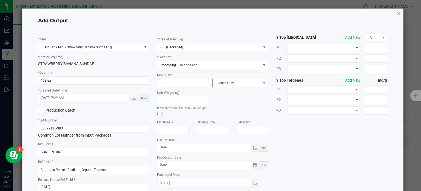
type input "1"
click at [242, 86] on span "Select UOM" at bounding box center [237, 83] width 48 height 8
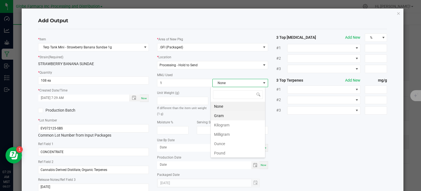
scroll to position [8, 55]
click at [234, 111] on li "Gram" at bounding box center [238, 115] width 54 height 9
click at [307, 134] on div "* Item Terp Tank Mini - Strawberry Banana Sundae 1g * Strain (Required) STRAWBE…" at bounding box center [213, 114] width 358 height 162
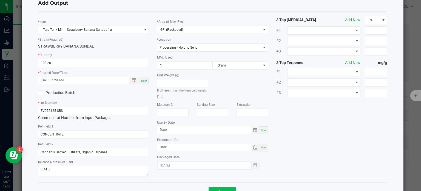
scroll to position [36, 0]
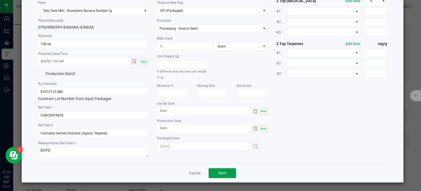
click at [227, 176] on button "Save" at bounding box center [222, 173] width 27 height 10
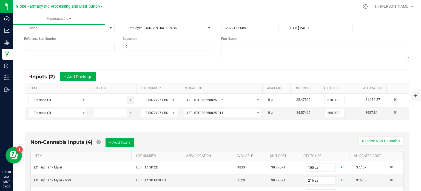
scroll to position [0, 0]
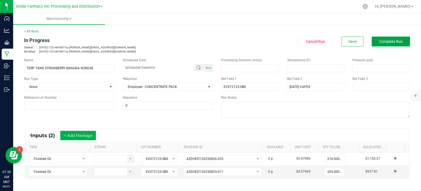
click at [393, 39] on span "Complete Run" at bounding box center [391, 41] width 24 height 4
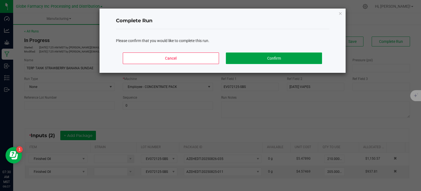
click at [319, 58] on button "Confirm" at bounding box center [274, 58] width 96 height 12
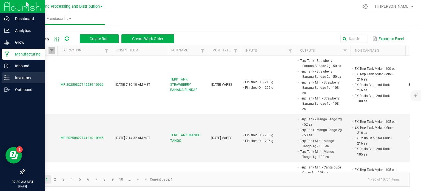
drag, startPoint x: 9, startPoint y: 80, endPoint x: 13, endPoint y: 81, distance: 4.2
click at [9, 80] on icon at bounding box center [6, 77] width 5 height 5
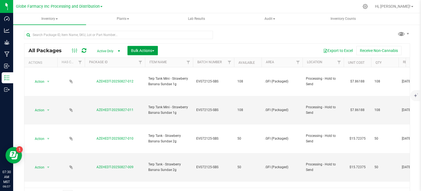
click at [149, 51] on span "Bulk Actions" at bounding box center [142, 50] width 23 height 4
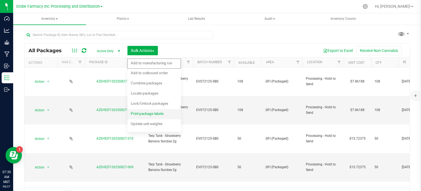
click at [146, 115] on span "Print package labels" at bounding box center [147, 113] width 33 height 4
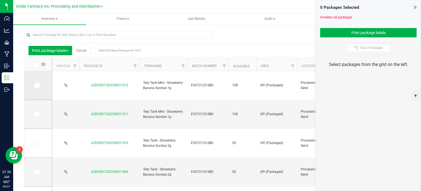
click at [38, 86] on span at bounding box center [36, 85] width 5 height 5
click at [0, 0] on input "checkbox" at bounding box center [0, 0] width 0 height 0
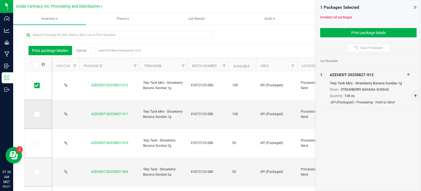
click at [37, 114] on icon at bounding box center [37, 114] width 4 height 0
click at [0, 0] on input "checkbox" at bounding box center [0, 0] width 0 height 0
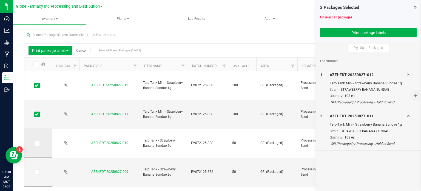
click at [36, 143] on icon at bounding box center [37, 143] width 4 height 0
click at [0, 0] on input "checkbox" at bounding box center [0, 0] width 0 height 0
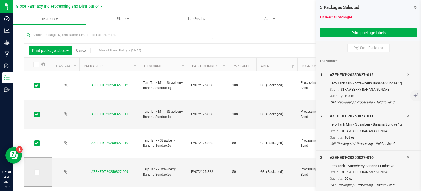
click at [36, 172] on icon at bounding box center [37, 172] width 4 height 0
click at [0, 0] on input "checkbox" at bounding box center [0, 0] width 0 height 0
drag, startPoint x: 339, startPoint y: 36, endPoint x: 330, endPoint y: 38, distance: 8.9
click at [339, 36] on button "Print package labels" at bounding box center [368, 32] width 97 height 9
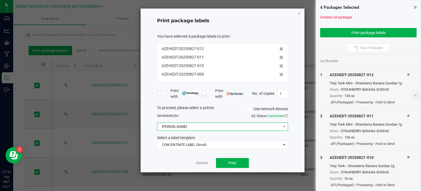
click at [186, 128] on span "Briana Zebra Small" at bounding box center [219, 127] width 124 height 8
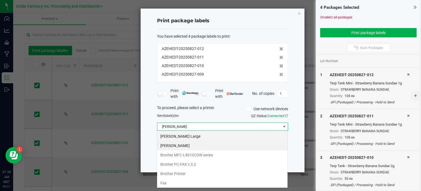
scroll to position [8, 131]
click at [192, 133] on Large "Briana Zebra Large" at bounding box center [222, 135] width 131 height 9
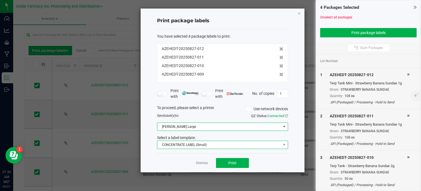
click at [192, 143] on span "CONCENTRATE LABEL (Small)" at bounding box center [219, 145] width 124 height 8
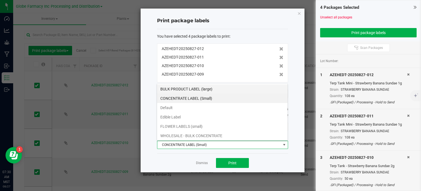
click at [203, 88] on li "BULK PRODUCT LABEL (large)" at bounding box center [222, 88] width 131 height 9
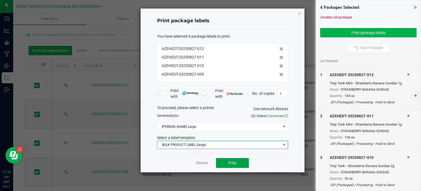
click at [229, 165] on button "Print" at bounding box center [232, 163] width 33 height 10
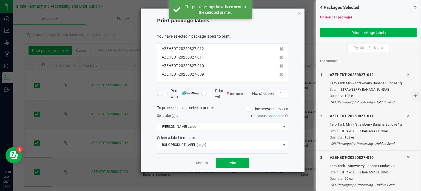
click at [299, 15] on icon "button" at bounding box center [300, 13] width 4 height 7
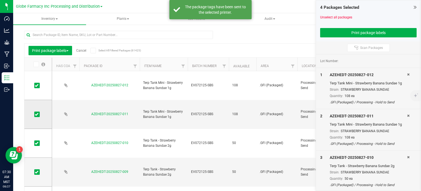
click at [38, 114] on icon at bounding box center [37, 114] width 4 height 0
click at [0, 0] on input "checkbox" at bounding box center [0, 0] width 0 height 0
click at [37, 85] on icon at bounding box center [37, 85] width 4 height 0
click at [0, 0] on input "checkbox" at bounding box center [0, 0] width 0 height 0
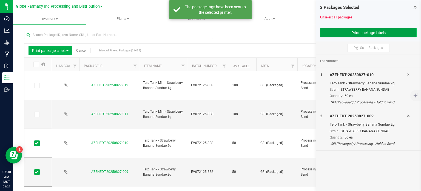
click at [342, 34] on button "Print package labels" at bounding box center [368, 32] width 97 height 9
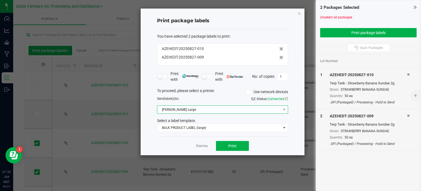
click at [196, 107] on span "Briana Zebra Large" at bounding box center [219, 110] width 124 height 8
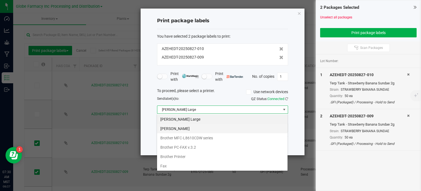
click at [188, 131] on Small "Briana Zebra Small" at bounding box center [222, 128] width 131 height 9
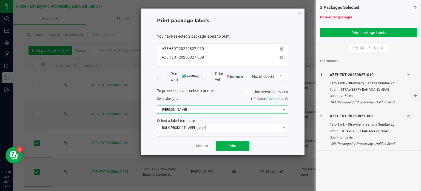
click at [189, 131] on span "BULK PRODUCT LABEL (large)" at bounding box center [219, 128] width 124 height 8
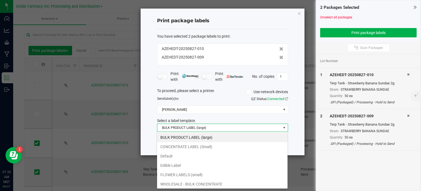
click at [191, 143] on li "CONCENTRATE LABEL (Small)" at bounding box center [222, 146] width 131 height 9
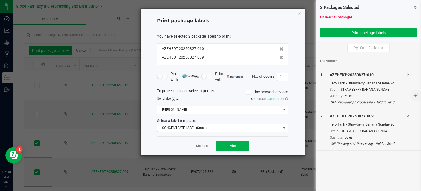
click at [282, 76] on input "1" at bounding box center [282, 77] width 10 height 8
type input "50"
click at [244, 146] on button "Print" at bounding box center [232, 146] width 33 height 10
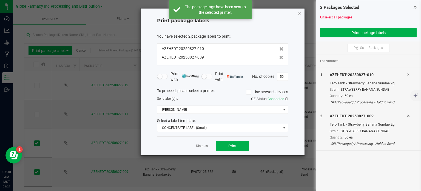
click at [301, 13] on icon "button" at bounding box center [300, 13] width 4 height 7
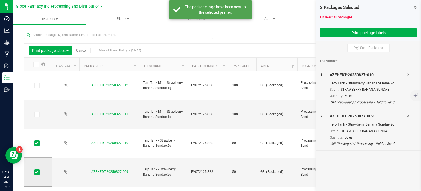
click at [35, 172] on icon at bounding box center [37, 172] width 4 height 0
click at [0, 0] on input "checkbox" at bounding box center [0, 0] width 0 height 0
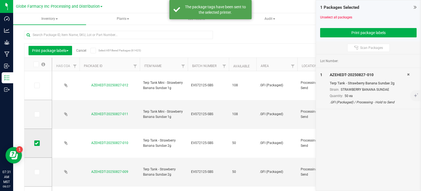
click at [35, 143] on icon at bounding box center [37, 143] width 4 height 0
click at [0, 0] on input "checkbox" at bounding box center [0, 0] width 0 height 0
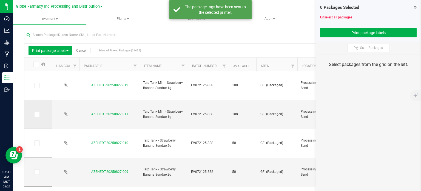
click at [39, 114] on span at bounding box center [36, 113] width 5 height 5
click at [0, 0] on input "checkbox" at bounding box center [0, 0] width 0 height 0
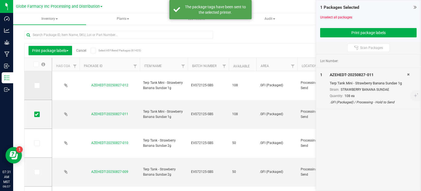
click at [36, 85] on icon at bounding box center [37, 85] width 4 height 0
click at [0, 0] on input "checkbox" at bounding box center [0, 0] width 0 height 0
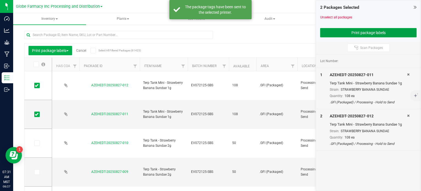
click at [330, 30] on button "Print package labels" at bounding box center [368, 32] width 97 height 9
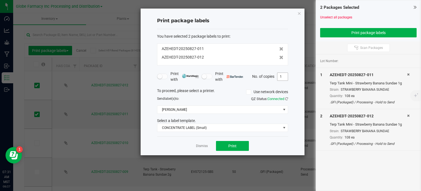
click at [284, 77] on input "1" at bounding box center [282, 77] width 10 height 8
type input "108"
click at [299, 80] on div "Print package labels You have selected 2 package labels to print : AZEHEDT-2025…" at bounding box center [223, 82] width 164 height 146
click at [236, 147] on button "Print" at bounding box center [232, 146] width 33 height 10
click at [299, 12] on icon "button" at bounding box center [300, 13] width 4 height 7
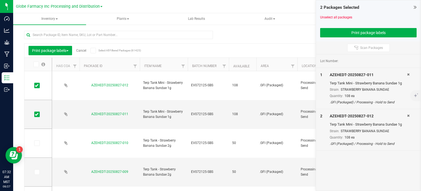
click at [82, 51] on link "Cancel" at bounding box center [81, 51] width 10 height 4
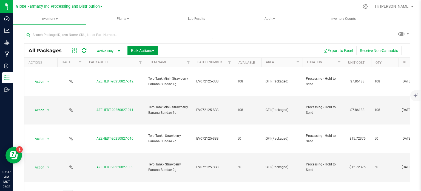
drag, startPoint x: 133, startPoint y: 52, endPoint x: 148, endPoint y: 97, distance: 47.3
click at [133, 52] on span "Bulk Actions" at bounding box center [142, 50] width 23 height 4
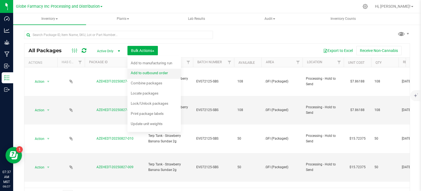
click at [144, 73] on span "Add to outbound order" at bounding box center [149, 72] width 37 height 4
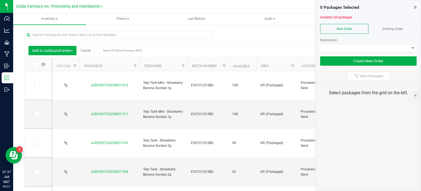
click at [414, 7] on icon at bounding box center [415, 6] width 3 height 5
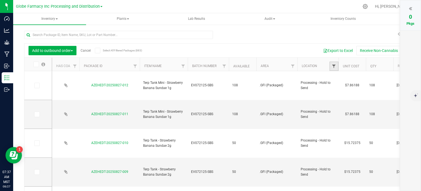
click at [335, 65] on span "Filter" at bounding box center [334, 66] width 4 height 4
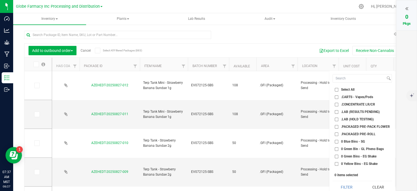
click at [337, 127] on input ".PACKAGED PRE-PACK FLOWER" at bounding box center [337, 127] width 4 height 4
checkbox input "true"
click at [336, 132] on input ".PACKAGED PRE-ROLL" at bounding box center [337, 134] width 4 height 4
checkbox input "true"
click at [350, 186] on button "Filter" at bounding box center [347, 187] width 28 height 12
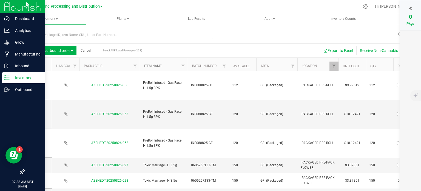
drag, startPoint x: 151, startPoint y: 66, endPoint x: 2, endPoint y: 108, distance: 154.8
click at [151, 66] on link "Item Name" at bounding box center [153, 66] width 18 height 4
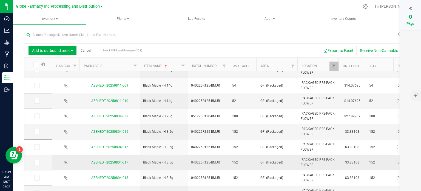
scroll to position [82, 0]
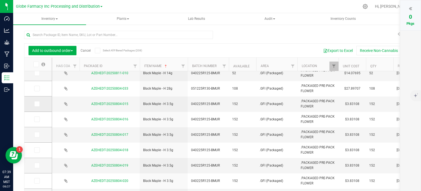
click at [38, 104] on span at bounding box center [36, 103] width 5 height 5
click at [0, 0] on input "checkbox" at bounding box center [0, 0] width 0 height 0
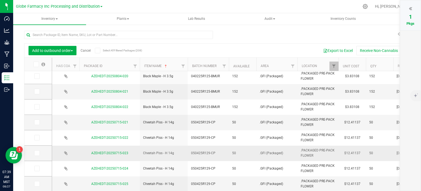
scroll to position [13, 0]
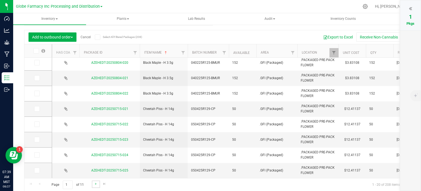
click at [99, 185] on link "Go to the next page" at bounding box center [96, 183] width 8 height 7
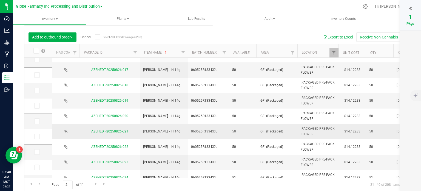
scroll to position [101, 0]
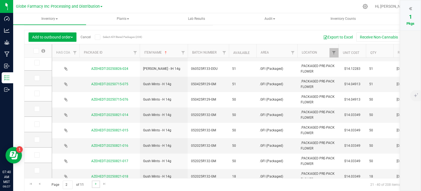
click at [96, 180] on link "Go to the next page" at bounding box center [96, 183] width 8 height 7
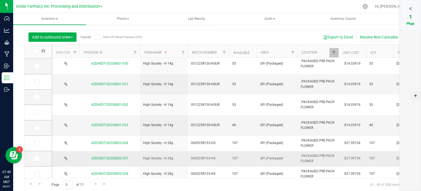
scroll to position [162, 0]
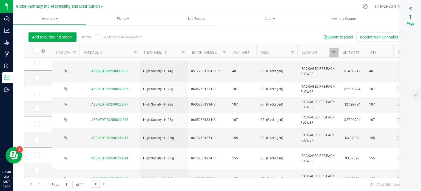
click at [95, 184] on span "Go to the next page" at bounding box center [96, 183] width 4 height 4
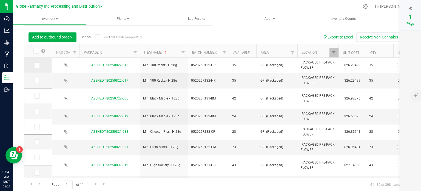
click at [38, 67] on span at bounding box center [36, 64] width 5 height 5
click at [0, 0] on input "checkbox" at bounding box center [0, 0] width 0 height 0
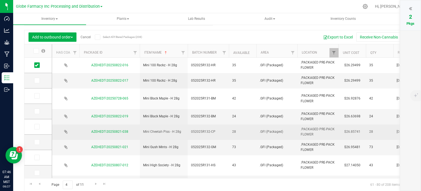
scroll to position [55, 0]
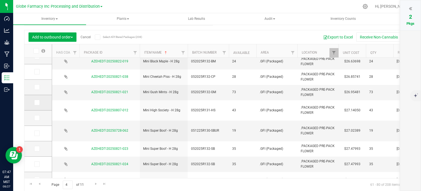
click at [37, 102] on icon at bounding box center [37, 102] width 4 height 0
click at [0, 0] on input "checkbox" at bounding box center [0, 0] width 0 height 0
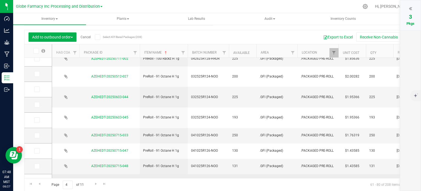
scroll to position [187, 0]
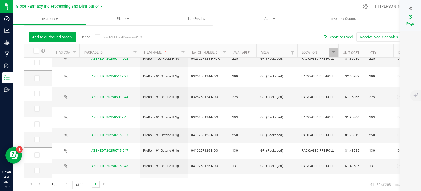
click at [97, 182] on span "Go to the next page" at bounding box center [96, 183] width 4 height 4
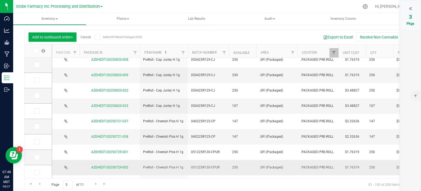
scroll to position [187, 0]
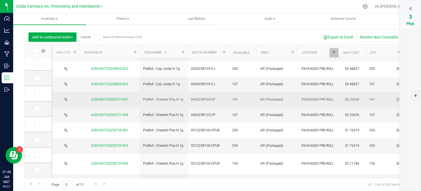
drag, startPoint x: 36, startPoint y: 92, endPoint x: 92, endPoint y: 92, distance: 55.4
click at [36, 93] on icon at bounding box center [37, 93] width 4 height 0
click at [0, 0] on input "checkbox" at bounding box center [0, 0] width 0 height 0
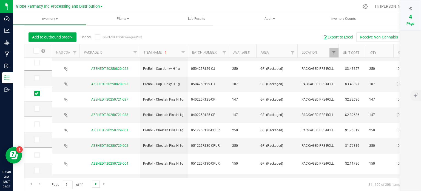
click at [96, 183] on span "Go to the next page" at bounding box center [96, 183] width 4 height 4
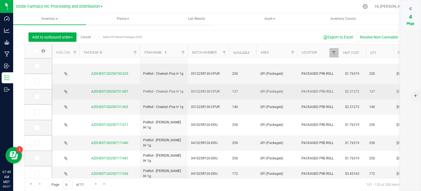
scroll to position [55, 0]
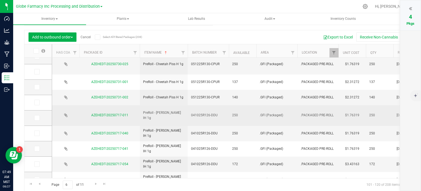
drag, startPoint x: 37, startPoint y: 102, endPoint x: 62, endPoint y: 103, distance: 25.0
click at [37, 102] on icon at bounding box center [37, 102] width 4 height 0
click at [0, 0] on input "checkbox" at bounding box center [0, 0] width 0 height 0
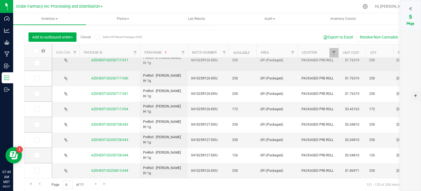
scroll to position [134, 0]
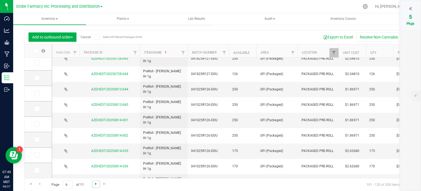
click at [96, 182] on span "Go to the next page" at bounding box center [96, 183] width 4 height 4
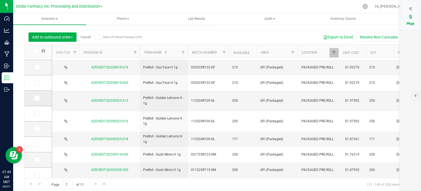
click at [35, 98] on icon at bounding box center [37, 98] width 4 height 0
click at [0, 0] on input "checkbox" at bounding box center [0, 0] width 0 height 0
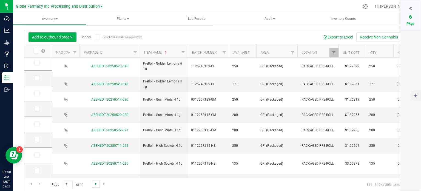
click at [94, 183] on span "Go to the next page" at bounding box center [96, 183] width 4 height 4
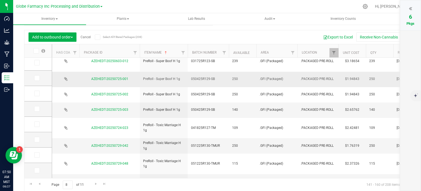
scroll to position [191, 0]
click at [94, 184] on span "Go to the next page" at bounding box center [96, 183] width 4 height 4
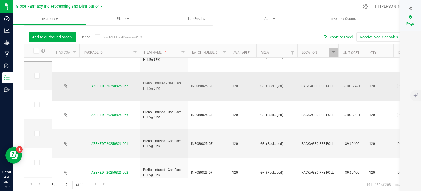
scroll to position [217, 0]
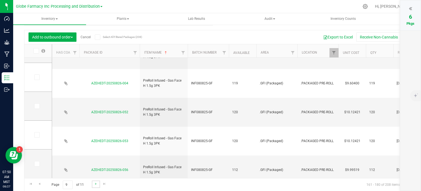
click at [94, 186] on link "Go to the next page" at bounding box center [96, 183] width 8 height 7
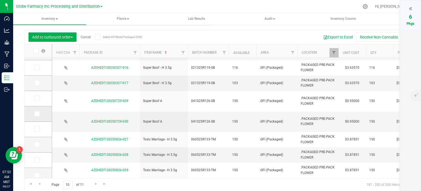
scroll to position [187, 0]
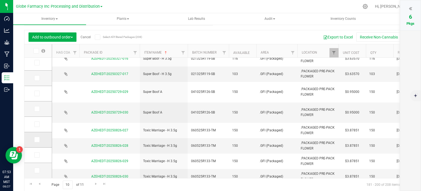
drag, startPoint x: 38, startPoint y: 124, endPoint x: 35, endPoint y: 137, distance: 13.4
click at [38, 124] on icon at bounding box center [37, 124] width 4 height 0
click at [0, 0] on input "checkbox" at bounding box center [0, 0] width 0 height 0
click at [34, 139] on span at bounding box center [36, 139] width 5 height 5
click at [0, 0] on input "checkbox" at bounding box center [0, 0] width 0 height 0
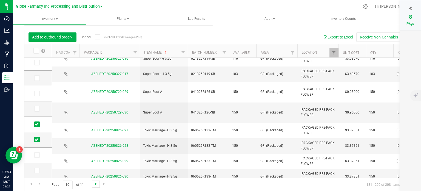
click at [95, 183] on span "Go to the next page" at bounding box center [96, 183] width 4 height 4
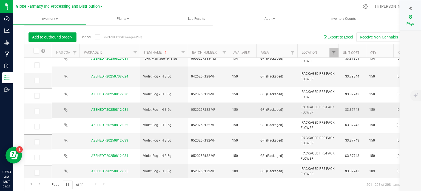
scroll to position [2, 0]
drag, startPoint x: 410, startPoint y: 7, endPoint x: 369, endPoint y: 33, distance: 48.6
click at [410, 7] on icon at bounding box center [410, 8] width 3 height 5
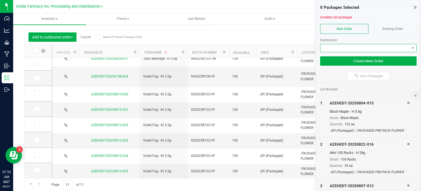
click at [341, 47] on span at bounding box center [365, 48] width 89 height 8
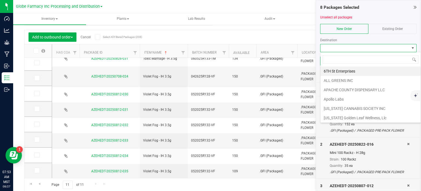
scroll to position [8, 97]
type input "GLOBE"
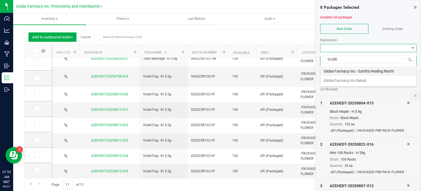
click at [357, 72] on li "Globe Farmacy Inc - Earth's Healing North" at bounding box center [369, 70] width 96 height 9
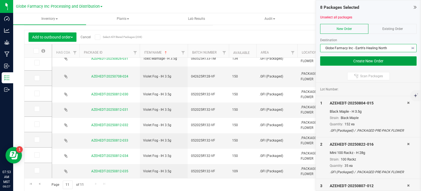
click at [353, 64] on button "Create New Order" at bounding box center [368, 60] width 97 height 9
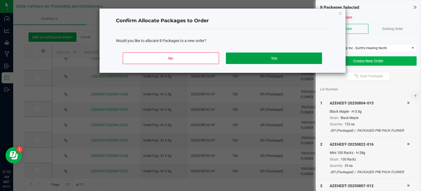
click at [287, 61] on button "Yes" at bounding box center [274, 58] width 96 height 12
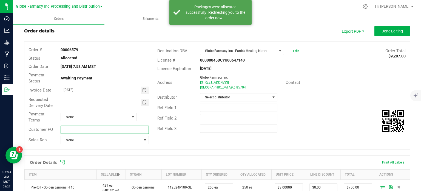
click at [111, 130] on input "text" at bounding box center [105, 129] width 88 height 8
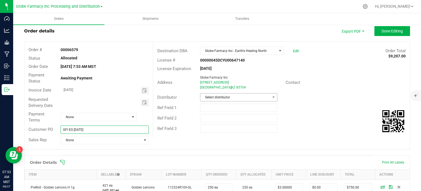
type input "GFI EG [DATE]"
click at [249, 95] on span "Select distributor" at bounding box center [235, 97] width 70 height 8
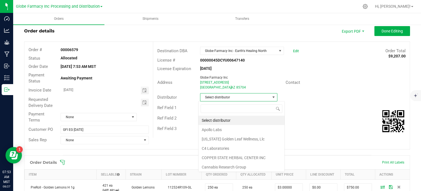
scroll to position [8, 76]
type input "GLOBE"
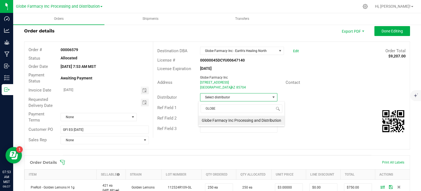
click at [237, 117] on li "Globe Farmacy Inc Processing and Distribution" at bounding box center [242, 119] width 86 height 9
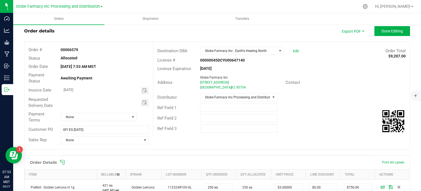
click at [331, 111] on div "Ref Field 1" at bounding box center [281, 107] width 257 height 10
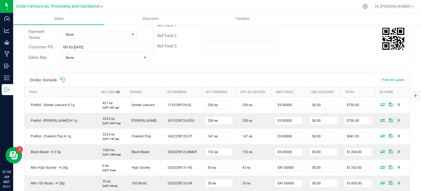
scroll to position [0, 0]
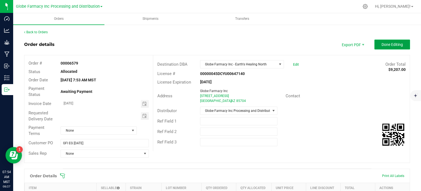
click at [388, 41] on button "Done Editing" at bounding box center [393, 44] width 36 height 10
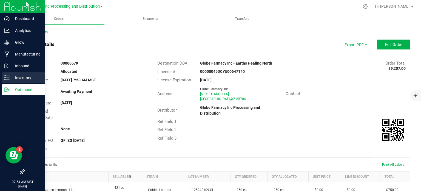
drag, startPoint x: 7, startPoint y: 79, endPoint x: 10, endPoint y: 77, distance: 3.3
click at [7, 79] on icon at bounding box center [6, 77] width 5 height 5
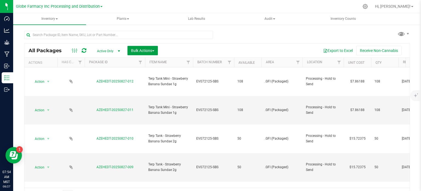
drag, startPoint x: 144, startPoint y: 50, endPoint x: 146, endPoint y: 63, distance: 12.5
click at [144, 50] on span "Bulk Actions" at bounding box center [142, 50] width 23 height 4
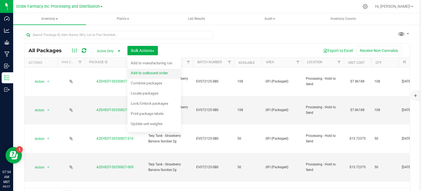
click at [146, 75] on div "Add to outbound order" at bounding box center [153, 73] width 45 height 9
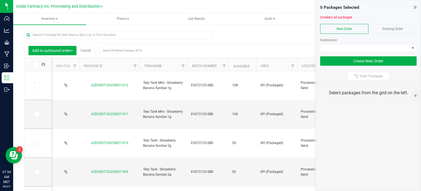
click at [415, 8] on icon at bounding box center [415, 6] width 3 height 5
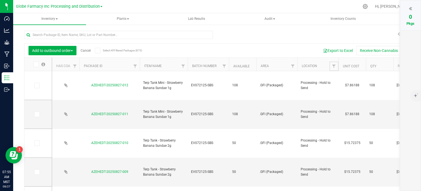
drag, startPoint x: 333, startPoint y: 66, endPoint x: 329, endPoint y: 68, distance: 4.6
click at [333, 66] on span "Filter" at bounding box center [334, 66] width 4 height 4
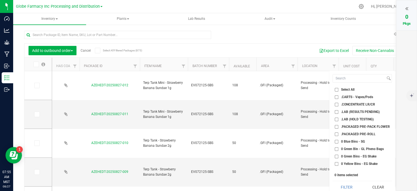
click at [335, 95] on input ".CARTS - Vapes/Pods" at bounding box center [337, 97] width 4 height 4
checkbox input "true"
click at [336, 104] on input ".CONCENTRATE LR/CR" at bounding box center [337, 105] width 4 height 4
checkbox input "true"
click at [344, 188] on button "Filter" at bounding box center [347, 187] width 28 height 12
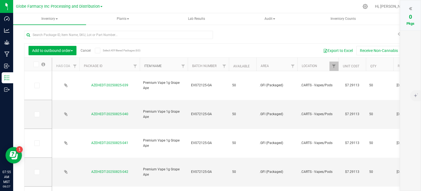
click at [148, 64] on link "Item Name" at bounding box center [153, 66] width 18 height 4
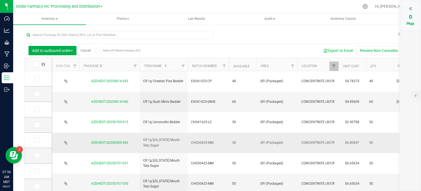
drag, startPoint x: 38, startPoint y: 124, endPoint x: 146, endPoint y: 129, distance: 108.7
click at [38, 124] on icon at bounding box center [37, 124] width 4 height 0
click at [0, 0] on input "checkbox" at bounding box center [0, 0] width 0 height 0
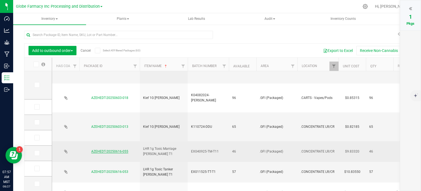
scroll to position [13, 0]
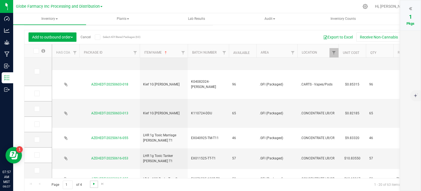
click at [92, 183] on span "Go to the next page" at bounding box center [94, 183] width 4 height 4
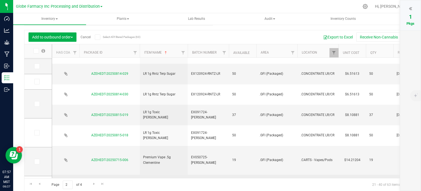
scroll to position [155, 0]
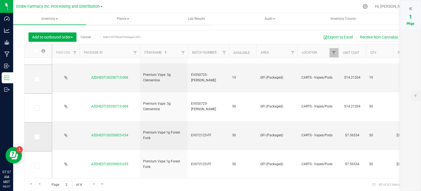
drag, startPoint x: 37, startPoint y: 108, endPoint x: 37, endPoint y: 129, distance: 21.1
click at [37, 108] on icon at bounding box center [37, 108] width 4 height 0
click at [0, 0] on input "checkbox" at bounding box center [0, 0] width 0 height 0
click at [36, 137] on icon at bounding box center [37, 137] width 4 height 0
click at [0, 0] on input "checkbox" at bounding box center [0, 0] width 0 height 0
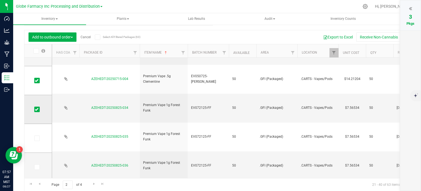
click at [36, 109] on icon at bounding box center [37, 109] width 4 height 0
click at [0, 0] on input "checkbox" at bounding box center [0, 0] width 0 height 0
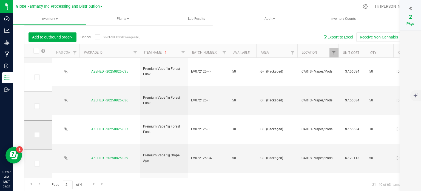
drag, startPoint x: 35, startPoint y: 106, endPoint x: 40, endPoint y: 125, distance: 19.6
click at [35, 106] on icon at bounding box center [37, 106] width 4 height 0
click at [0, 0] on input "checkbox" at bounding box center [0, 0] width 0 height 0
click at [37, 135] on icon at bounding box center [37, 135] width 4 height 0
click at [0, 0] on input "checkbox" at bounding box center [0, 0] width 0 height 0
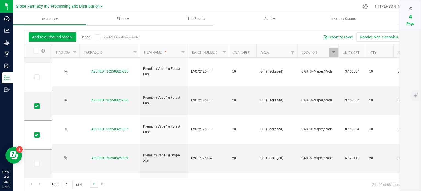
click at [92, 186] on link "Go to the next page" at bounding box center [94, 183] width 8 height 7
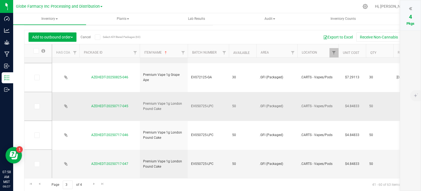
drag, startPoint x: 37, startPoint y: 104, endPoint x: 84, endPoint y: 105, distance: 47.2
click at [37, 106] on icon at bounding box center [37, 106] width 4 height 0
click at [0, 0] on input "checkbox" at bounding box center [0, 0] width 0 height 0
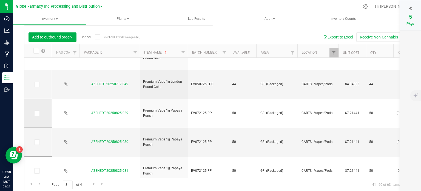
click at [38, 113] on icon at bounding box center [37, 113] width 4 height 0
click at [0, 0] on input "checkbox" at bounding box center [0, 0] width 0 height 0
click at [33, 142] on td at bounding box center [37, 142] width 27 height 29
click at [35, 142] on span at bounding box center [36, 141] width 5 height 5
click at [0, 0] on input "checkbox" at bounding box center [0, 0] width 0 height 0
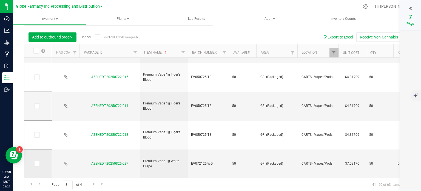
click at [38, 163] on icon at bounding box center [37, 163] width 4 height 0
click at [0, 0] on input "checkbox" at bounding box center [0, 0] width 0 height 0
click at [94, 184] on span "Go to the next page" at bounding box center [94, 183] width 4 height 4
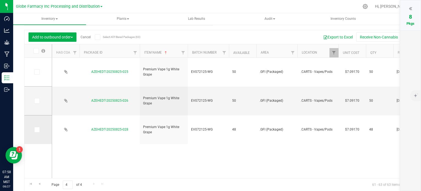
click at [36, 129] on icon at bounding box center [37, 129] width 4 height 0
click at [0, 0] on input "checkbox" at bounding box center [0, 0] width 0 height 0
click at [36, 129] on icon at bounding box center [37, 129] width 4 height 0
click at [0, 0] on input "checkbox" at bounding box center [0, 0] width 0 height 0
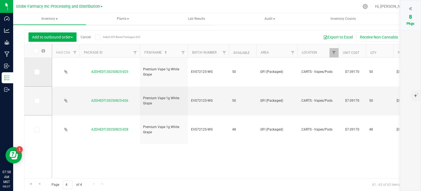
click at [36, 72] on icon at bounding box center [37, 72] width 4 height 0
click at [0, 0] on input "checkbox" at bounding box center [0, 0] width 0 height 0
click at [410, 9] on icon at bounding box center [410, 8] width 3 height 5
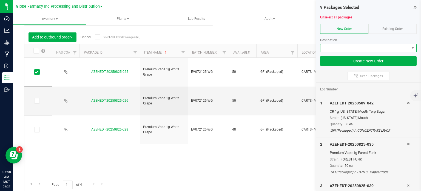
click at [363, 47] on span at bounding box center [365, 48] width 89 height 8
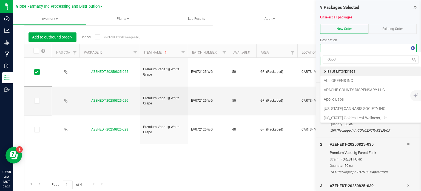
type input "GLOBE"
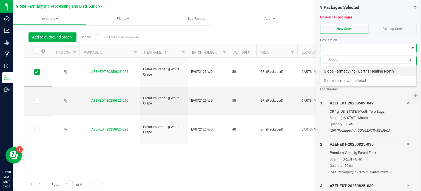
click at [353, 72] on li "Globe Farmacy Inc - Earth's Healing North" at bounding box center [369, 70] width 96 height 9
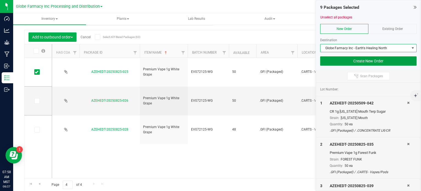
click at [348, 62] on button "Create New Order" at bounding box center [368, 60] width 97 height 9
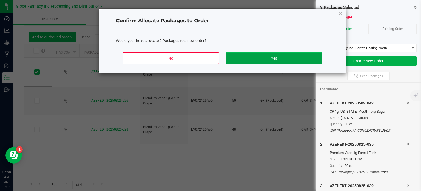
click at [292, 60] on button "Yes" at bounding box center [274, 58] width 96 height 12
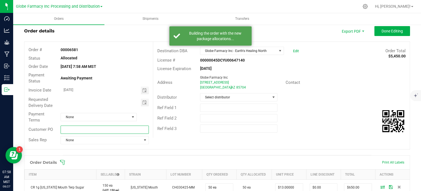
click at [68, 130] on input "text" at bounding box center [105, 129] width 88 height 8
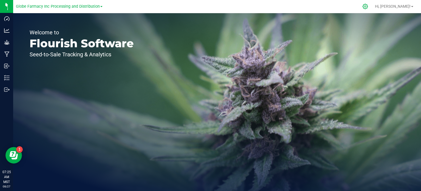
click at [368, 5] on icon at bounding box center [365, 7] width 6 height 6
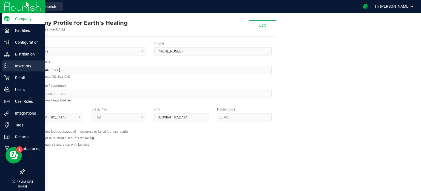
click at [15, 68] on p "Inventory" at bounding box center [26, 66] width 33 height 7
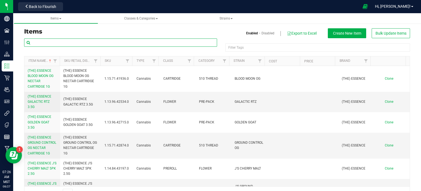
click at [89, 41] on input "text" at bounding box center [120, 42] width 193 height 8
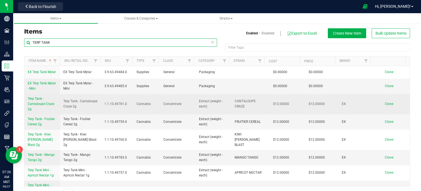
type input "TERP TANK"
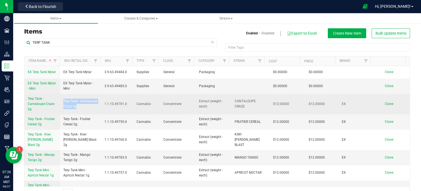
drag, startPoint x: 78, startPoint y: 106, endPoint x: 63, endPoint y: 101, distance: 16.3
click at [63, 101] on span "Terp Tank - Cantaloupe Craze 2g" at bounding box center [80, 103] width 35 height 10
copy span "Terp Tank - Cantaloupe Craze 2g"
click at [385, 102] on span "Clone" at bounding box center [389, 104] width 9 height 4
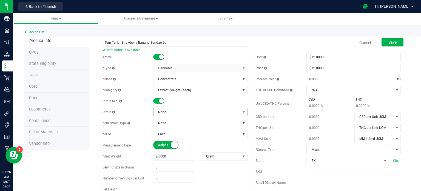
type input "Terp Tank - Strawberry Banana Sundae 2g"
click at [171, 113] on span "None" at bounding box center [197, 112] width 87 height 8
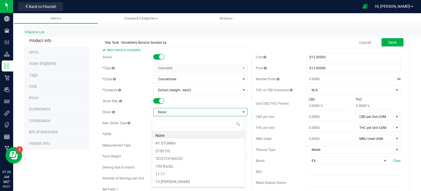
scroll to position [8, 93]
type input "strawberry banana"
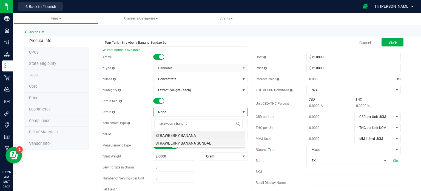
click at [189, 143] on li "STRAWBERRY BANANA SUNDAE" at bounding box center [198, 142] width 93 height 8
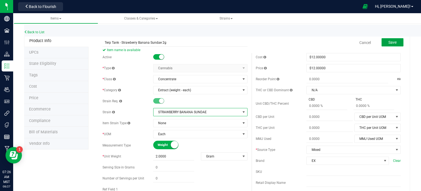
click at [389, 41] on span "Save" at bounding box center [393, 42] width 8 height 4
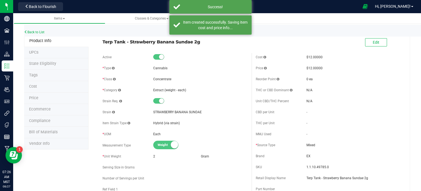
click at [40, 107] on span "Ecommerce" at bounding box center [40, 109] width 22 height 5
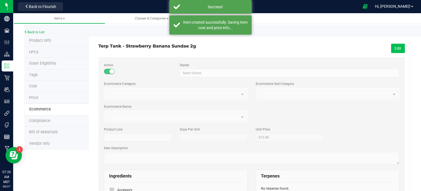
click at [391, 46] on button "Edit" at bounding box center [398, 48] width 14 height 9
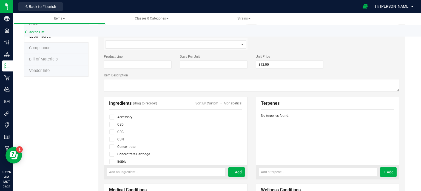
scroll to position [82, 0]
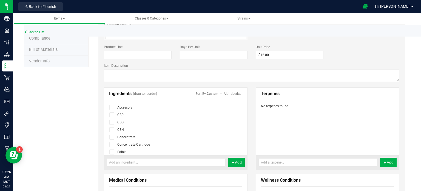
click at [110, 144] on icon at bounding box center [112, 144] width 4 height 0
click at [0, 0] on input "checkbox" at bounding box center [0, 0] width 0 height 0
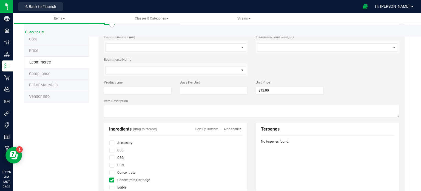
scroll to position [0, 0]
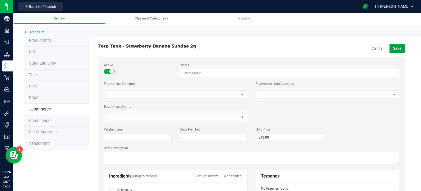
click at [394, 50] on span "Save" at bounding box center [397, 48] width 8 height 4
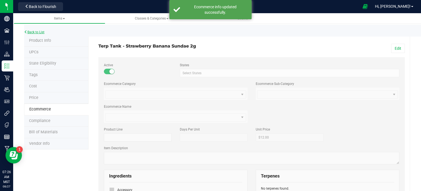
click at [39, 33] on link "Back to List" at bounding box center [34, 32] width 20 height 4
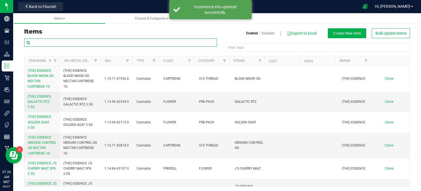
click at [88, 43] on input "text" at bounding box center [120, 42] width 193 height 8
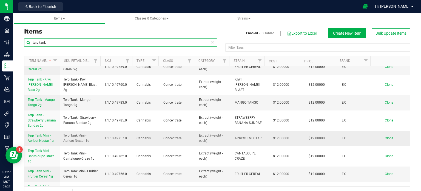
scroll to position [110, 0]
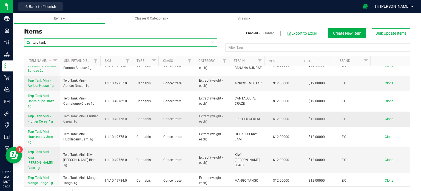
type input "terp tank"
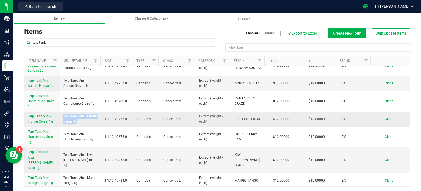
drag, startPoint x: 90, startPoint y: 117, endPoint x: 63, endPoint y: 109, distance: 28.1
click at [63, 114] on span "Terp Tank Mini - Fruitier Cereal 1g" at bounding box center [80, 119] width 35 height 10
copy span "Terp Tank Mini - Fruitier Cereal 1g"
click at [385, 117] on span "Clone" at bounding box center [389, 119] width 9 height 4
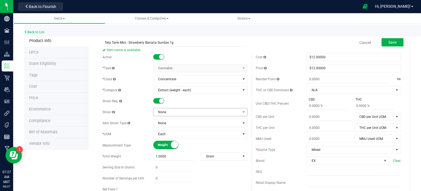
type input "Terp Tank Mini - Strawberry Banana Sundae 1g"
click at [170, 113] on span "None" at bounding box center [197, 112] width 87 height 8
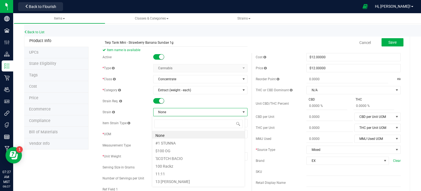
scroll to position [8, 93]
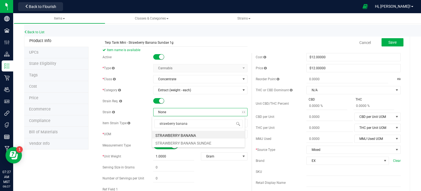
type input "strawberry banana"
click at [188, 141] on li "STRAWBERRY BANANA SUNDAE" at bounding box center [198, 142] width 93 height 8
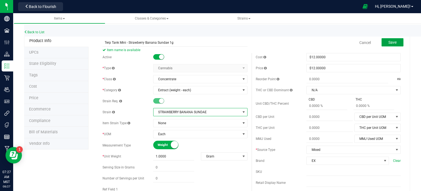
click at [397, 44] on button "Save" at bounding box center [393, 42] width 22 height 8
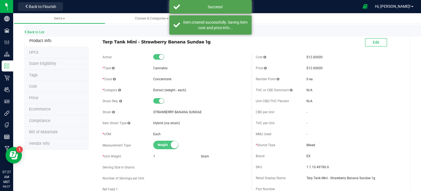
click at [43, 110] on span "Ecommerce" at bounding box center [40, 109] width 22 height 5
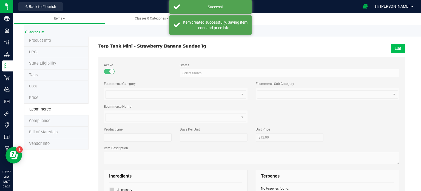
click at [391, 50] on button "Edit" at bounding box center [398, 48] width 14 height 9
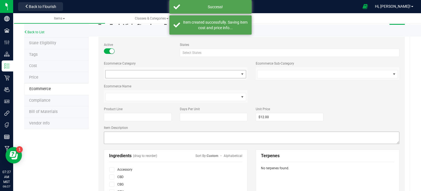
scroll to position [55, 0]
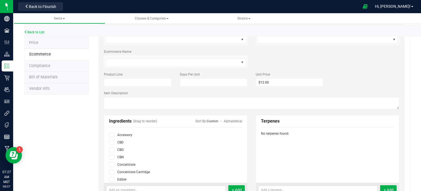
click at [113, 172] on span at bounding box center [111, 171] width 5 height 5
click at [0, 0] on input "checkbox" at bounding box center [0, 0] width 0 height 0
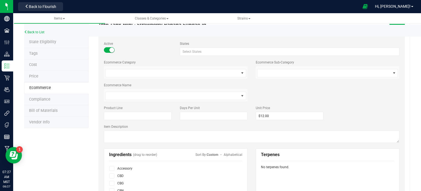
scroll to position [0, 0]
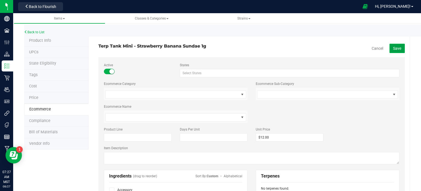
click at [392, 52] on button "Save" at bounding box center [397, 48] width 15 height 9
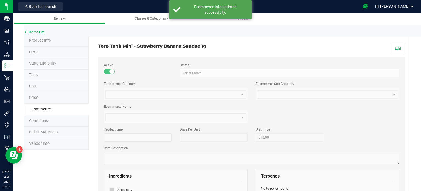
click at [31, 31] on link "Back to List" at bounding box center [34, 32] width 20 height 4
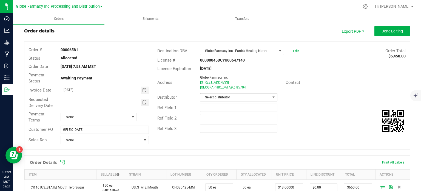
type input "GFI EX [DATE]"
click at [217, 95] on span "Select distributor" at bounding box center [235, 97] width 70 height 8
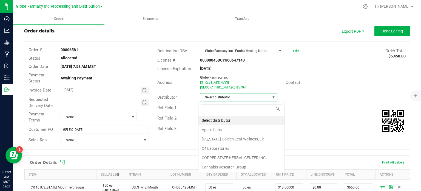
scroll to position [8, 76]
type input "GLOBE"
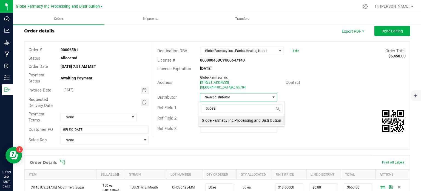
drag, startPoint x: 239, startPoint y: 117, endPoint x: 257, endPoint y: 109, distance: 19.4
click at [239, 117] on li "Globe Farmacy Inc Processing and Distribution" at bounding box center [242, 119] width 86 height 9
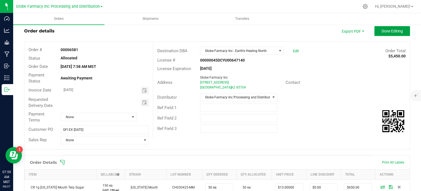
click at [386, 33] on span "Done Editing" at bounding box center [392, 31] width 21 height 4
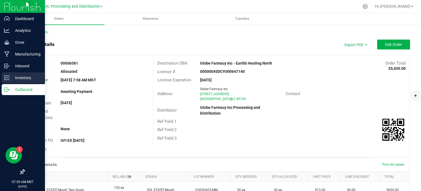
click at [12, 78] on p "Inventory" at bounding box center [26, 77] width 33 height 7
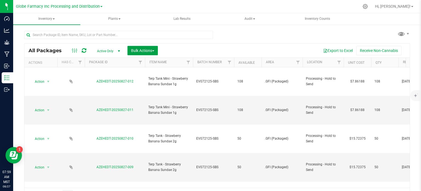
click at [146, 49] on span "Bulk Actions" at bounding box center [142, 50] width 23 height 4
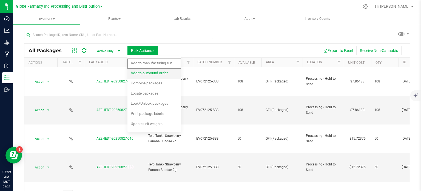
click at [148, 77] on div "Add to outbound order" at bounding box center [153, 73] width 45 height 9
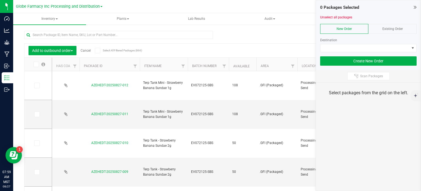
click at [416, 6] on icon at bounding box center [415, 6] width 3 height 5
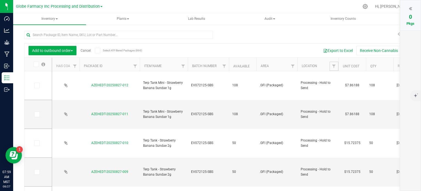
drag, startPoint x: 337, startPoint y: 68, endPoint x: 320, endPoint y: 61, distance: 17.9
click at [337, 68] on link "Filter" at bounding box center [334, 65] width 9 height 9
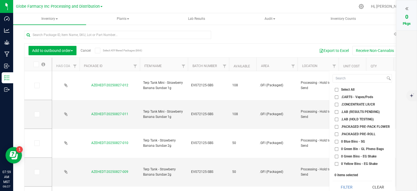
click at [336, 97] on input ".CARTS - Vapes/Pods" at bounding box center [337, 97] width 4 height 4
checkbox input "true"
click at [336, 104] on input ".CONCENTRATE LR/CR" at bounding box center [337, 105] width 4 height 4
checkbox input "true"
click at [343, 186] on button "Filter" at bounding box center [347, 187] width 28 height 12
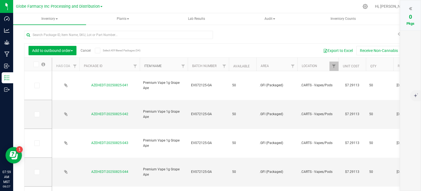
click at [152, 67] on link "Item Name" at bounding box center [153, 66] width 18 height 4
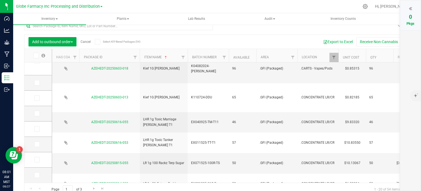
scroll to position [13, 0]
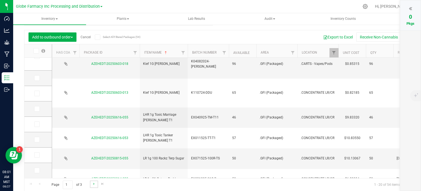
click at [91, 183] on link "Go to the next page" at bounding box center [94, 183] width 8 height 7
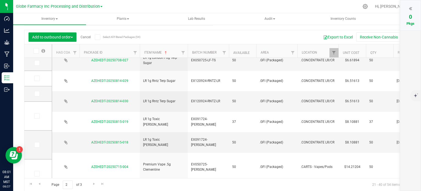
scroll to position [165, 0]
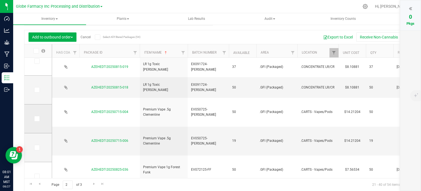
drag, startPoint x: 38, startPoint y: 120, endPoint x: 37, endPoint y: 129, distance: 9.4
click at [38, 118] on icon at bounding box center [37, 118] width 4 height 0
click at [0, 0] on input "checkbox" at bounding box center [0, 0] width 0 height 0
click at [37, 147] on icon at bounding box center [37, 147] width 4 height 0
click at [0, 0] on input "checkbox" at bounding box center [0, 0] width 0 height 0
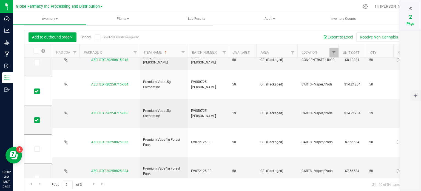
scroll to position [219, 0]
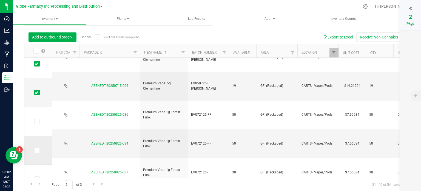
click at [36, 150] on icon at bounding box center [37, 150] width 4 height 0
click at [0, 0] on input "checkbox" at bounding box center [0, 0] width 0 height 0
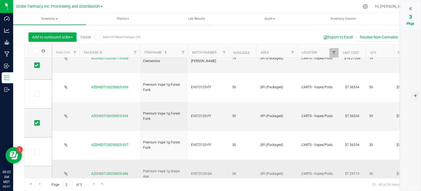
scroll to position [302, 0]
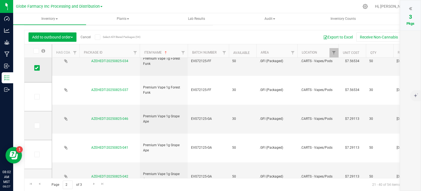
click at [38, 68] on span at bounding box center [36, 67] width 5 height 5
click at [0, 0] on input "checkbox" at bounding box center [0, 0] width 0 height 0
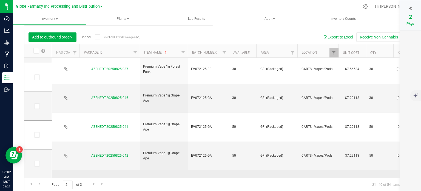
scroll to position [325, 0]
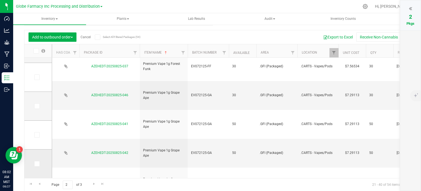
click at [36, 163] on icon at bounding box center [37, 163] width 4 height 0
click at [0, 0] on input "checkbox" at bounding box center [0, 0] width 0 height 0
click at [36, 163] on icon at bounding box center [37, 163] width 4 height 0
click at [0, 0] on input "checkbox" at bounding box center [0, 0] width 0 height 0
drag, startPoint x: 37, startPoint y: 104, endPoint x: 41, endPoint y: 124, distance: 20.8
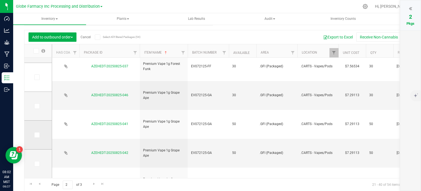
click at [37, 106] on icon at bounding box center [37, 106] width 4 height 0
click at [0, 0] on input "checkbox" at bounding box center [0, 0] width 0 height 0
click at [38, 135] on icon at bounding box center [37, 135] width 4 height 0
click at [0, 0] on input "checkbox" at bounding box center [0, 0] width 0 height 0
click at [93, 185] on span "Go to the next page" at bounding box center [94, 183] width 4 height 4
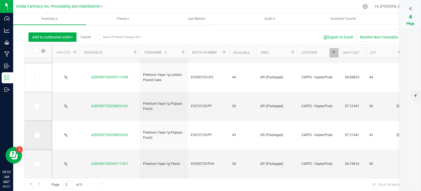
drag, startPoint x: 38, startPoint y: 105, endPoint x: 38, endPoint y: 123, distance: 17.3
click at [38, 106] on icon at bounding box center [37, 106] width 4 height 0
click at [0, 0] on input "checkbox" at bounding box center [0, 0] width 0 height 0
click at [37, 135] on icon at bounding box center [37, 135] width 4 height 0
click at [0, 0] on input "checkbox" at bounding box center [0, 0] width 0 height 0
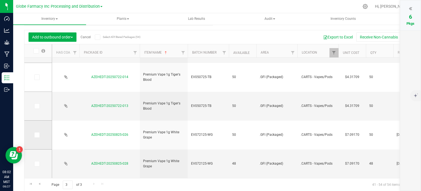
click at [38, 134] on span at bounding box center [36, 134] width 5 height 5
click at [0, 0] on input "checkbox" at bounding box center [0, 0] width 0 height 0
click at [35, 163] on icon at bounding box center [37, 163] width 4 height 0
click at [0, 0] on input "checkbox" at bounding box center [0, 0] width 0 height 0
click at [412, 7] on icon at bounding box center [410, 8] width 3 height 5
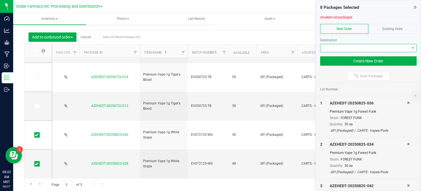
click at [333, 49] on span at bounding box center [365, 48] width 89 height 8
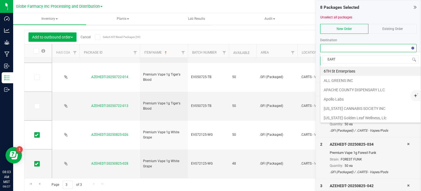
type input "EARTH"
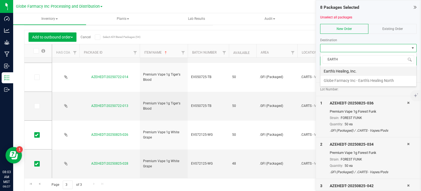
click at [357, 70] on li "Earth's Healing, Inc." at bounding box center [369, 70] width 96 height 9
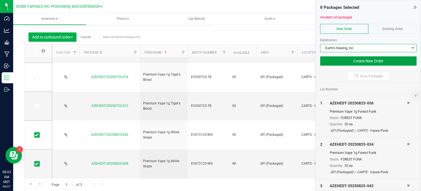
click at [353, 61] on button "Create New Order" at bounding box center [368, 60] width 97 height 9
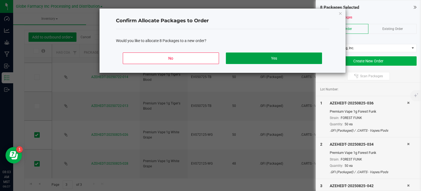
click at [280, 60] on button "Yes" at bounding box center [274, 58] width 96 height 12
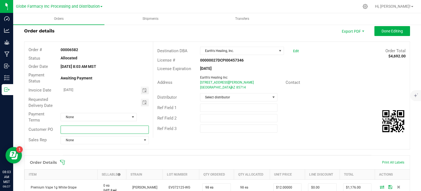
click at [119, 131] on input "text" at bounding box center [105, 129] width 88 height 8
type input "EH EX [DATE]"
click at [217, 98] on span "Select distributor" at bounding box center [235, 97] width 70 height 8
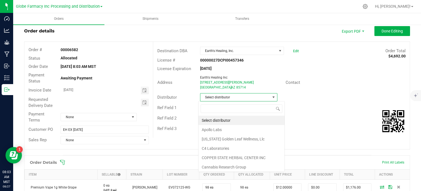
scroll to position [27412, 27344]
type input "GLOBE"
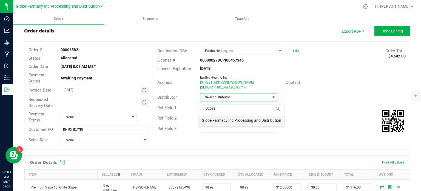
click at [235, 122] on li "Globe Farmacy Inc Processing and Distribution" at bounding box center [242, 119] width 86 height 9
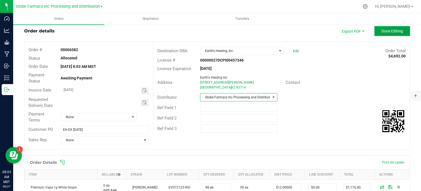
click at [386, 33] on span "Done Editing" at bounding box center [392, 31] width 21 height 4
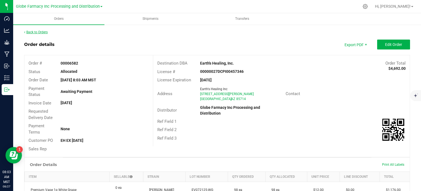
click at [43, 32] on link "Back to Orders" at bounding box center [36, 32] width 24 height 4
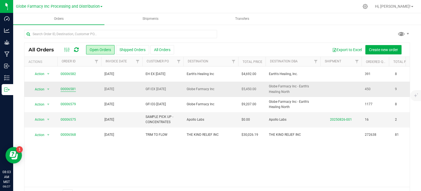
click at [73, 90] on link "00006581" at bounding box center [68, 88] width 15 height 5
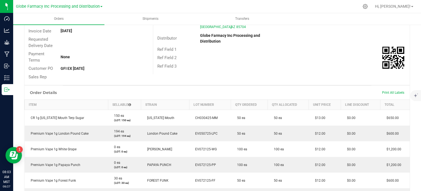
scroll to position [27, 0]
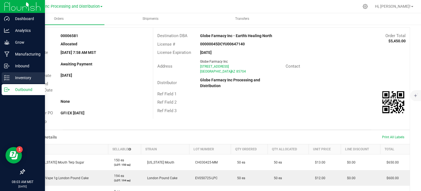
click at [6, 77] on icon at bounding box center [6, 77] width 5 height 5
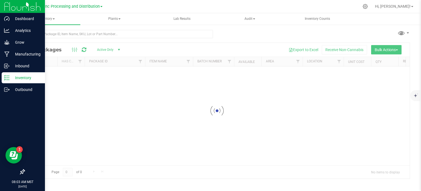
scroll to position [1, 0]
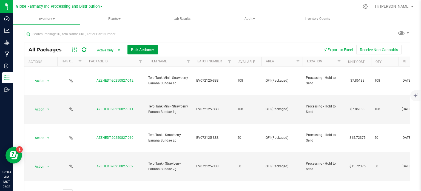
click at [146, 47] on span "Bulk Actions" at bounding box center [142, 49] width 23 height 4
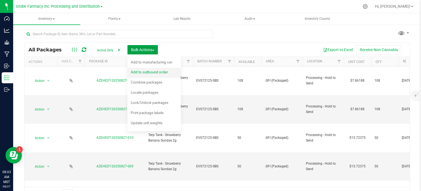
scroll to position [10, 0]
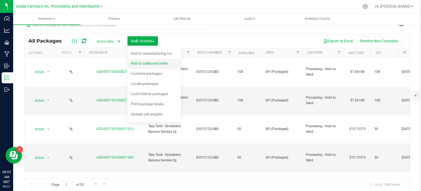
click at [144, 64] on span "Add to outbound order" at bounding box center [149, 63] width 37 height 4
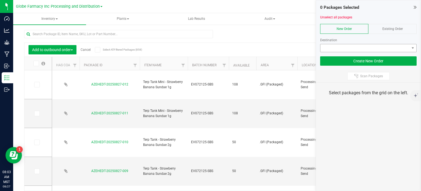
scroll to position [10, 0]
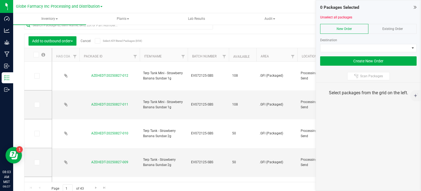
click at [385, 27] on span "Existing Order" at bounding box center [393, 29] width 21 height 4
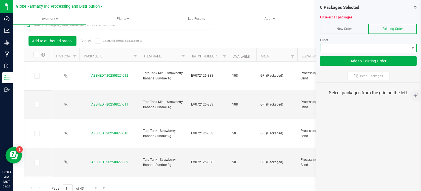
click at [363, 44] on span at bounding box center [365, 48] width 89 height 8
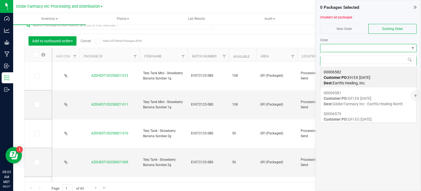
scroll to position [27412, 27324]
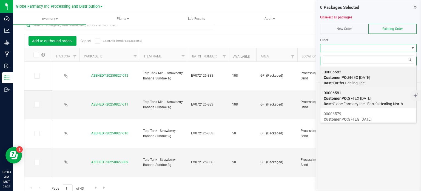
click at [364, 97] on span "Customer PO: GFI EX 8.27.2025" at bounding box center [348, 98] width 48 height 4
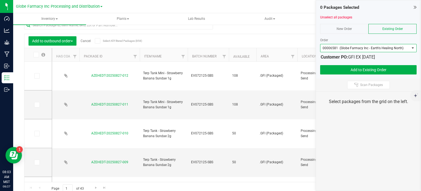
click at [415, 8] on icon at bounding box center [415, 6] width 3 height 5
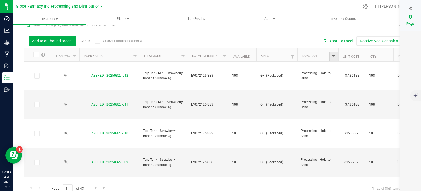
click at [333, 54] on span "Filter" at bounding box center [334, 56] width 4 height 4
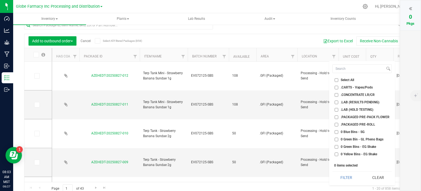
click at [337, 86] on input ".CARTS - Vapes/Pods" at bounding box center [337, 88] width 4 height 4
checkbox input "true"
click at [349, 173] on button "Filter" at bounding box center [347, 177] width 28 height 12
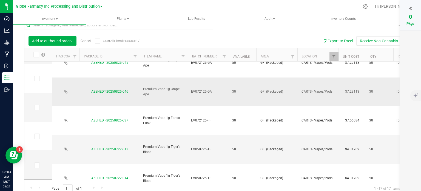
scroll to position [110, 0]
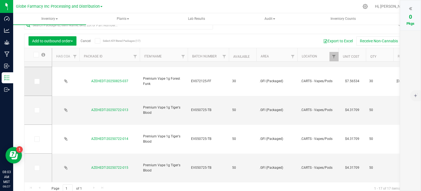
click at [38, 81] on icon at bounding box center [37, 81] width 4 height 0
click at [0, 0] on input "checkbox" at bounding box center [0, 0] width 0 height 0
click at [410, 7] on icon at bounding box center [410, 8] width 3 height 5
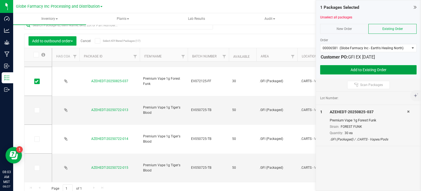
click at [349, 70] on button "Add to Existing Order" at bounding box center [368, 69] width 97 height 9
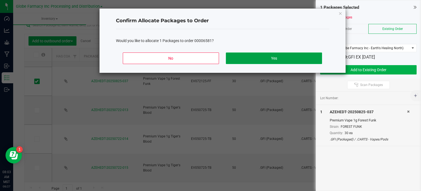
click at [297, 56] on button "Yes" at bounding box center [274, 58] width 96 height 12
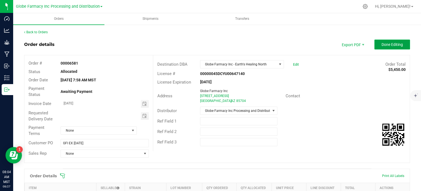
click at [392, 43] on span "Done Editing" at bounding box center [392, 44] width 21 height 4
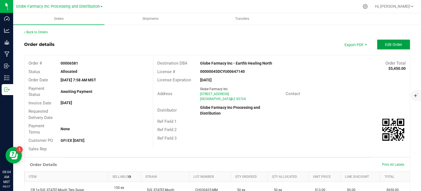
click at [396, 44] on span "Edit Order" at bounding box center [393, 44] width 17 height 4
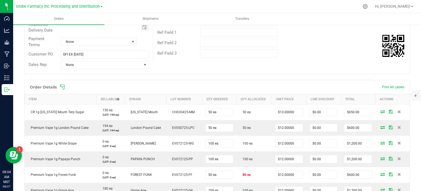
scroll to position [110, 0]
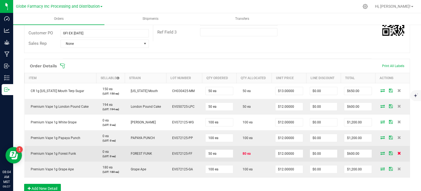
click at [398, 154] on icon at bounding box center [400, 152] width 4 height 3
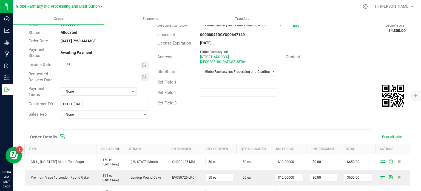
scroll to position [0, 0]
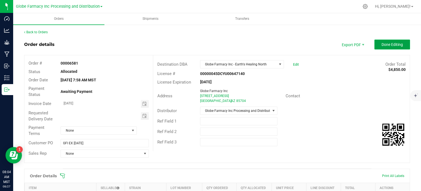
click at [392, 41] on button "Done Editing" at bounding box center [393, 44] width 36 height 10
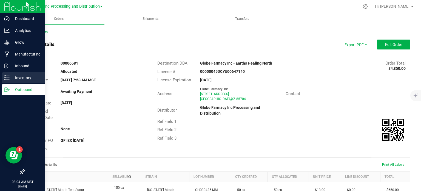
click at [10, 79] on p "Inventory" at bounding box center [26, 77] width 33 height 7
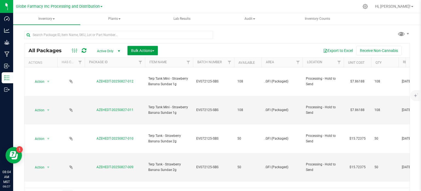
click at [144, 53] on button "Bulk Actions" at bounding box center [143, 50] width 30 height 9
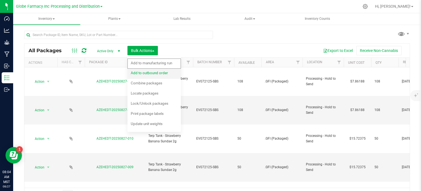
click at [146, 71] on span "Add to outbound order" at bounding box center [149, 72] width 37 height 4
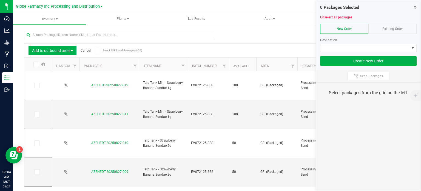
click at [415, 7] on icon at bounding box center [415, 6] width 3 height 5
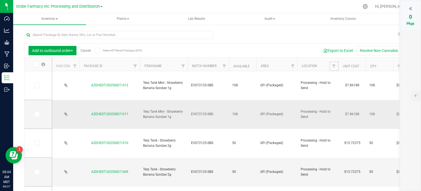
drag, startPoint x: 333, startPoint y: 66, endPoint x: 324, endPoint y: 104, distance: 39.2
click at [333, 66] on span "Filter" at bounding box center [334, 66] width 4 height 4
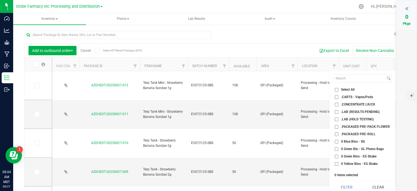
click at [338, 97] on input ".CARTS - Vapes/Pods" at bounding box center [337, 97] width 4 height 4
checkbox input "true"
click at [345, 188] on button "Filter" at bounding box center [347, 187] width 28 height 12
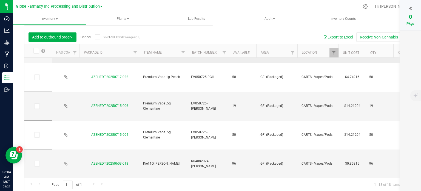
scroll to position [320, 0]
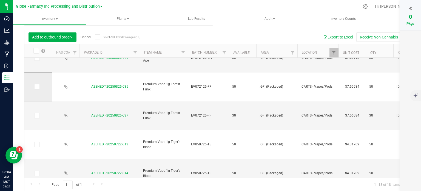
click at [37, 87] on icon at bounding box center [37, 87] width 4 height 0
click at [0, 0] on input "checkbox" at bounding box center [0, 0] width 0 height 0
click at [38, 115] on icon at bounding box center [37, 115] width 4 height 0
click at [0, 0] on input "checkbox" at bounding box center [0, 0] width 0 height 0
click at [410, 7] on icon at bounding box center [410, 8] width 3 height 5
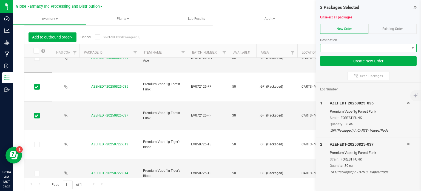
click at [355, 50] on span at bounding box center [365, 48] width 89 height 8
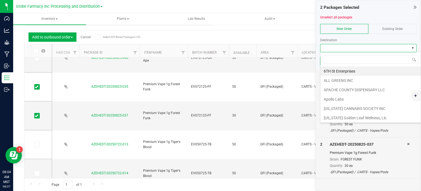
click at [355, 50] on span at bounding box center [365, 48] width 89 height 8
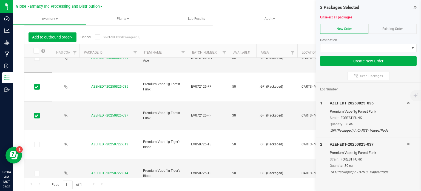
click at [390, 28] on span "Existing Order" at bounding box center [393, 29] width 21 height 4
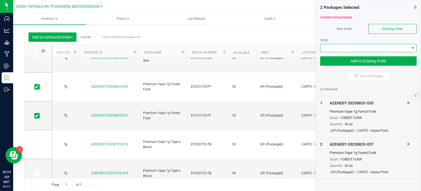
click at [363, 50] on span at bounding box center [365, 48] width 89 height 8
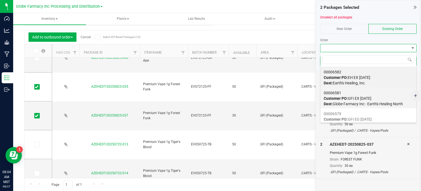
click at [351, 100] on span "Customer PO: GFI EX 8.27.2025" at bounding box center [348, 98] width 48 height 4
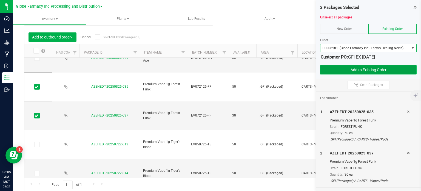
click at [350, 71] on button "Add to Existing Order" at bounding box center [368, 69] width 97 height 9
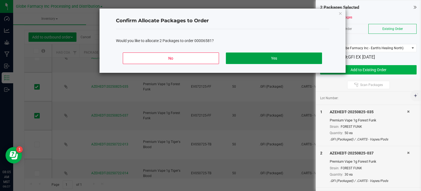
click at [298, 61] on button "Yes" at bounding box center [274, 58] width 96 height 12
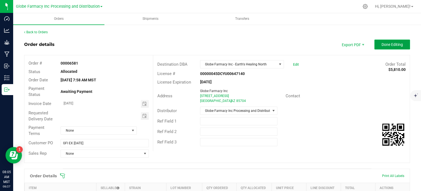
click at [387, 48] on button "Done Editing" at bounding box center [393, 44] width 36 height 10
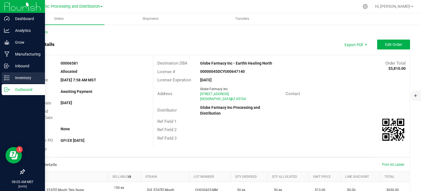
click at [3, 83] on div "Inventory" at bounding box center [23, 77] width 43 height 11
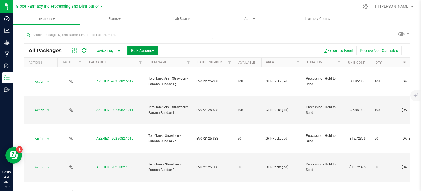
click at [148, 52] on span "Bulk Actions" at bounding box center [142, 50] width 23 height 4
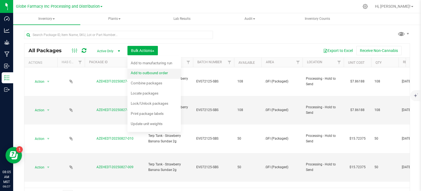
click at [152, 74] on span "Add to outbound order" at bounding box center [149, 72] width 37 height 4
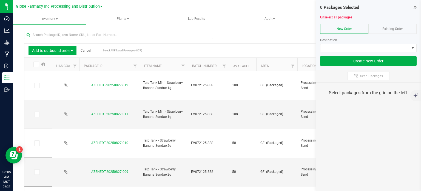
click at [415, 7] on icon at bounding box center [415, 6] width 3 height 5
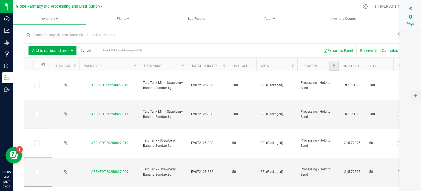
click at [331, 68] on link "Filter" at bounding box center [334, 65] width 9 height 9
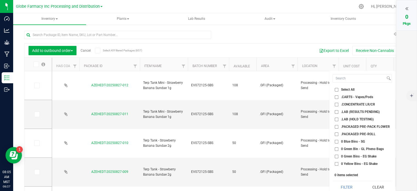
click at [336, 126] on input ".PACKAGED PRE-PACK FLOWER" at bounding box center [337, 127] width 4 height 4
checkbox input "true"
click at [337, 134] on input ".PACKAGED PRE-ROLL" at bounding box center [337, 134] width 4 height 4
checkbox input "true"
click at [354, 184] on button "Filter" at bounding box center [347, 187] width 28 height 12
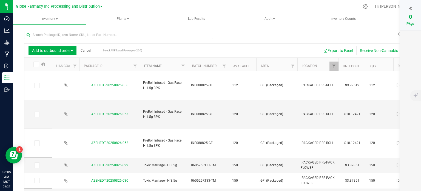
click at [153, 65] on link "Item Name" at bounding box center [153, 66] width 18 height 4
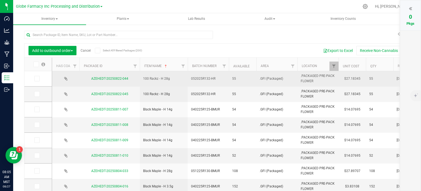
drag, startPoint x: 37, startPoint y: 79, endPoint x: 69, endPoint y: 81, distance: 32.4
click at [37, 78] on icon at bounding box center [37, 78] width 4 height 0
click at [0, 0] on input "checkbox" at bounding box center [0, 0] width 0 height 0
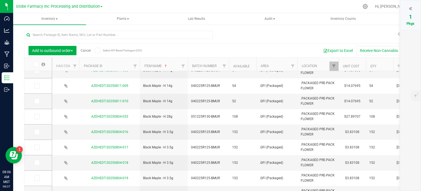
scroll to position [55, 0]
click at [38, 131] on icon at bounding box center [37, 131] width 4 height 0
click at [0, 0] on input "checkbox" at bounding box center [0, 0] width 0 height 0
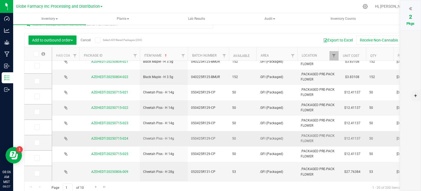
scroll to position [13, 0]
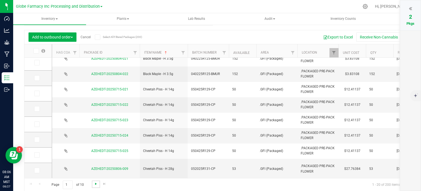
click at [97, 184] on span "Go to the next page" at bounding box center [96, 183] width 4 height 4
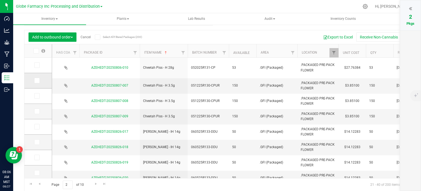
click at [36, 80] on icon at bounding box center [37, 80] width 4 height 0
click at [0, 0] on input "checkbox" at bounding box center [0, 0] width 0 height 0
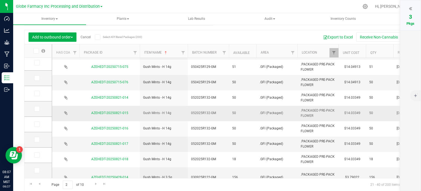
scroll to position [191, 0]
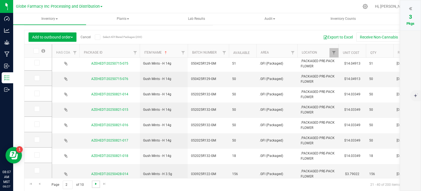
click at [95, 182] on span "Go to the next page" at bounding box center [96, 183] width 4 height 4
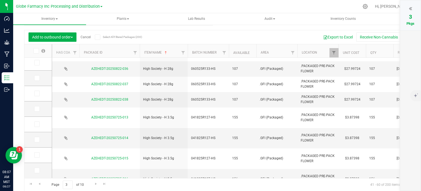
drag, startPoint x: 37, startPoint y: 171, endPoint x: 80, endPoint y: 182, distance: 44.2
click at [37, 170] on icon at bounding box center [37, 170] width 4 height 0
click at [0, 0] on input "checkbox" at bounding box center [0, 0] width 0 height 0
click at [94, 185] on span "Go to the next page" at bounding box center [96, 183] width 4 height 4
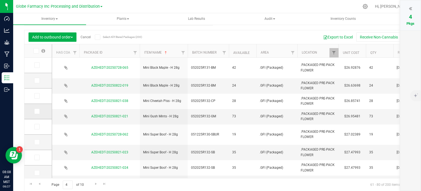
click at [35, 111] on icon at bounding box center [37, 111] width 4 height 0
click at [0, 0] on input "checkbox" at bounding box center [0, 0] width 0 height 0
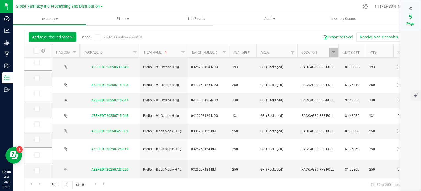
scroll to position [191, 0]
click at [94, 183] on span "Go to the next page" at bounding box center [96, 183] width 4 height 4
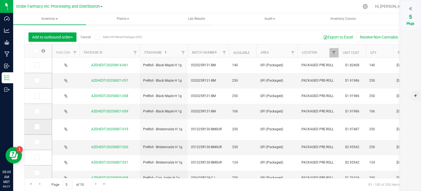
click at [38, 126] on icon at bounding box center [37, 126] width 4 height 0
click at [0, 0] on input "checkbox" at bounding box center [0, 0] width 0 height 0
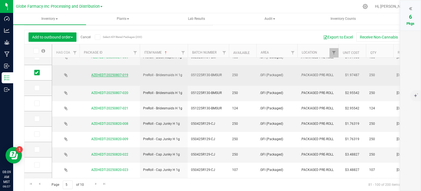
scroll to position [55, 0]
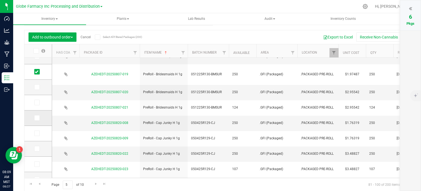
click at [35, 118] on icon at bounding box center [37, 118] width 4 height 0
click at [0, 0] on input "checkbox" at bounding box center [0, 0] width 0 height 0
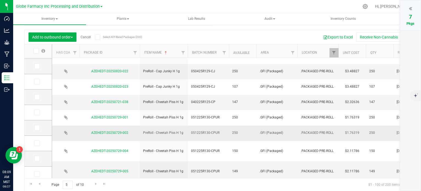
scroll to position [187, 0]
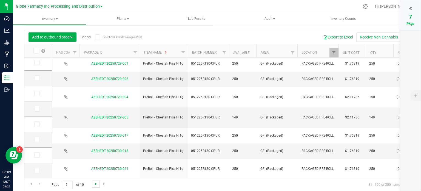
click at [96, 182] on span "Go to the next page" at bounding box center [96, 183] width 4 height 4
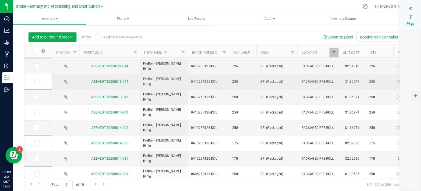
scroll to position [135, 0]
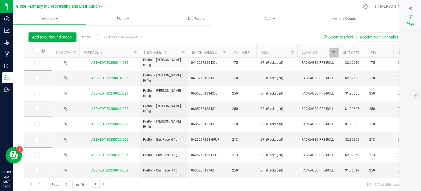
click at [96, 181] on span "Go to the next page" at bounding box center [96, 183] width 4 height 4
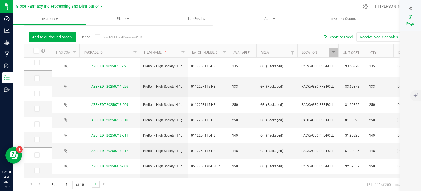
click at [92, 185] on link "Go to the next page" at bounding box center [96, 183] width 8 height 7
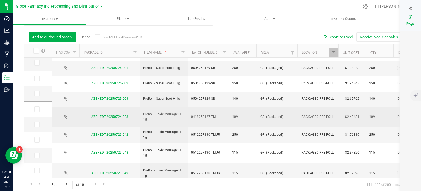
drag, startPoint x: 37, startPoint y: 110, endPoint x: 77, endPoint y: 110, distance: 39.2
click at [37, 109] on icon at bounding box center [37, 109] width 4 height 0
click at [0, 0] on input "checkbox" at bounding box center [0, 0] width 0 height 0
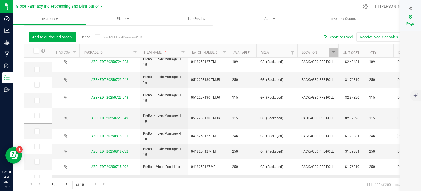
scroll to position [187, 0]
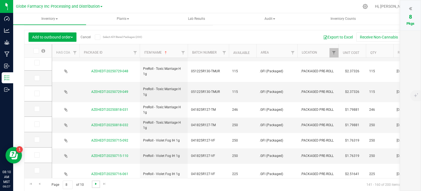
click at [94, 182] on span "Go to the next page" at bounding box center [96, 183] width 4 height 4
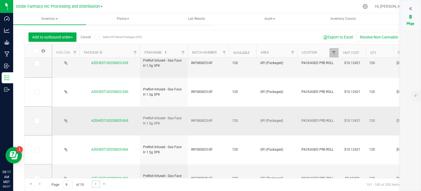
scroll to position [82, 0]
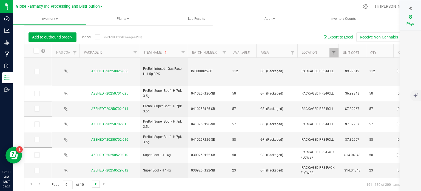
click at [95, 182] on span "Go to the next page" at bounding box center [96, 183] width 4 height 4
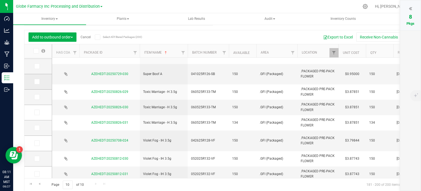
click at [37, 81] on icon at bounding box center [37, 81] width 4 height 0
click at [0, 0] on input "checkbox" at bounding box center [0, 0] width 0 height 0
click at [39, 96] on span at bounding box center [36, 96] width 5 height 5
click at [0, 0] on input "checkbox" at bounding box center [0, 0] width 0 height 0
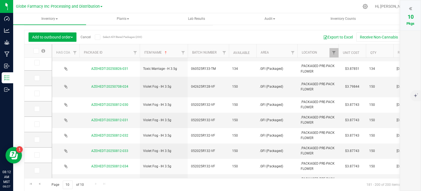
click at [413, 7] on div at bounding box center [411, 8] width 10 height 8
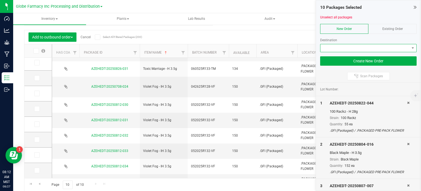
click at [334, 50] on span at bounding box center [365, 48] width 89 height 8
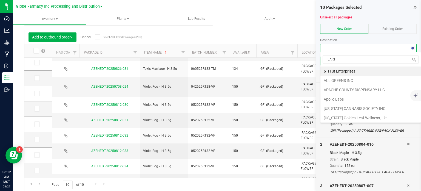
type input "EARTH"
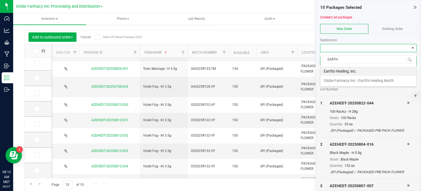
click at [338, 69] on li "Earth's Healing, Inc." at bounding box center [369, 70] width 96 height 9
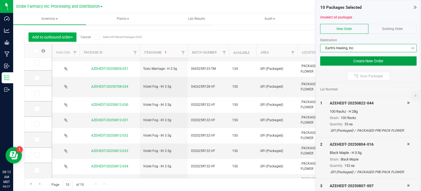
click at [341, 62] on button "Create New Order" at bounding box center [368, 60] width 97 height 9
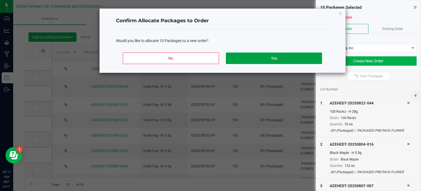
click at [301, 58] on button "Yes" at bounding box center [274, 58] width 96 height 12
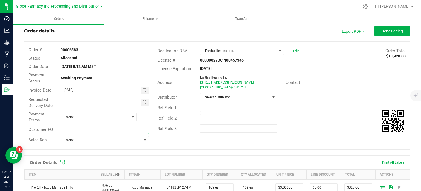
click at [100, 129] on input "text" at bounding box center [105, 129] width 88 height 8
type input "EH EG [DATE]"
click at [218, 95] on span "Select distributor" at bounding box center [235, 97] width 70 height 8
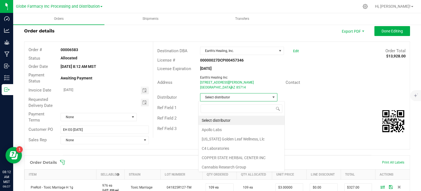
scroll to position [8, 76]
type input "GLOBE"
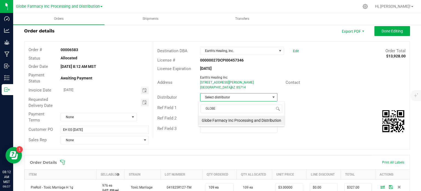
click at [228, 120] on li "Globe Farmacy Inc Processing and Distribution" at bounding box center [242, 119] width 86 height 9
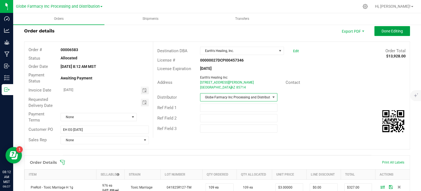
click at [382, 31] on span "Done Editing" at bounding box center [392, 31] width 21 height 4
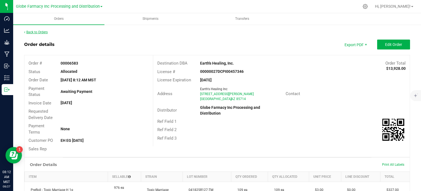
click at [44, 32] on link "Back to Orders" at bounding box center [36, 32] width 24 height 4
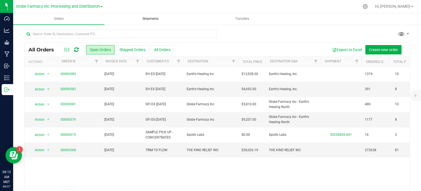
click at [151, 20] on span "Shipments" at bounding box center [150, 18] width 31 height 5
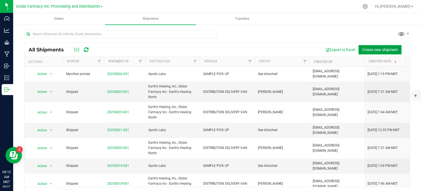
click at [384, 46] on button "Create new shipment" at bounding box center [380, 49] width 43 height 9
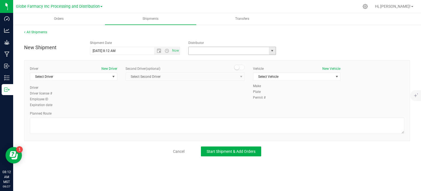
drag, startPoint x: 260, startPoint y: 47, endPoint x: 255, endPoint y: 49, distance: 5.5
click at [260, 47] on input "text" at bounding box center [228, 51] width 78 height 8
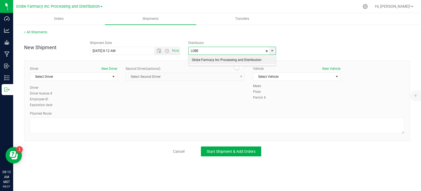
click at [264, 60] on li "Globe Farmacy Inc Processing and Distribution" at bounding box center [232, 60] width 87 height 8
type input "Globe Farmacy Inc Processing and Distribution"
click at [92, 75] on span "Select Driver" at bounding box center [70, 77] width 80 height 8
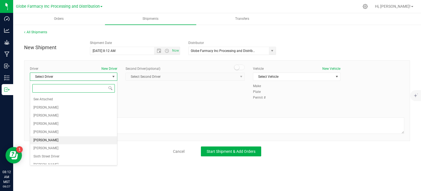
click at [54, 140] on li "ERICK COX" at bounding box center [73, 140] width 87 height 8
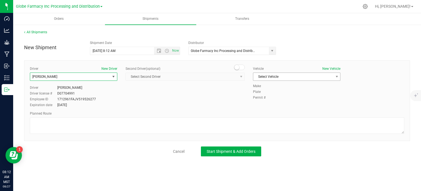
click at [290, 77] on span "Select Vehicle" at bounding box center [293, 77] width 80 height 8
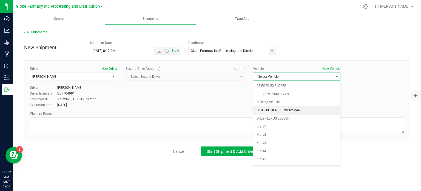
click at [291, 109] on li "DISTRIBUTION DELIVERY VAN" at bounding box center [296, 110] width 87 height 8
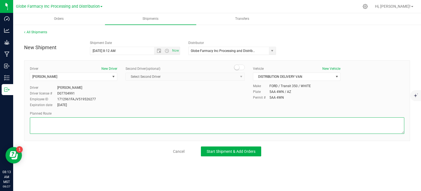
click at [152, 124] on textarea at bounding box center [217, 125] width 375 height 16
paste textarea "STARTING AT 2727 N FAIRVIEW AVE, TURN LEFT ONTO N FAIRVIEW AVE, TURN RIGHT ONTO…"
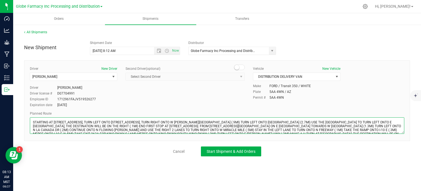
type textarea "STARTING AT 2727 N FAIRVIEW AVE, TURN LEFT ONTO N FAIRVIEW AVE, TURN RIGHT ONTO…"
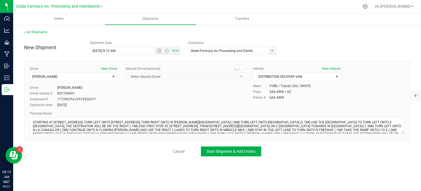
click at [171, 66] on div "Second Driver (optional)" at bounding box center [185, 68] width 119 height 5
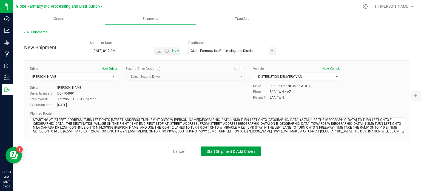
click at [220, 154] on button "Start Shipment & Add Orders" at bounding box center [231, 151] width 60 height 10
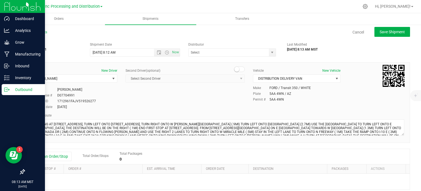
type input "Globe Farmacy Inc Processing and Distribution"
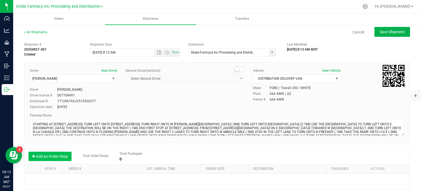
click at [61, 156] on button "Add an Order/Stop" at bounding box center [50, 155] width 43 height 9
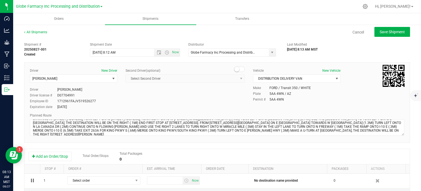
scroll to position [55, 0]
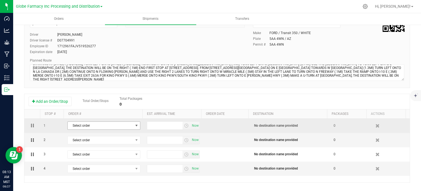
click at [107, 127] on span "Select order" at bounding box center [101, 125] width 66 height 8
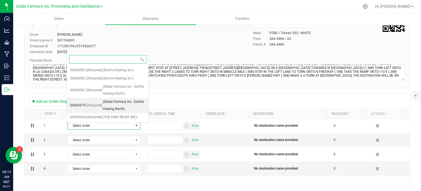
click at [109, 103] on span "(Globe Farmacy Inc - Earth's Healing North)" at bounding box center [124, 105] width 43 height 14
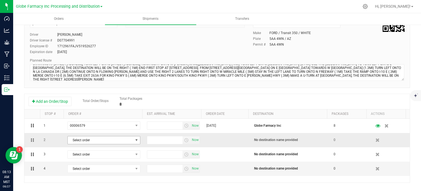
click at [112, 141] on span "Select order" at bounding box center [101, 140] width 66 height 8
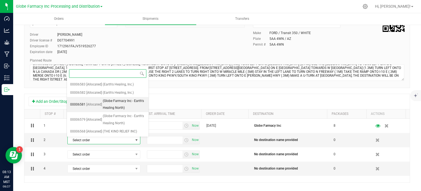
click at [118, 104] on span "(Globe Farmacy Inc - Earth's Healing North)" at bounding box center [124, 104] width 43 height 14
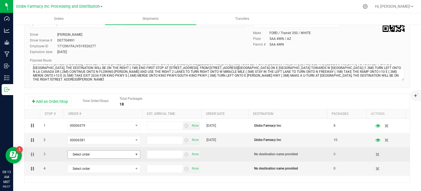
click at [114, 154] on span "Select order" at bounding box center [101, 154] width 66 height 8
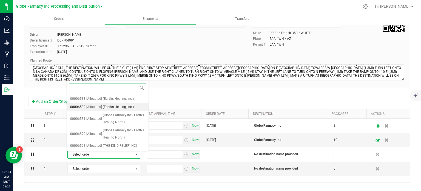
click at [125, 107] on span "(Earth's Healing, Inc.)" at bounding box center [118, 106] width 31 height 7
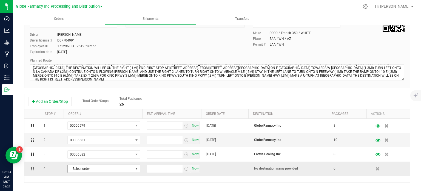
click at [126, 169] on span "Select order" at bounding box center [101, 169] width 66 height 8
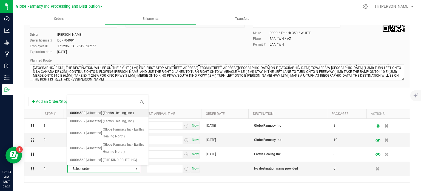
click at [124, 111] on span "(Earth's Healing, Inc.)" at bounding box center [118, 112] width 31 height 7
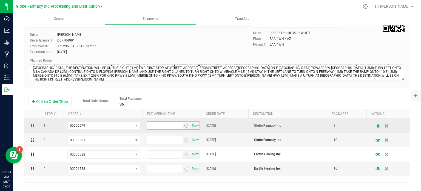
click at [191, 128] on span "Now" at bounding box center [195, 125] width 9 height 8
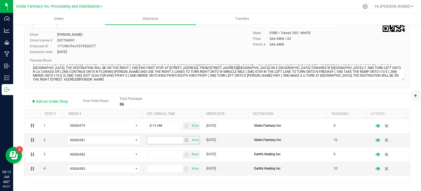
click at [192, 142] on span "Now" at bounding box center [195, 140] width 9 height 8
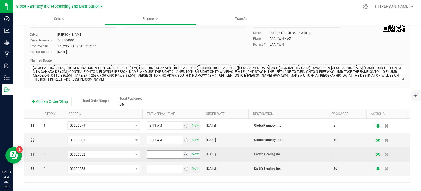
click at [196, 154] on span "Now" at bounding box center [195, 154] width 9 height 8
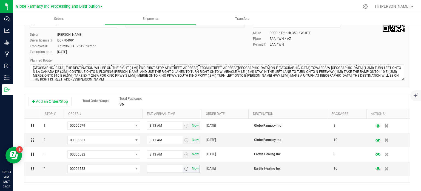
click at [192, 170] on span "Now" at bounding box center [195, 168] width 9 height 8
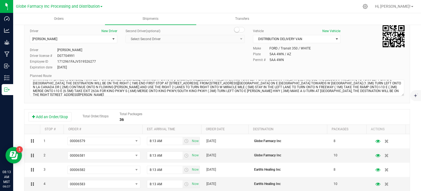
scroll to position [0, 0]
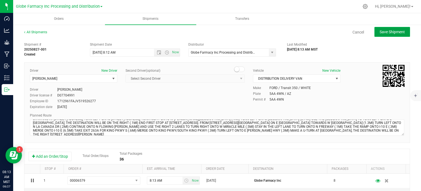
click at [392, 35] on button "Save Shipment" at bounding box center [393, 32] width 36 height 10
type input "8/27/2025 3:12 PM"
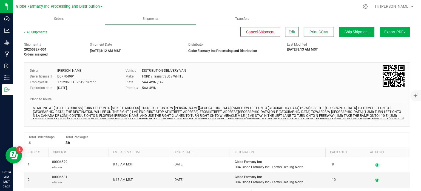
click at [387, 35] on button "Export PDF" at bounding box center [395, 32] width 30 height 10
click at [386, 44] on span "Manifest by Package ID" at bounding box center [387, 44] width 35 height 4
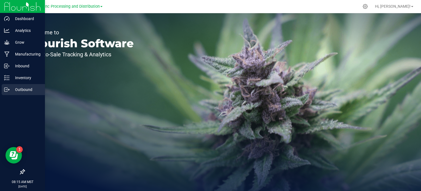
click at [25, 87] on p "Outbound" at bounding box center [26, 89] width 33 height 7
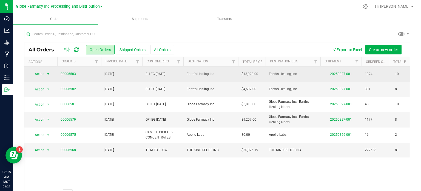
click at [46, 75] on span "select" at bounding box center [48, 74] width 7 height 8
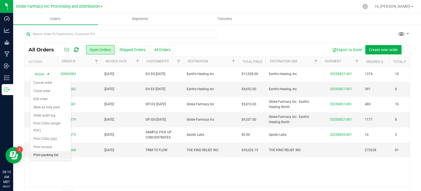
click at [49, 151] on li "Print packing list" at bounding box center [50, 155] width 41 height 8
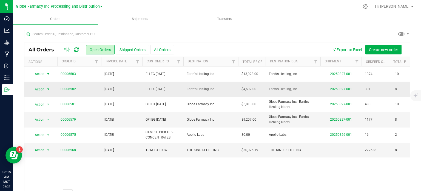
click at [42, 89] on span "Action" at bounding box center [37, 89] width 15 height 8
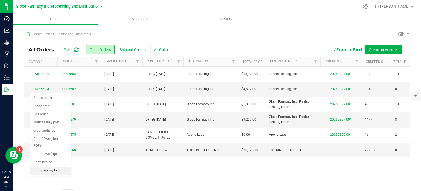
click at [58, 171] on li "Print packing list" at bounding box center [50, 170] width 41 height 8
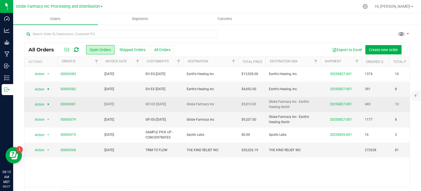
click at [41, 106] on span "Action" at bounding box center [37, 104] width 15 height 8
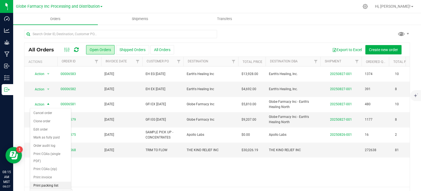
click at [53, 185] on li "Print packing list" at bounding box center [50, 185] width 41 height 8
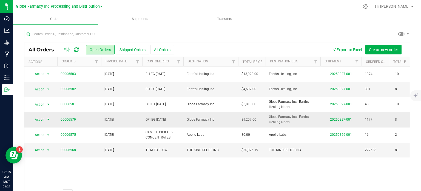
click at [42, 120] on span "Action" at bounding box center [37, 119] width 15 height 8
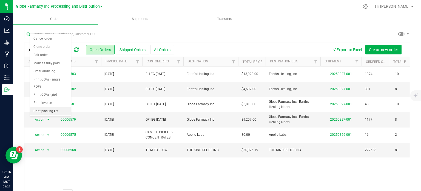
click at [50, 109] on li "Print packing list" at bounding box center [50, 111] width 41 height 8
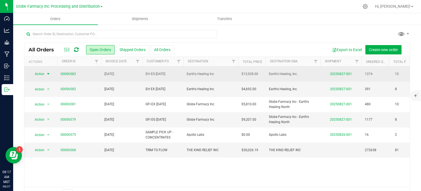
click at [37, 74] on span "Action" at bounding box center [37, 74] width 15 height 8
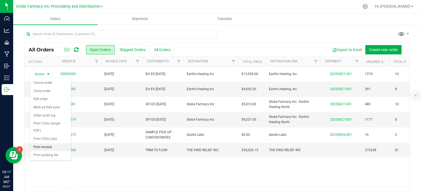
click at [44, 148] on li "Print invoice" at bounding box center [50, 147] width 41 height 8
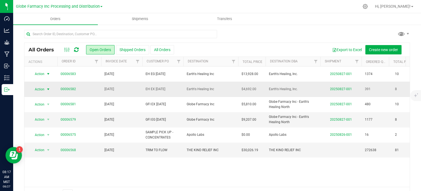
click at [44, 89] on span "Action" at bounding box center [37, 89] width 15 height 8
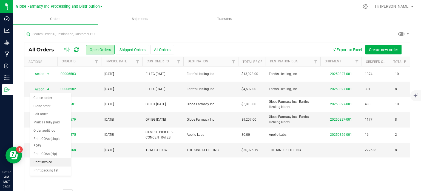
click at [47, 159] on li "Print invoice" at bounding box center [50, 162] width 41 height 8
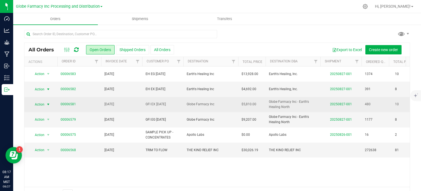
click at [45, 104] on span "select" at bounding box center [48, 104] width 7 height 8
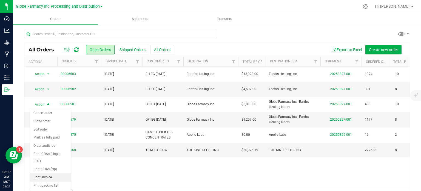
click at [36, 178] on li "Print invoice" at bounding box center [50, 177] width 41 height 8
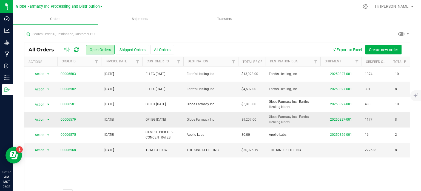
click at [42, 117] on span "Action" at bounding box center [37, 119] width 15 height 8
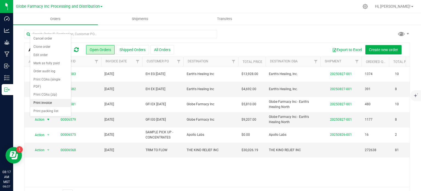
click at [52, 102] on li "Print invoice" at bounding box center [50, 103] width 41 height 8
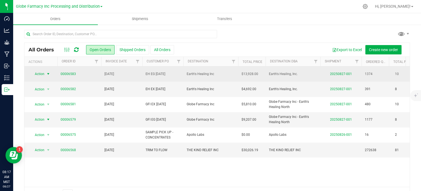
click at [39, 73] on span "Action" at bounding box center [37, 74] width 15 height 8
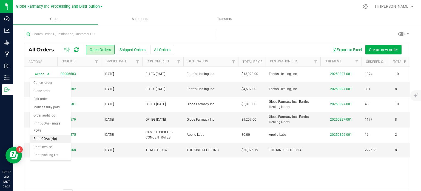
click at [47, 138] on li "Print COAs (zip)" at bounding box center [50, 139] width 41 height 8
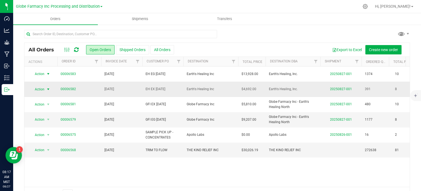
click at [44, 90] on span "Action" at bounding box center [37, 89] width 15 height 8
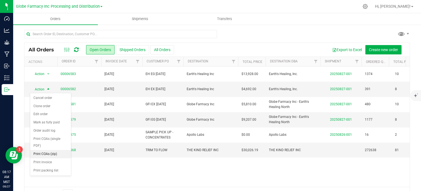
click at [54, 153] on li "Print COAs (zip)" at bounding box center [50, 154] width 41 height 8
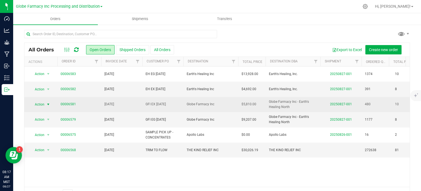
click at [43, 105] on span "Action" at bounding box center [37, 104] width 15 height 8
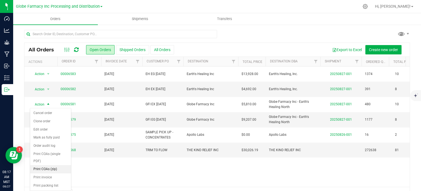
click at [54, 166] on li "Print COAs (zip)" at bounding box center [50, 169] width 41 height 8
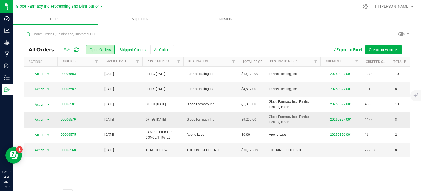
click at [42, 119] on span "Action" at bounding box center [37, 119] width 15 height 8
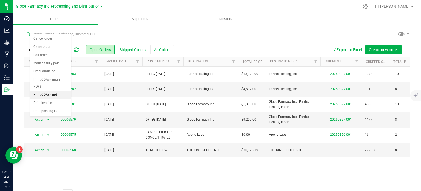
click at [55, 94] on li "Print COAs (zip)" at bounding box center [50, 94] width 41 height 8
